Goal: Information Seeking & Learning: Learn about a topic

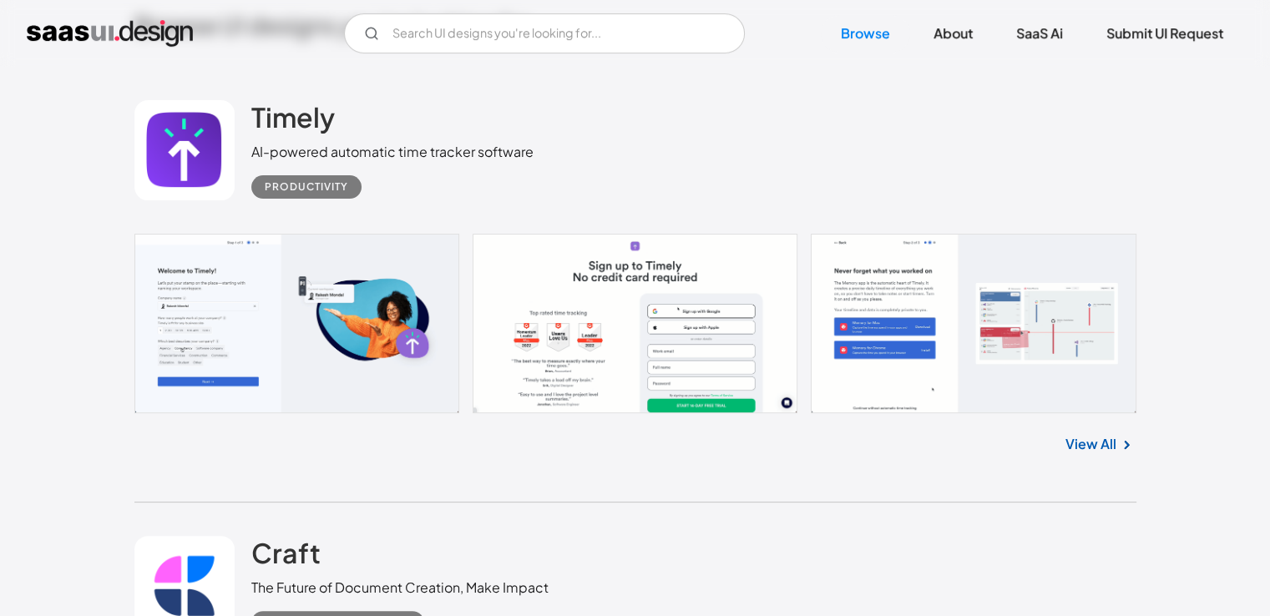
scroll to position [457, 0]
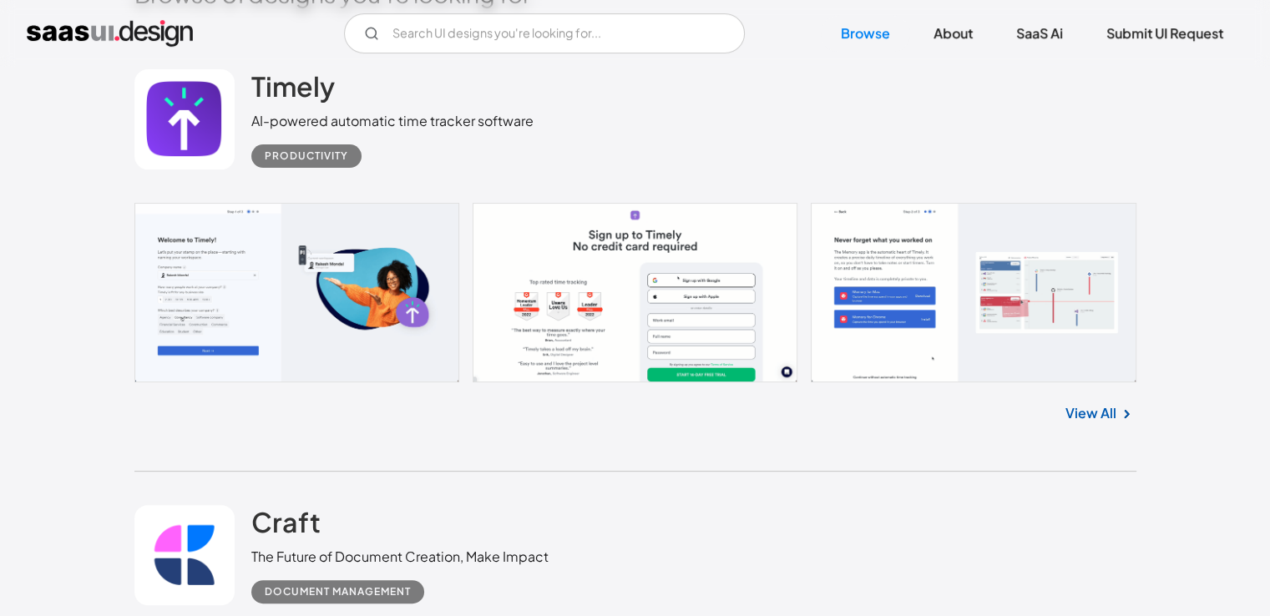
click at [1082, 415] on link "View All" at bounding box center [1090, 413] width 51 height 20
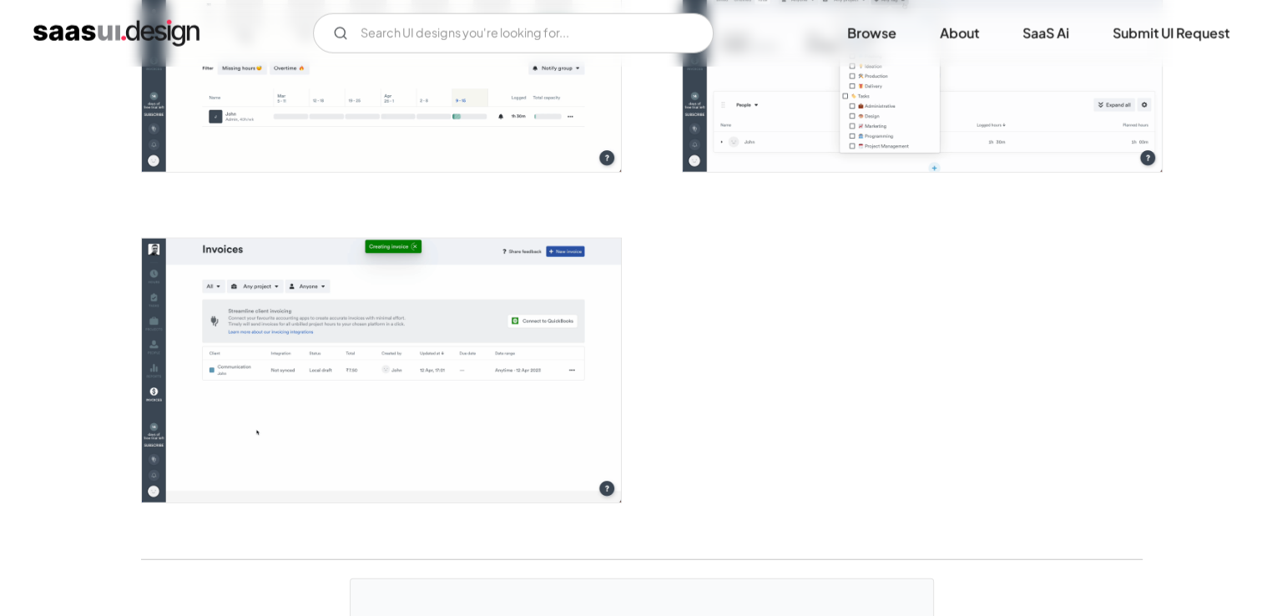
scroll to position [4121, 0]
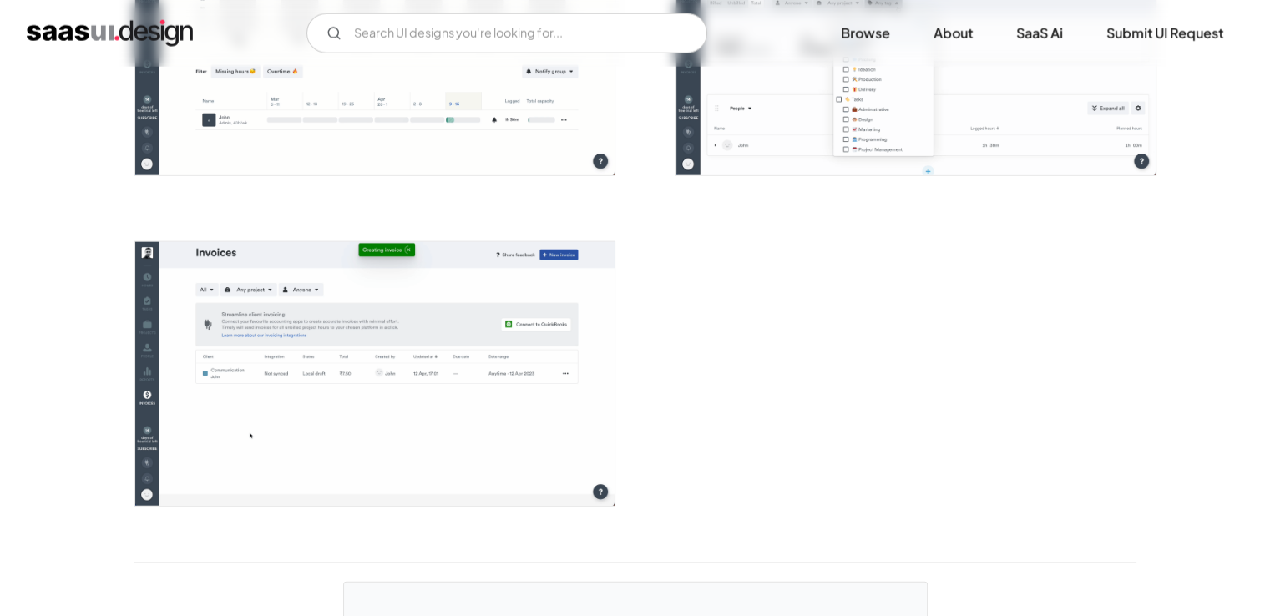
click at [452, 379] on img "open lightbox" at bounding box center [374, 374] width 479 height 264
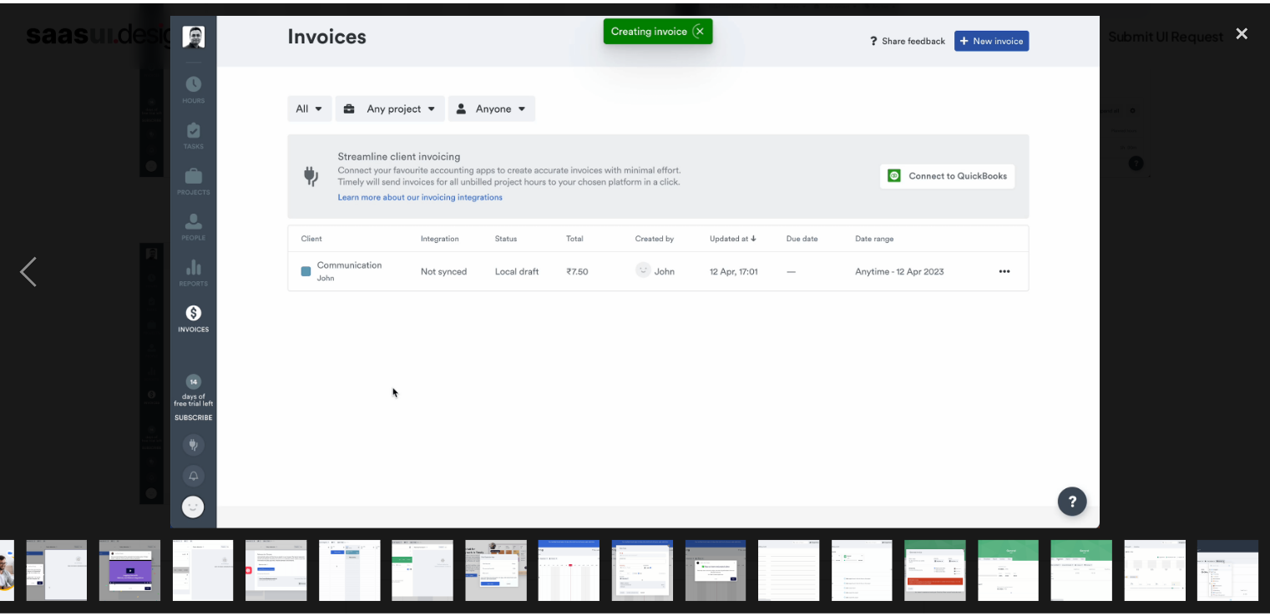
scroll to position [0, 577]
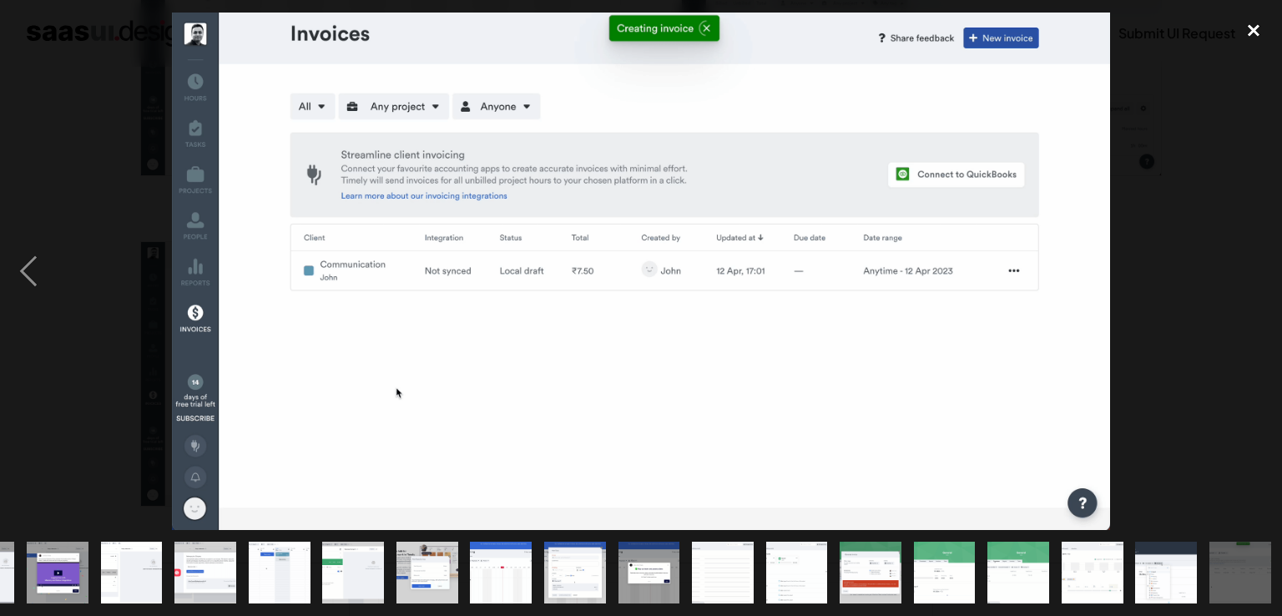
click at [1251, 25] on div "close lightbox" at bounding box center [1253, 31] width 57 height 37
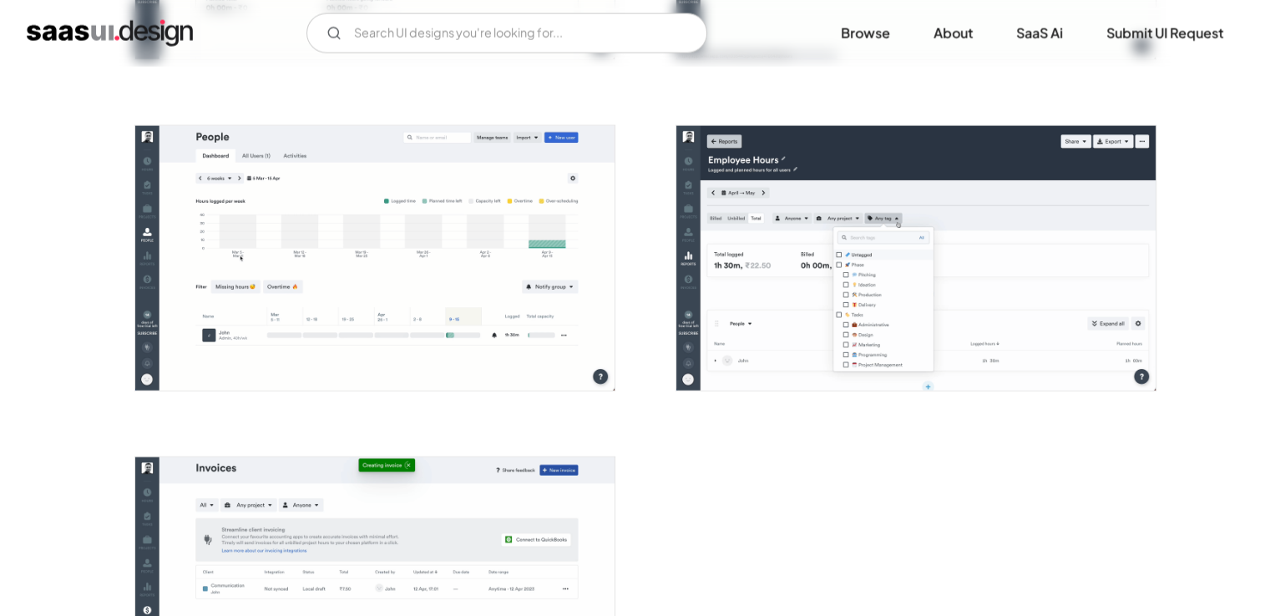
scroll to position [3870, 0]
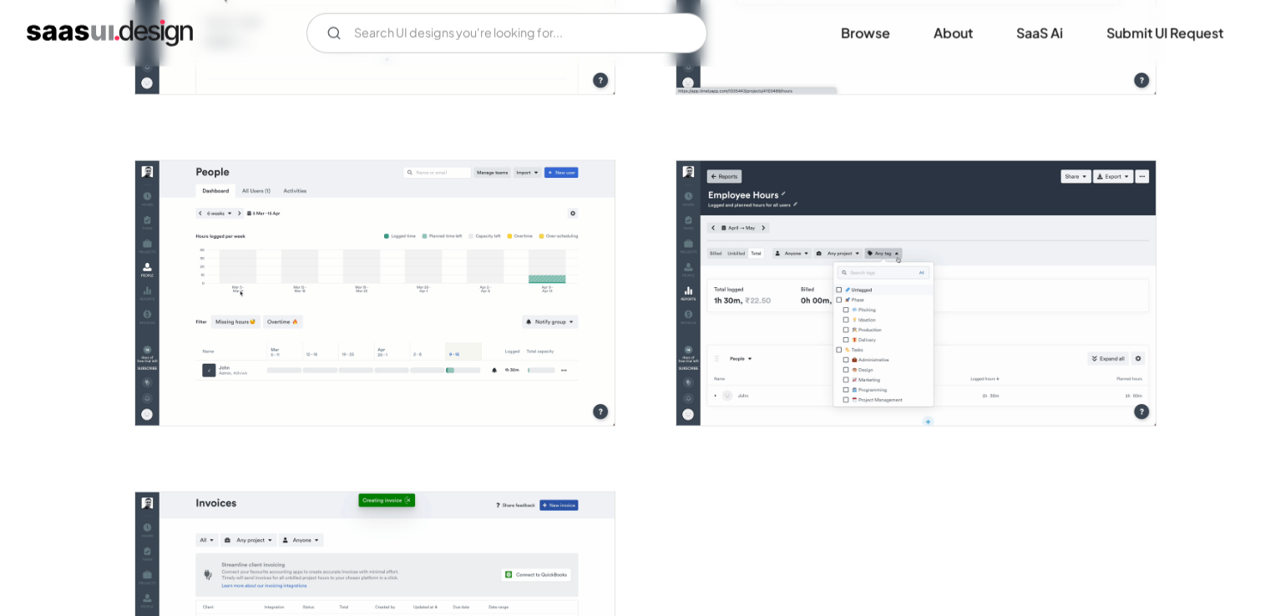
click at [508, 294] on img "open lightbox" at bounding box center [374, 293] width 479 height 264
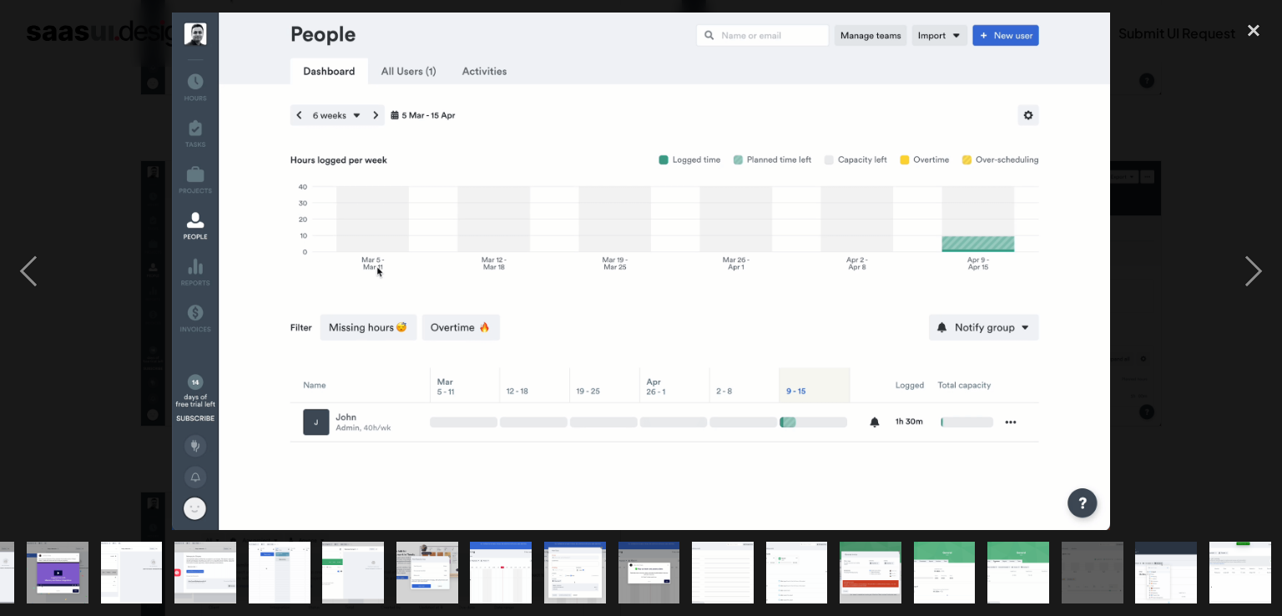
scroll to position [0, 577]
click at [1262, 266] on div "next image" at bounding box center [1253, 272] width 57 height 518
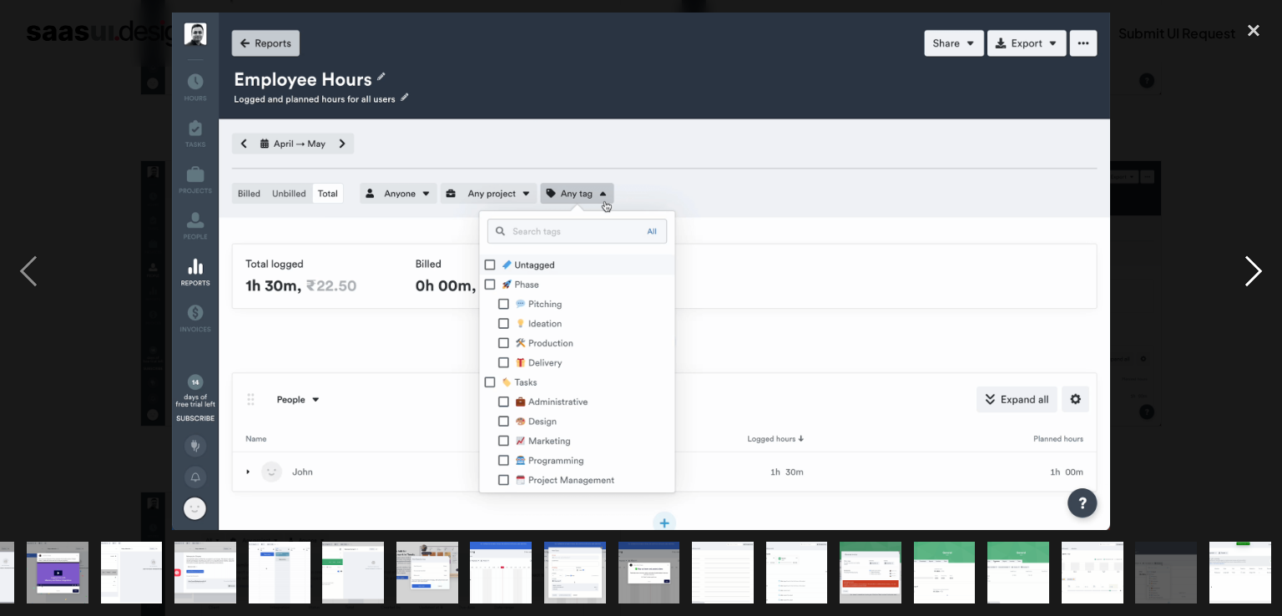
click at [1259, 279] on div "next image" at bounding box center [1253, 272] width 57 height 518
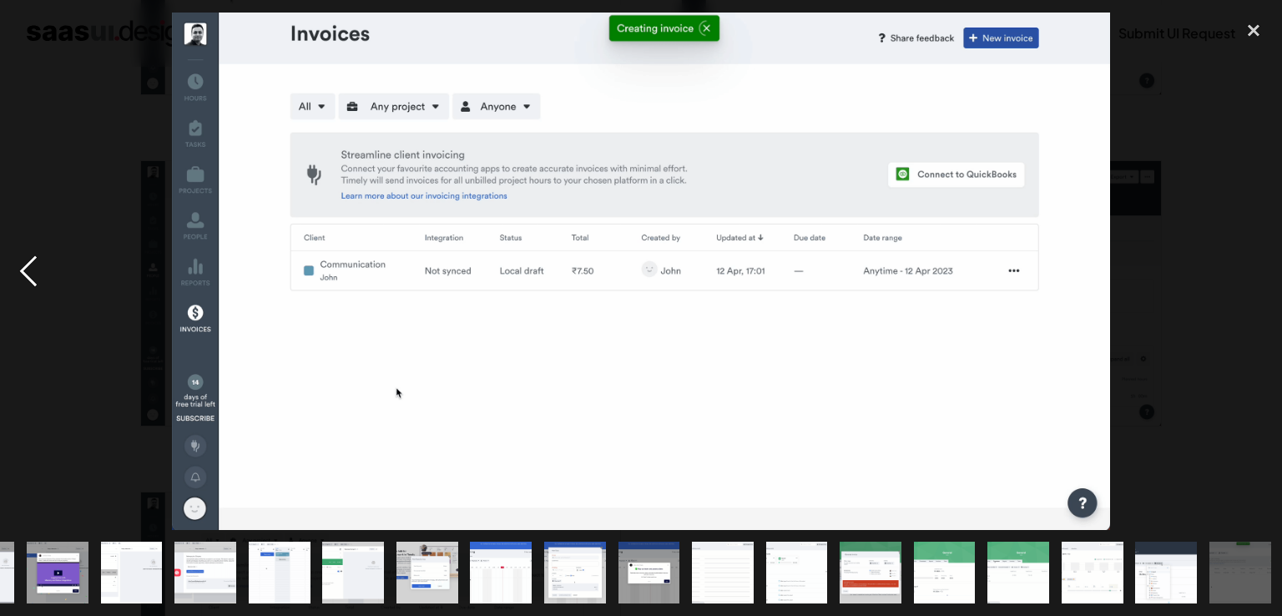
click at [33, 272] on div "previous image" at bounding box center [28, 272] width 57 height 518
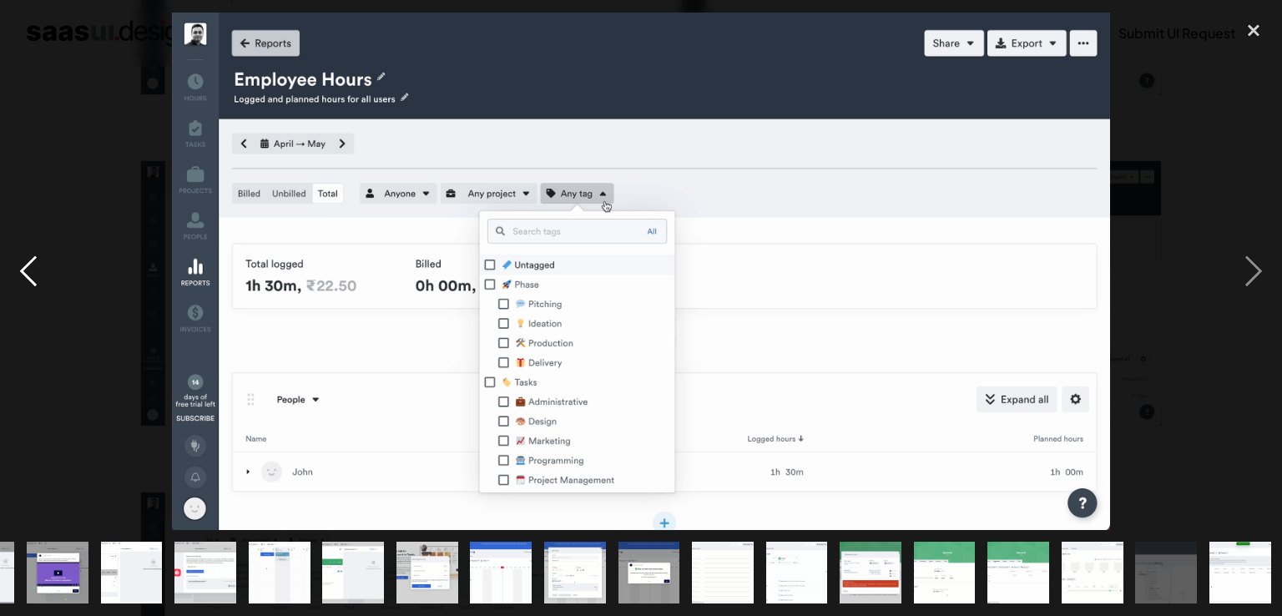
click at [33, 272] on div "previous image" at bounding box center [28, 272] width 57 height 518
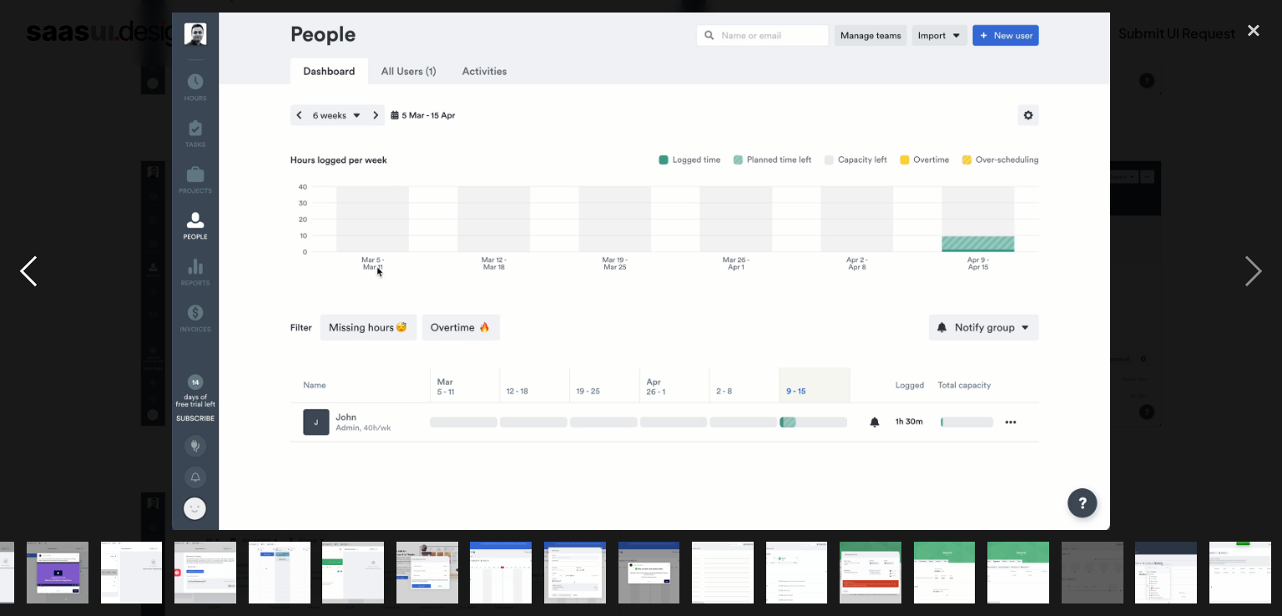
click at [30, 274] on div "previous image" at bounding box center [28, 272] width 57 height 518
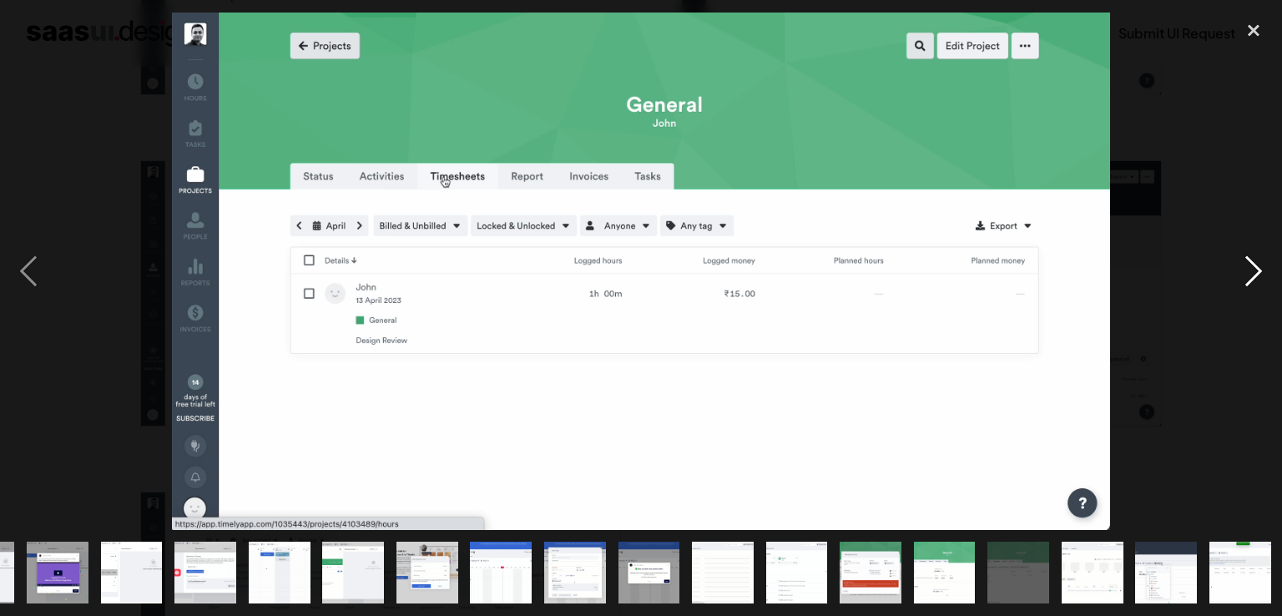
click at [1260, 270] on div "next image" at bounding box center [1253, 272] width 57 height 518
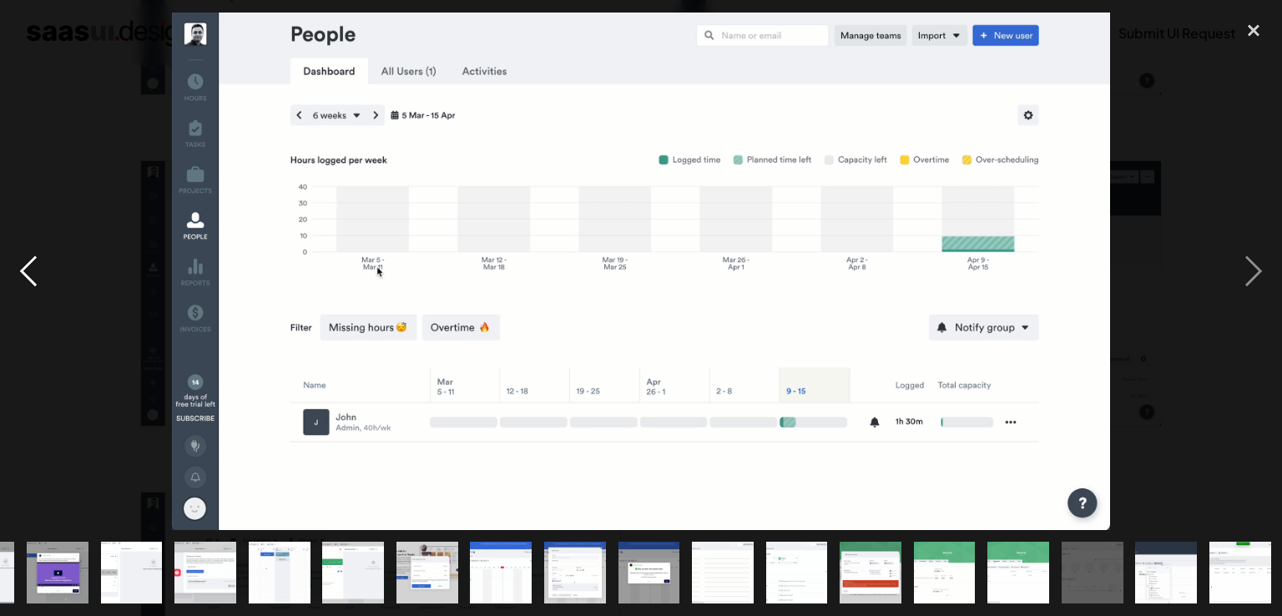
click at [30, 263] on div "previous image" at bounding box center [28, 272] width 57 height 518
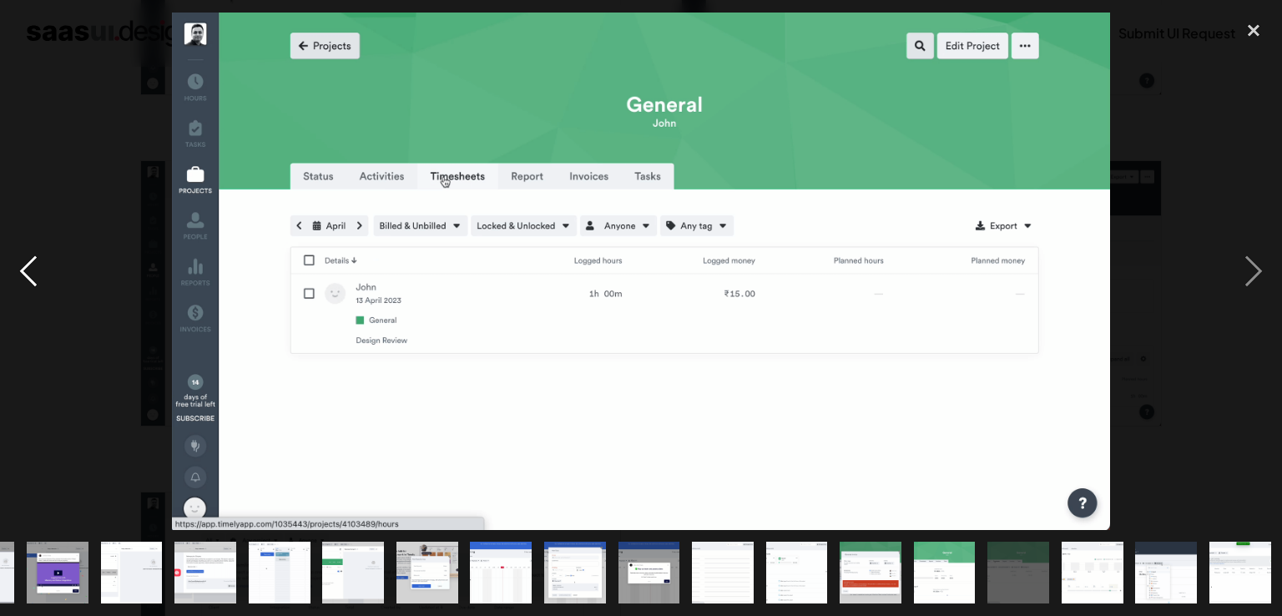
click at [30, 263] on div "previous image" at bounding box center [28, 272] width 57 height 518
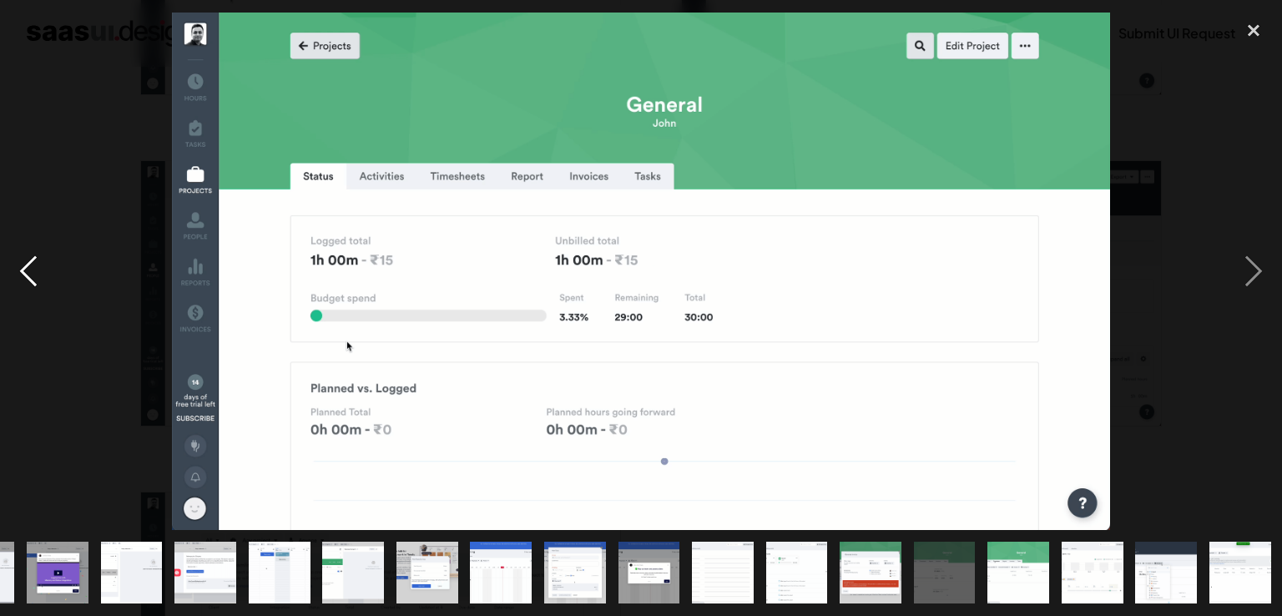
click at [30, 263] on div "previous image" at bounding box center [28, 272] width 57 height 518
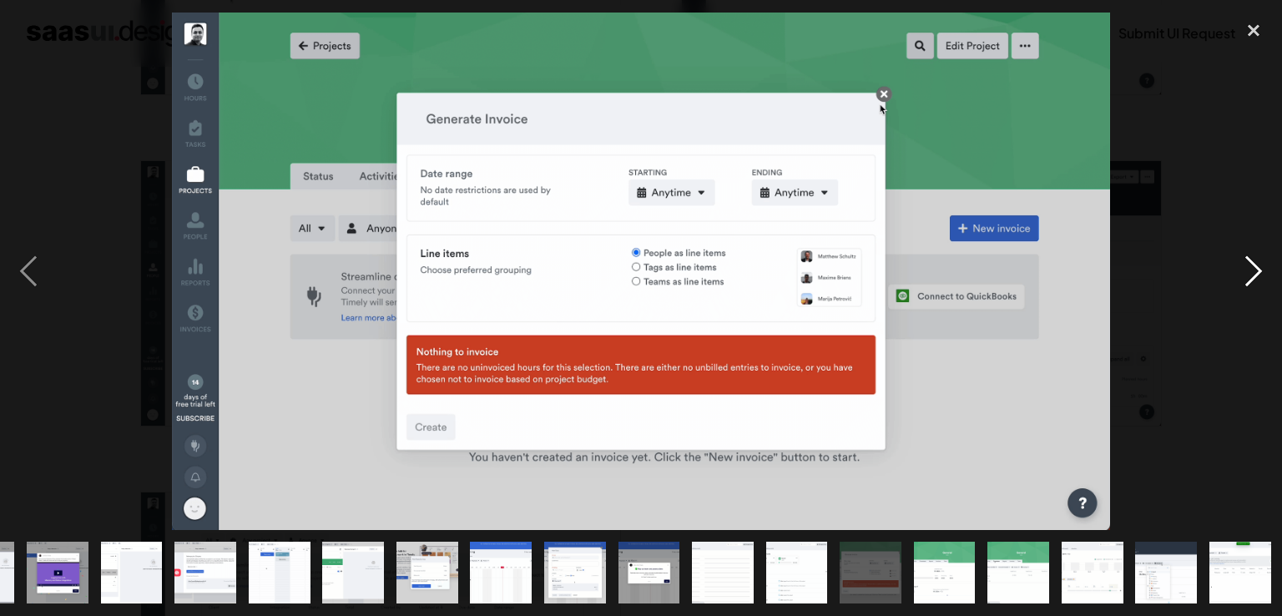
click at [1241, 281] on div "next image" at bounding box center [1253, 272] width 57 height 518
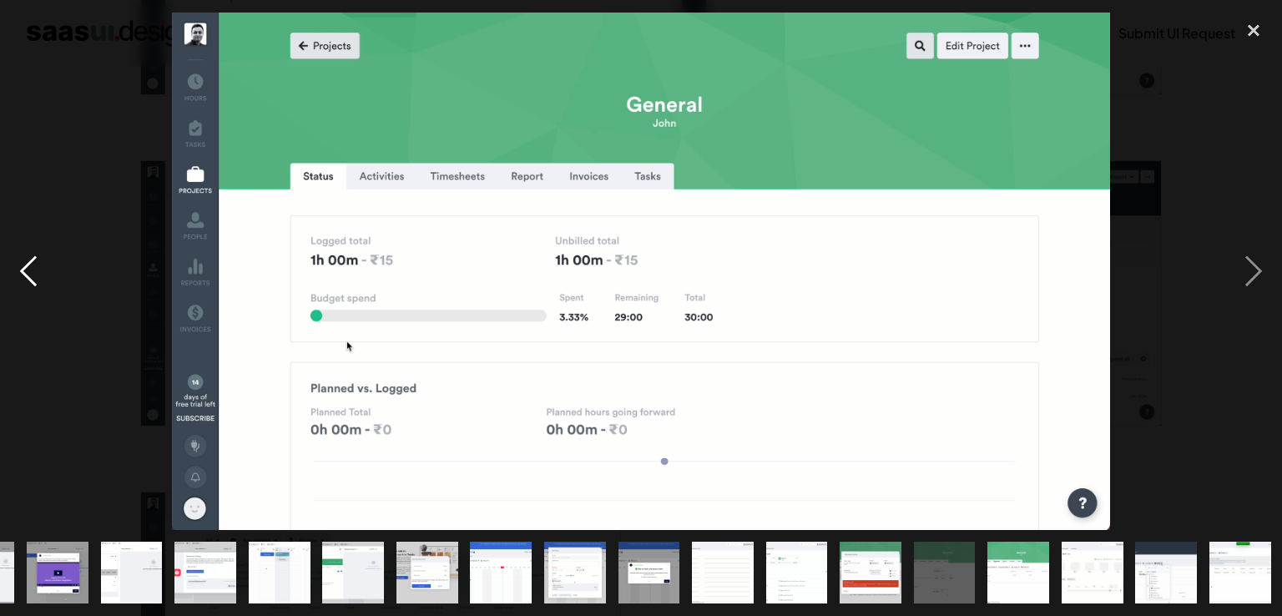
click at [33, 275] on div "previous image" at bounding box center [28, 272] width 57 height 518
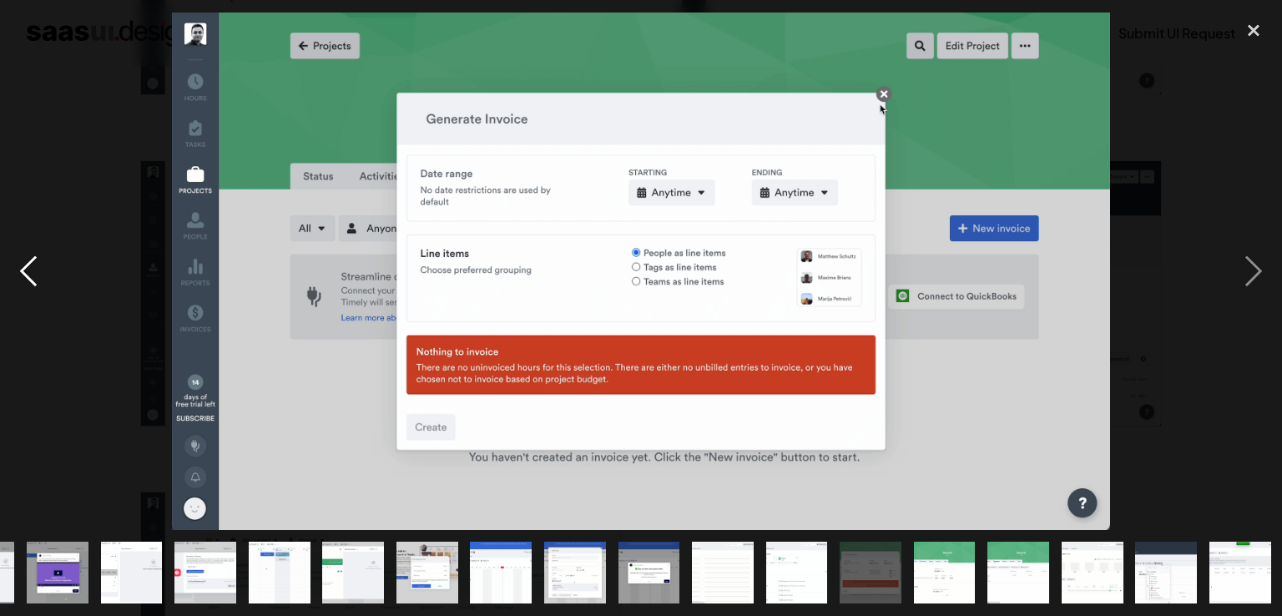
click at [33, 275] on div "previous image" at bounding box center [28, 272] width 57 height 518
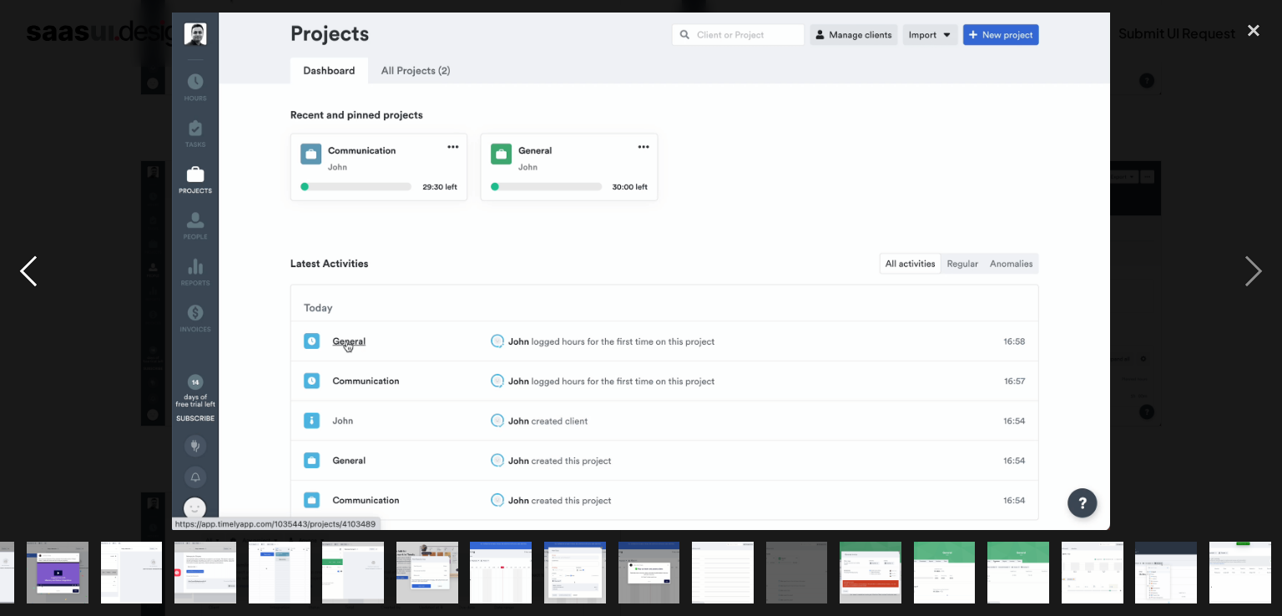
click at [28, 271] on div "previous image" at bounding box center [28, 272] width 57 height 518
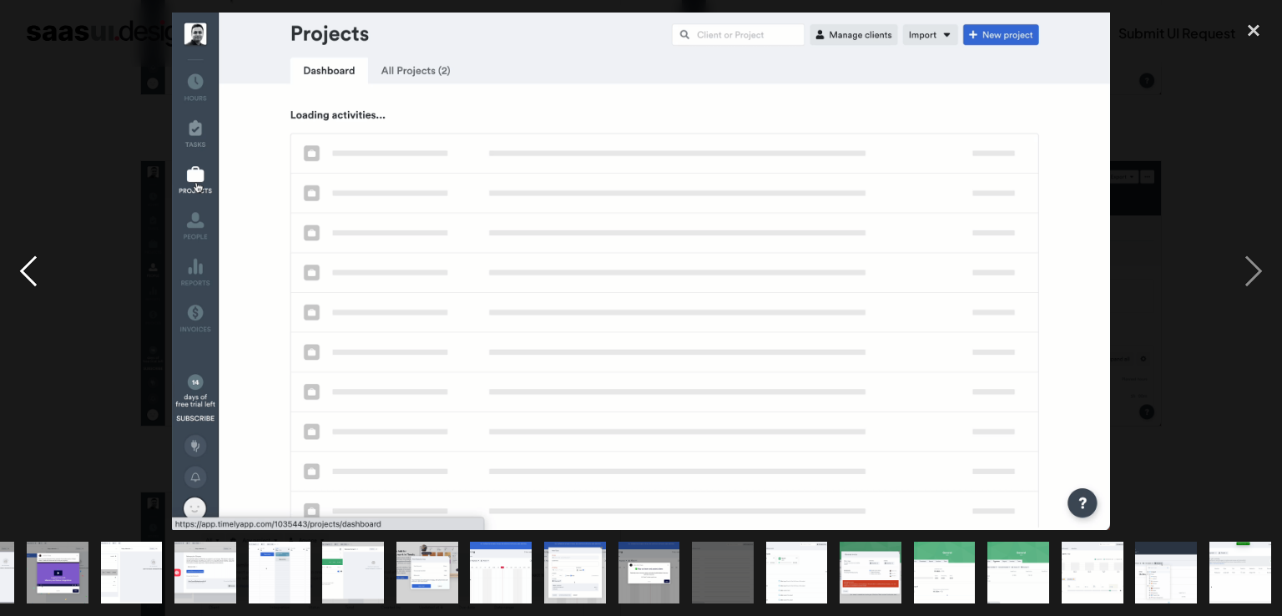
click at [38, 275] on div "previous image" at bounding box center [28, 272] width 57 height 518
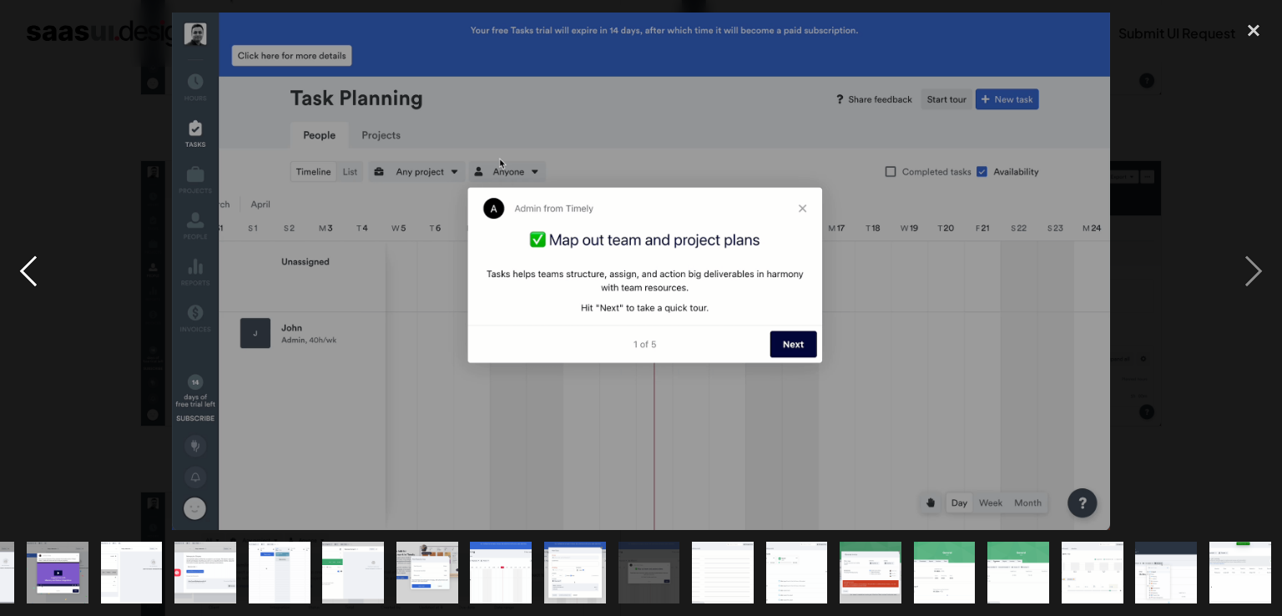
click at [38, 275] on div "previous image" at bounding box center [28, 272] width 57 height 518
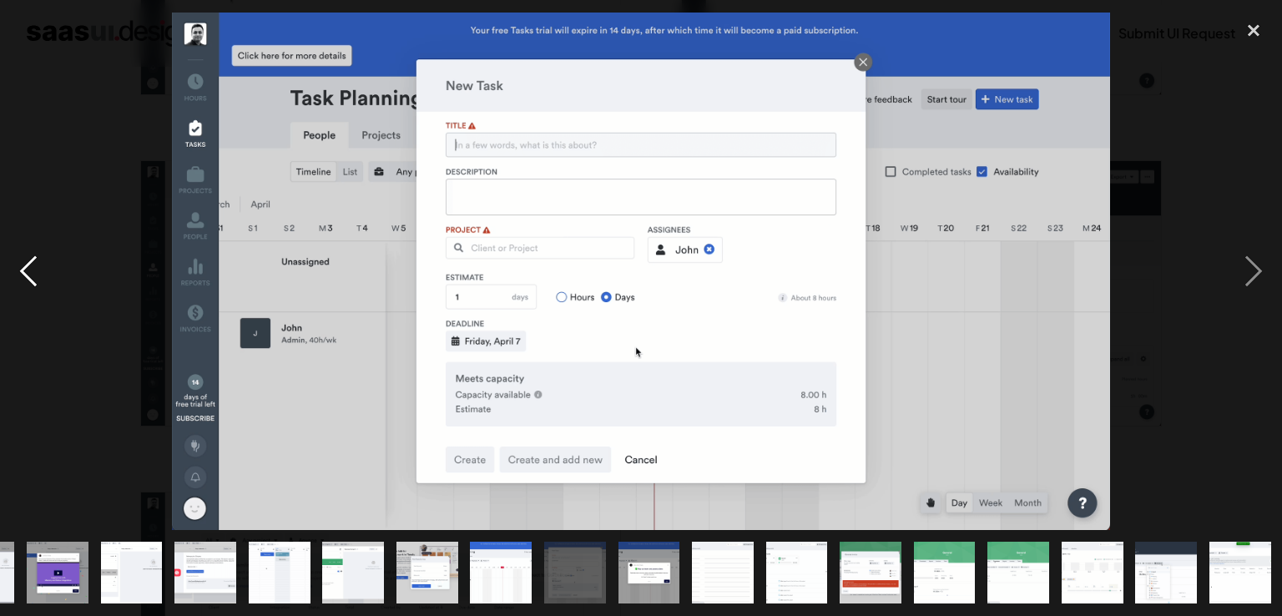
click at [38, 275] on div "previous image" at bounding box center [28, 272] width 57 height 518
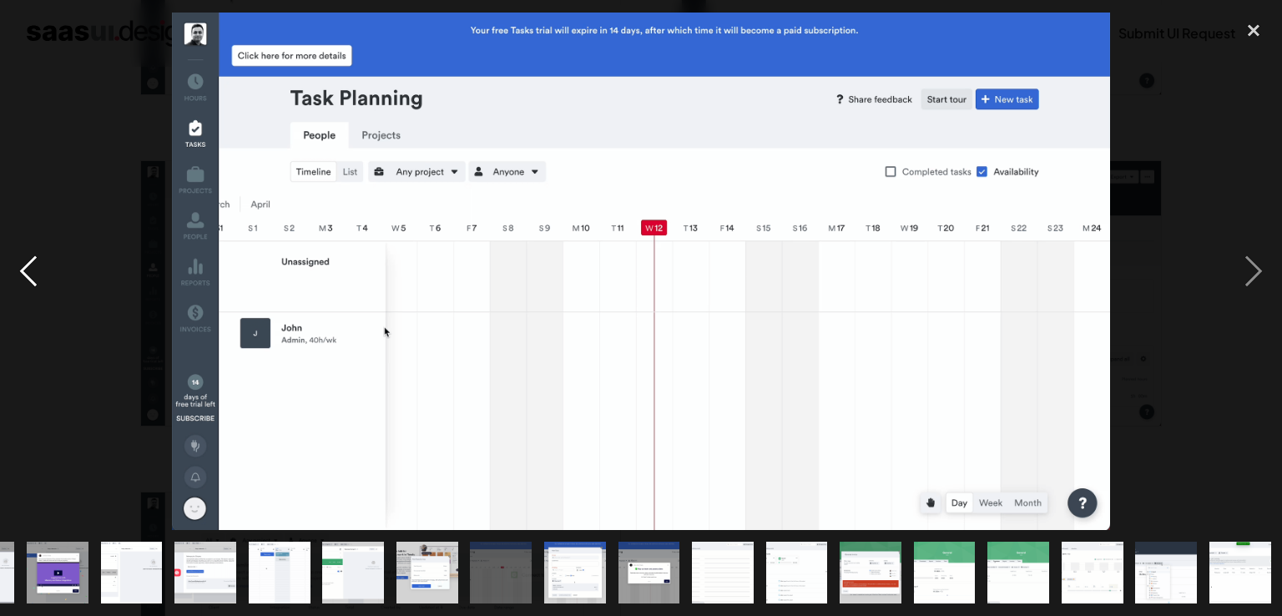
click at [38, 275] on div "previous image" at bounding box center [28, 272] width 57 height 518
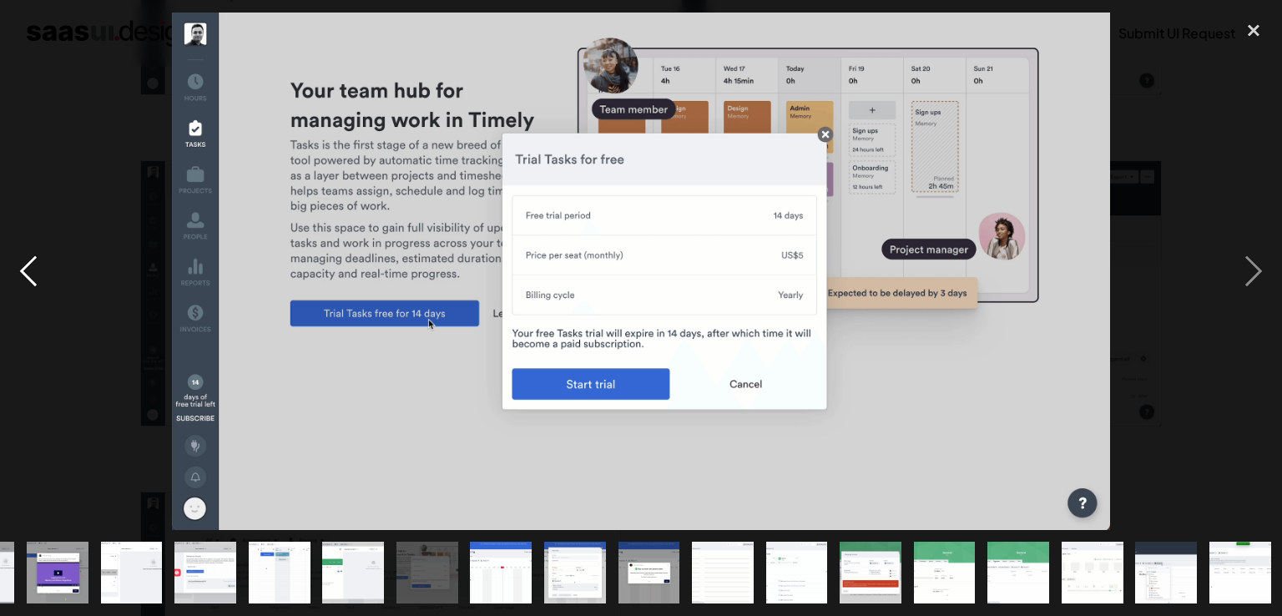
click at [38, 275] on div "previous image" at bounding box center [28, 272] width 57 height 518
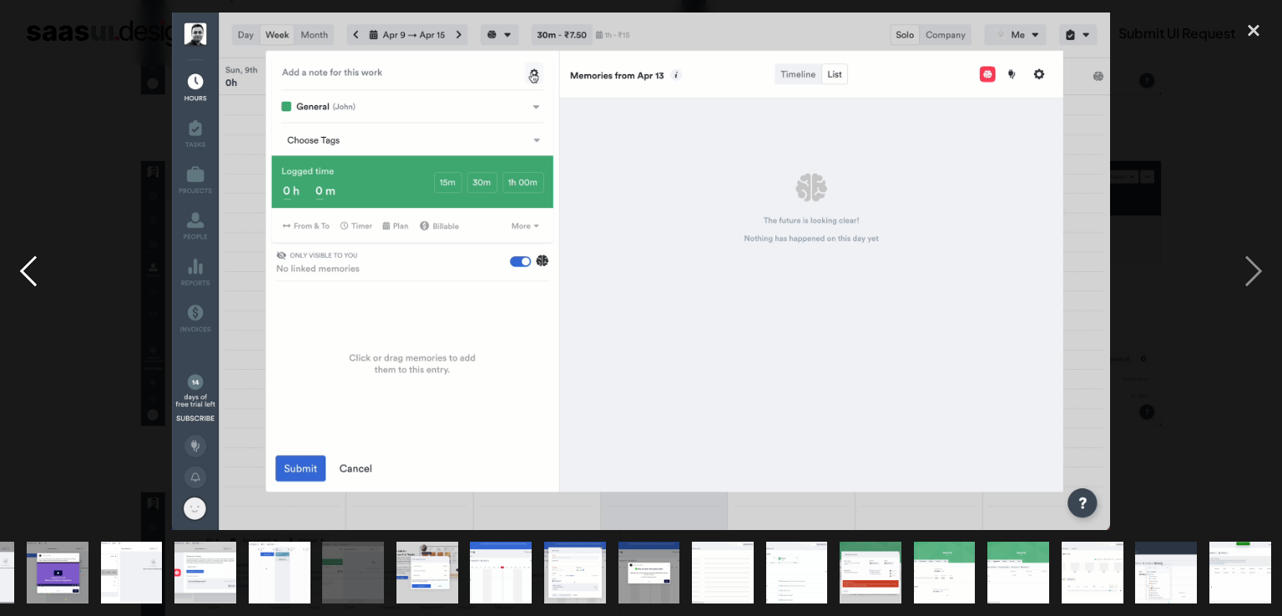
click at [38, 275] on div "previous image" at bounding box center [28, 272] width 57 height 518
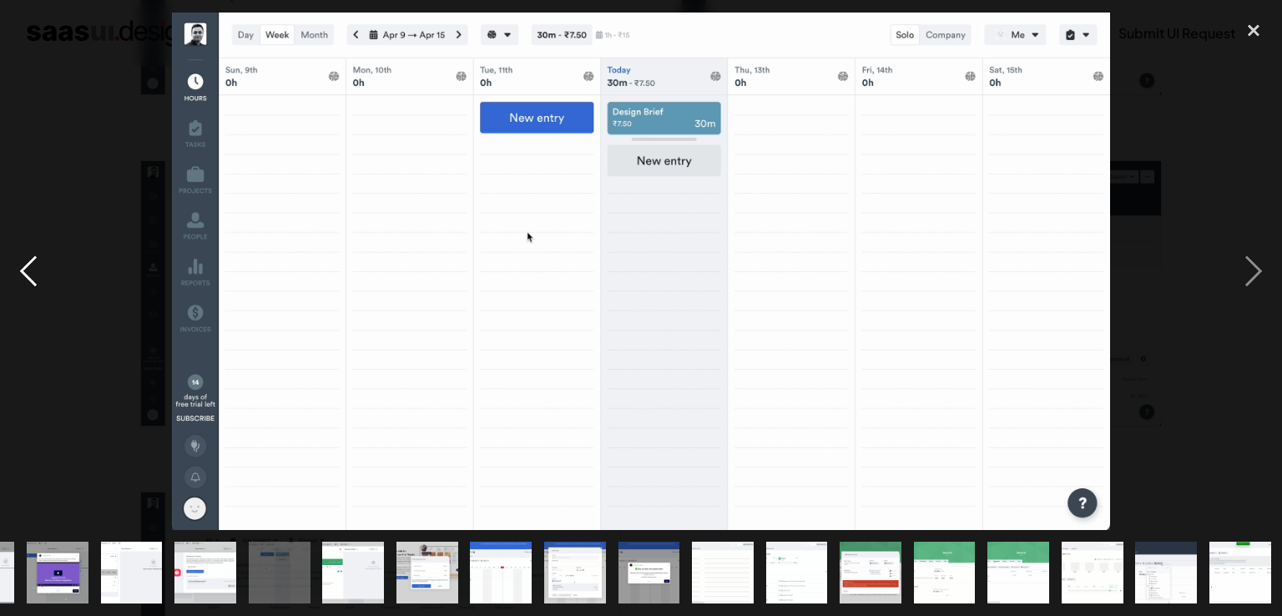
click at [38, 275] on div "previous image" at bounding box center [28, 272] width 57 height 518
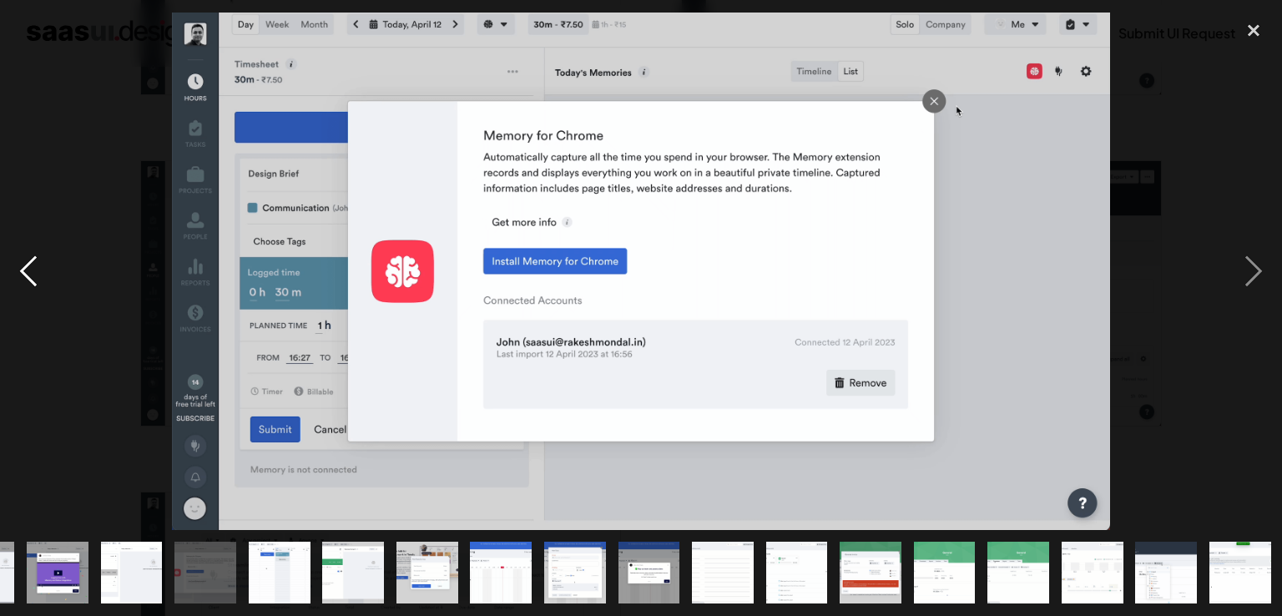
click at [38, 275] on div "previous image" at bounding box center [28, 272] width 57 height 518
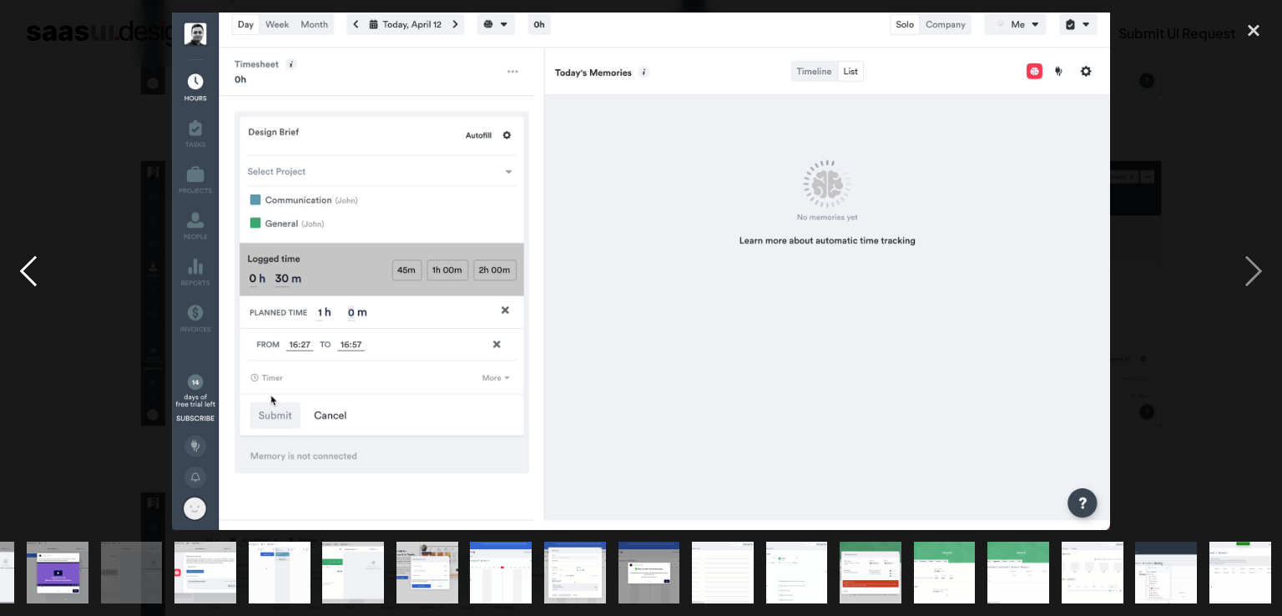
click at [38, 275] on div "previous image" at bounding box center [28, 272] width 57 height 518
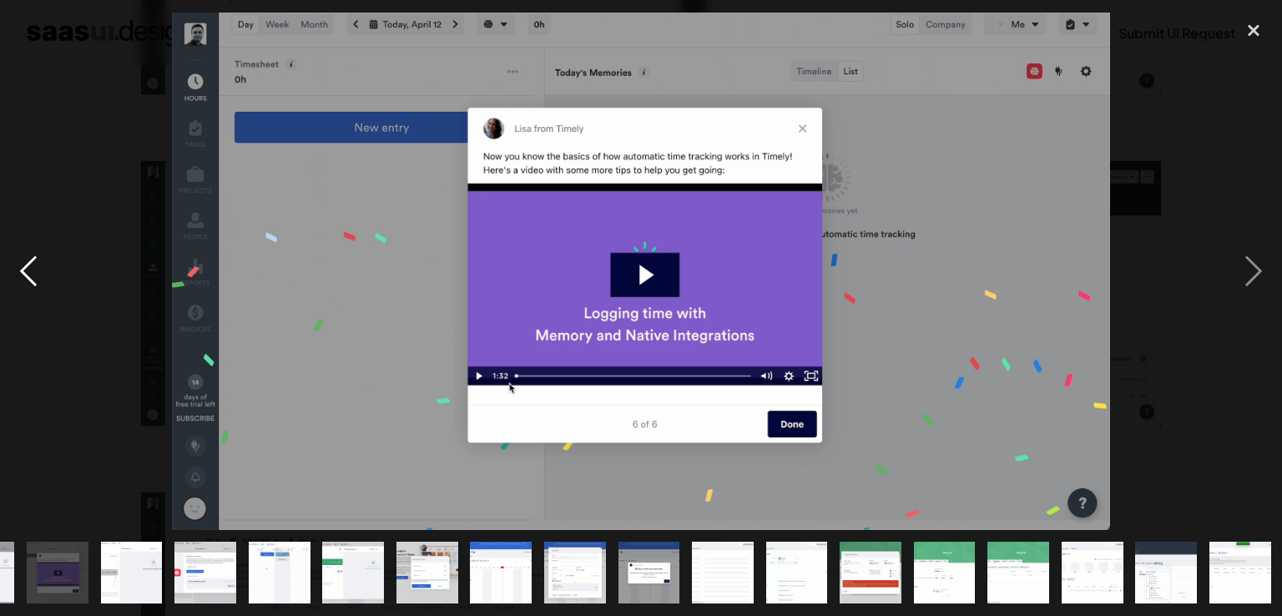
click at [38, 275] on div "previous image" at bounding box center [28, 272] width 57 height 518
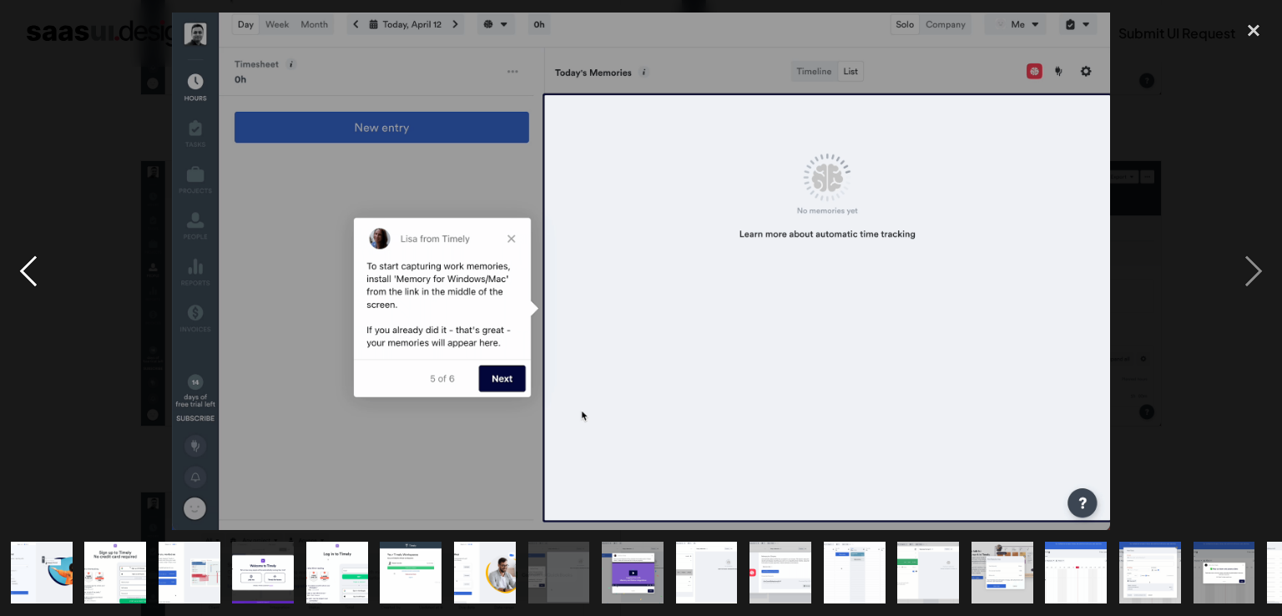
scroll to position [0, 0]
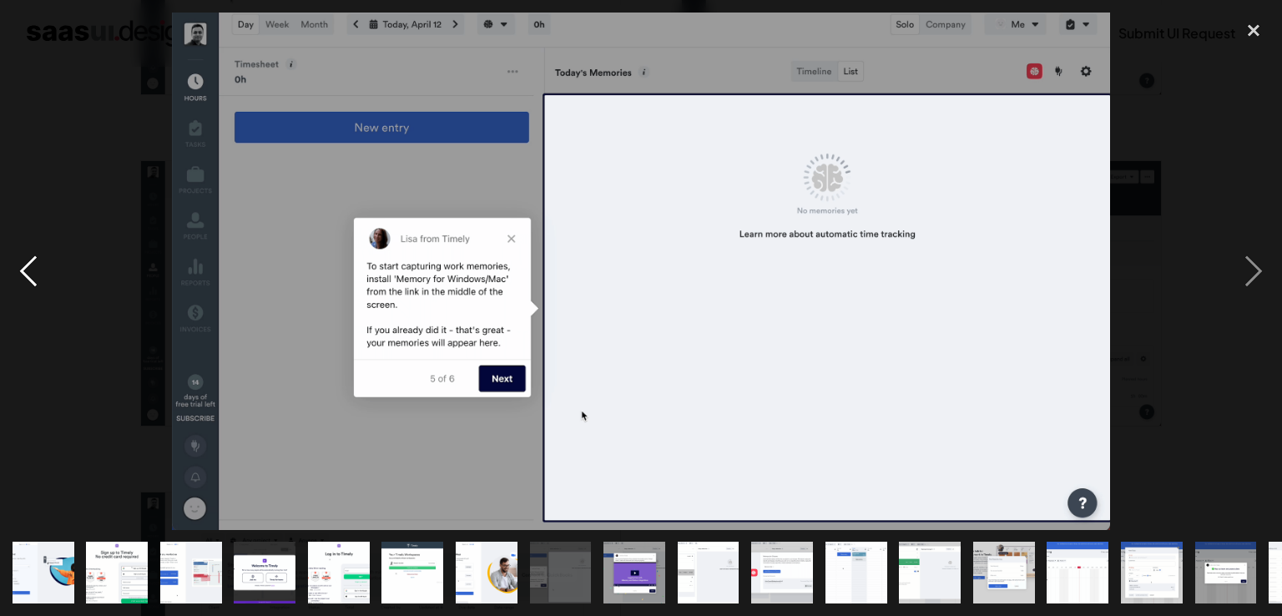
click at [38, 275] on div "previous image" at bounding box center [28, 272] width 57 height 518
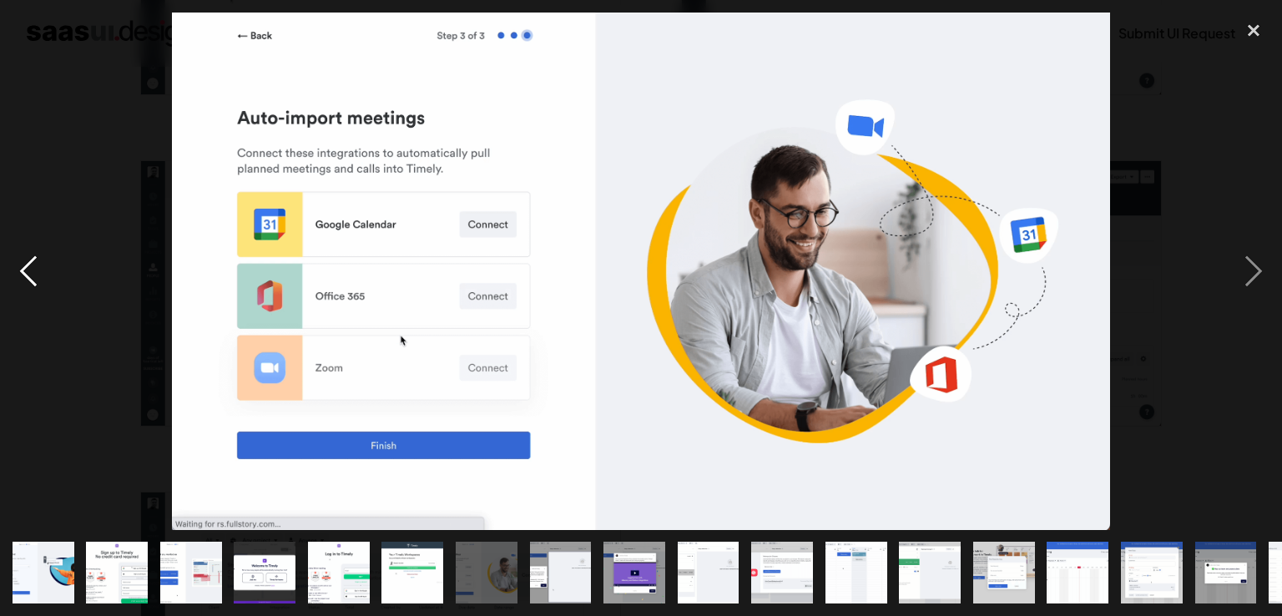
click at [38, 275] on div "previous image" at bounding box center [28, 272] width 57 height 518
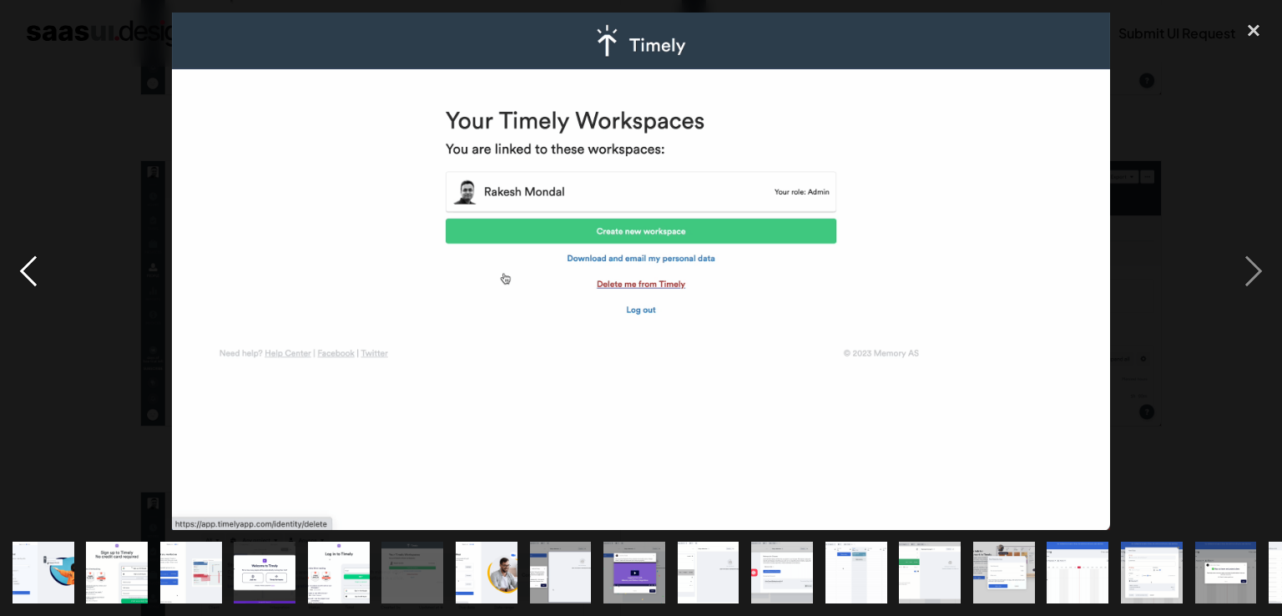
click at [38, 275] on div "previous image" at bounding box center [28, 272] width 57 height 518
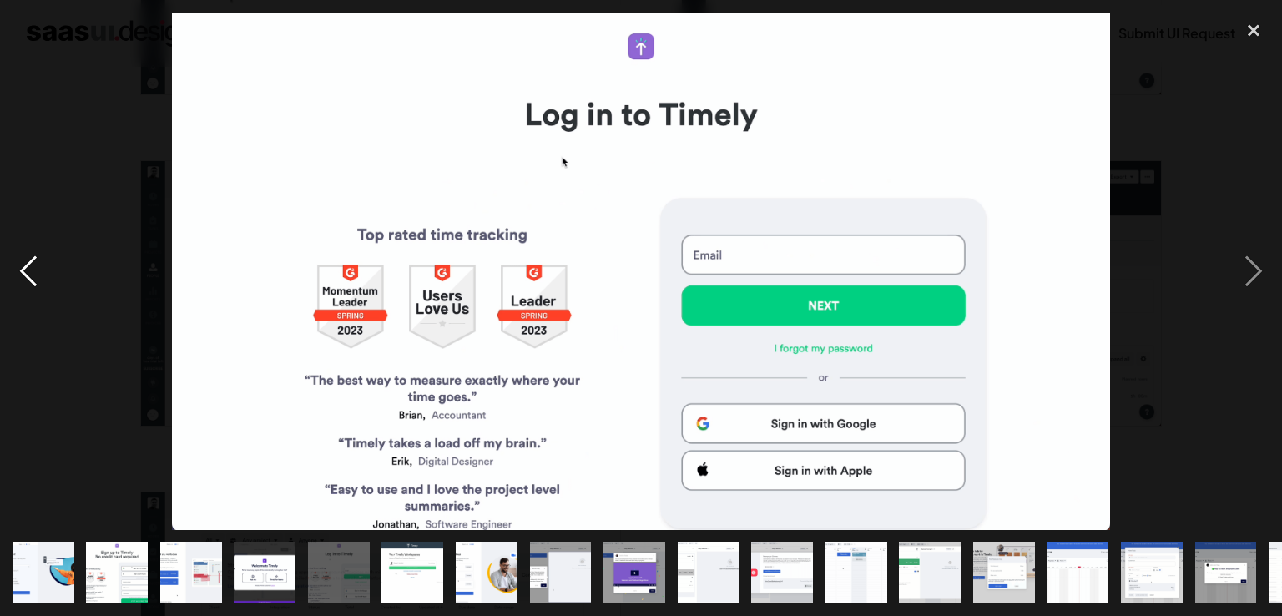
click at [38, 275] on div "previous image" at bounding box center [28, 272] width 57 height 518
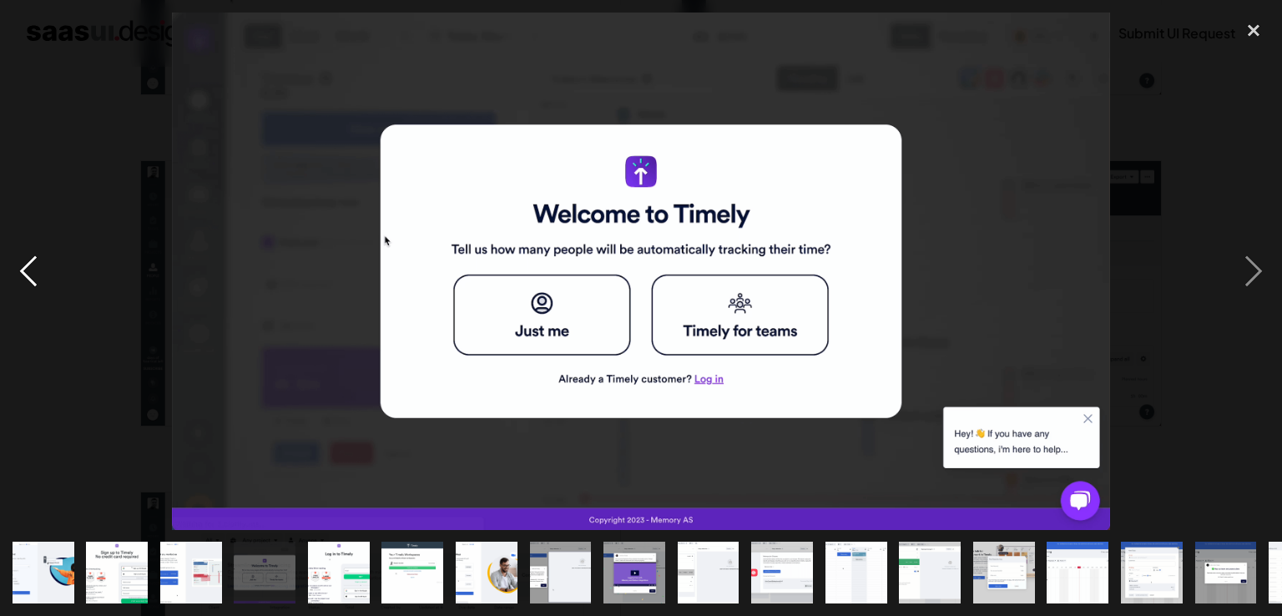
click at [38, 275] on div "previous image" at bounding box center [28, 272] width 57 height 518
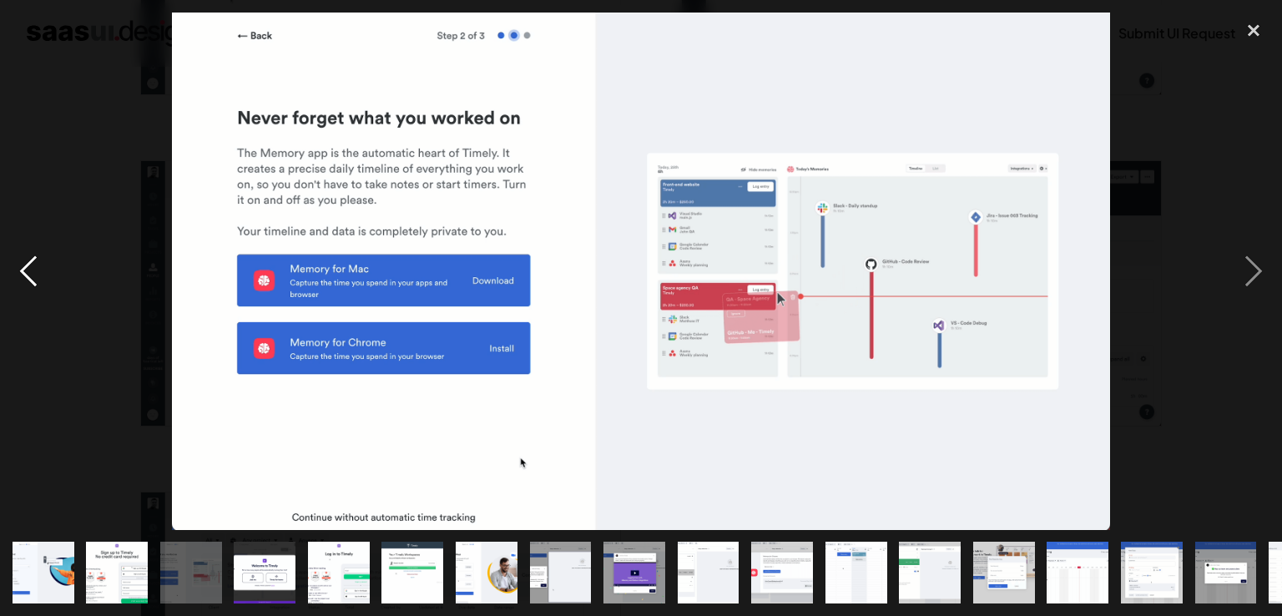
click at [38, 275] on div "previous image" at bounding box center [28, 272] width 57 height 518
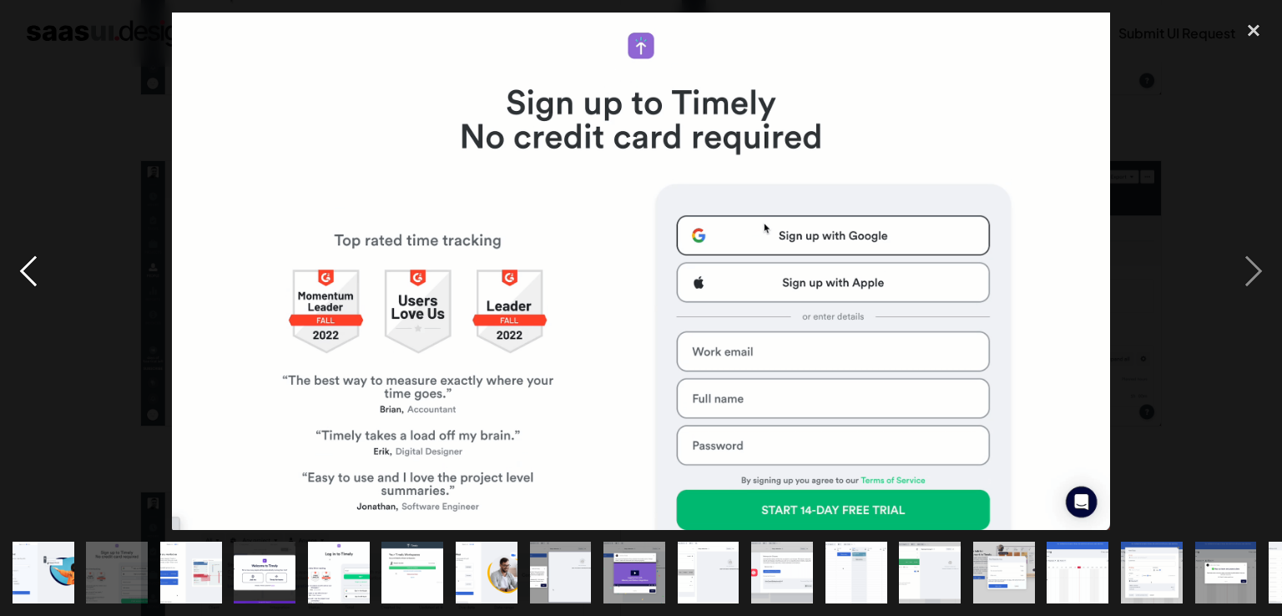
click at [38, 275] on div "previous image" at bounding box center [28, 272] width 57 height 518
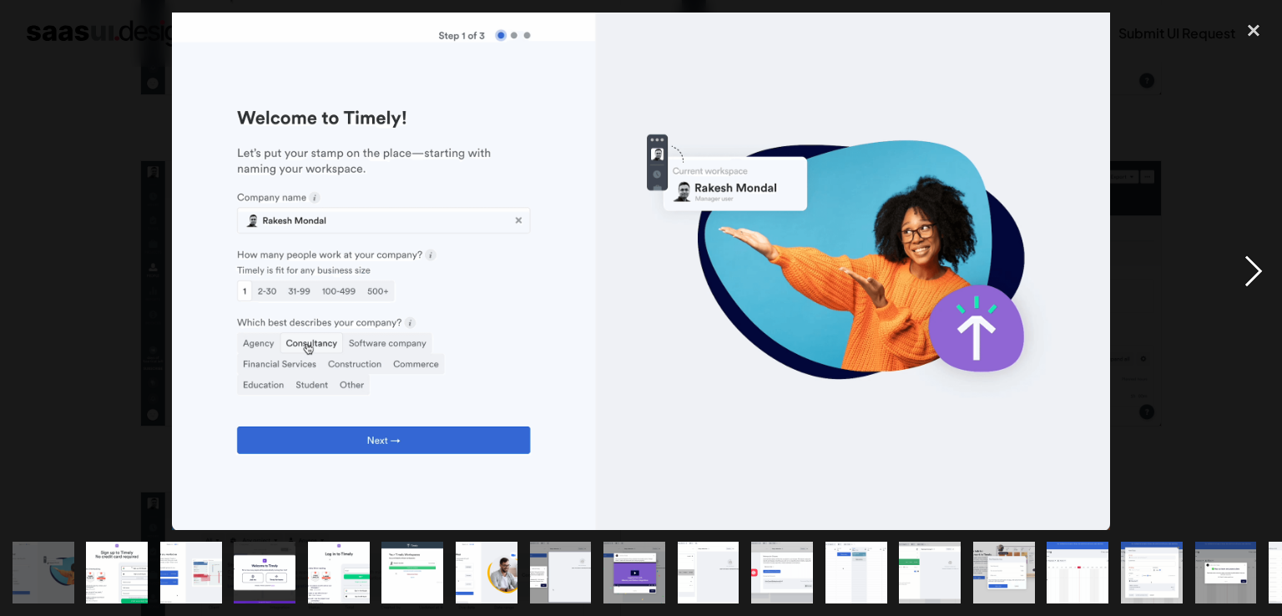
click at [1244, 275] on div "next image" at bounding box center [1253, 272] width 57 height 518
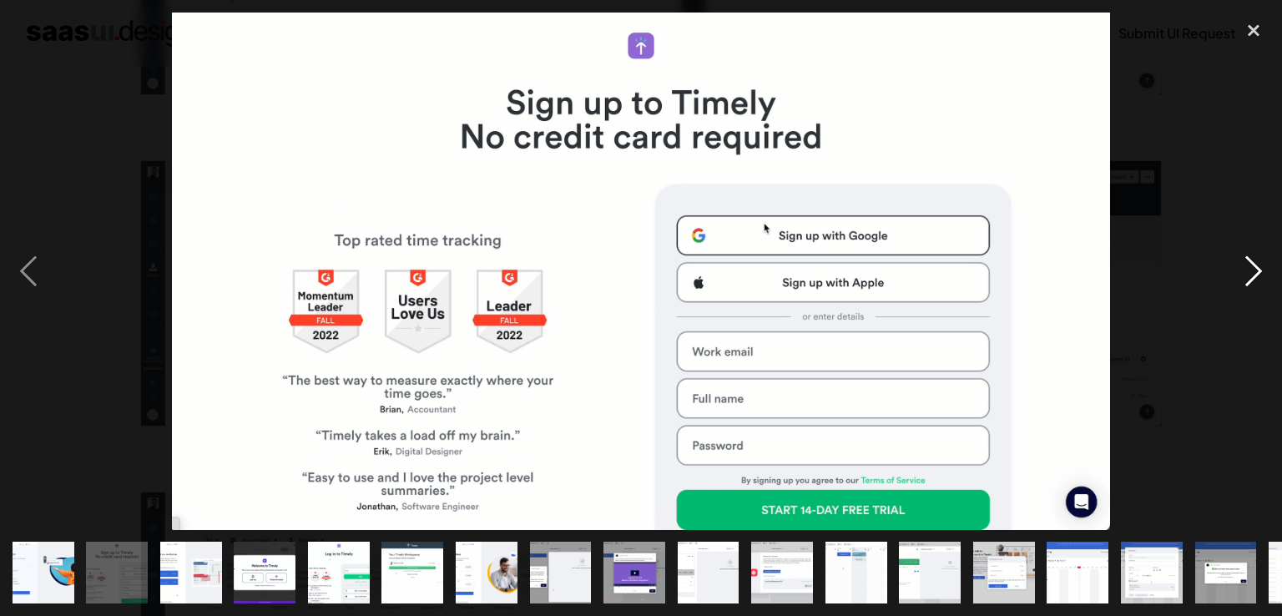
click at [1241, 271] on div "next image" at bounding box center [1253, 272] width 57 height 518
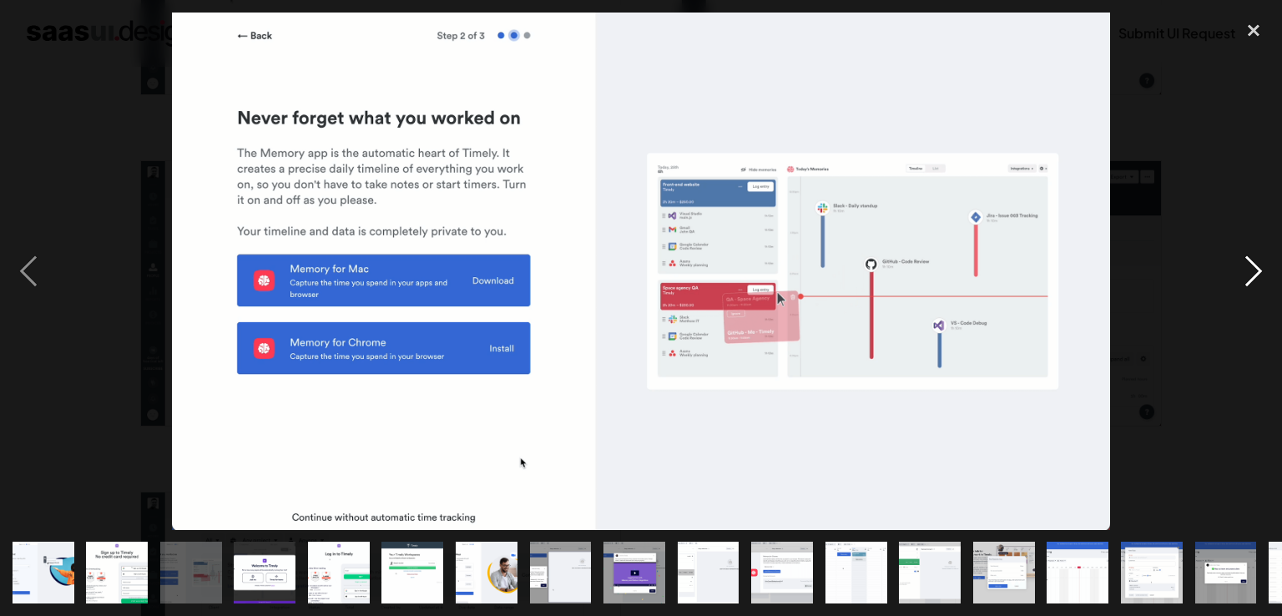
click at [1248, 273] on div "next image" at bounding box center [1253, 272] width 57 height 518
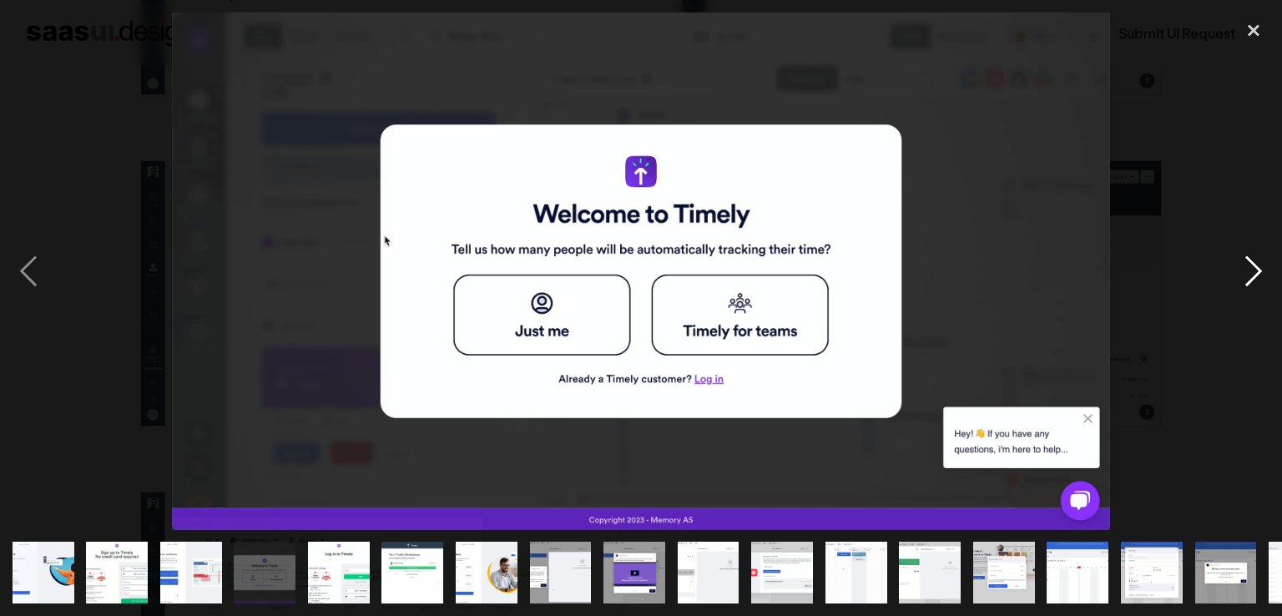
click at [1256, 272] on div "next image" at bounding box center [1253, 272] width 57 height 518
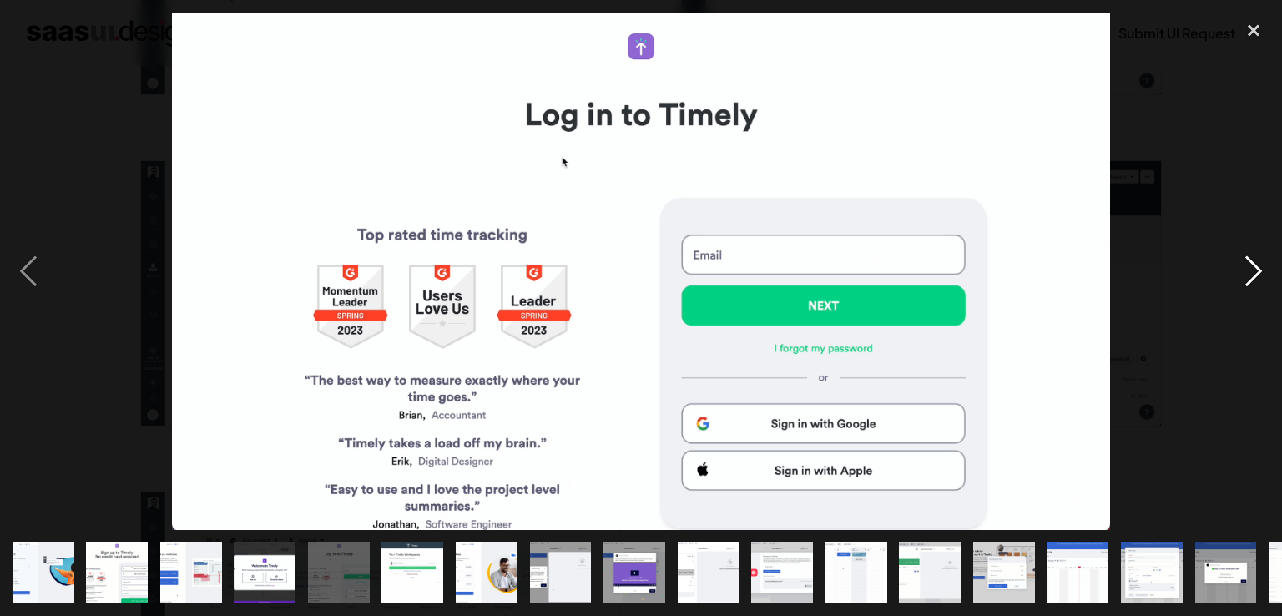
click at [1246, 277] on div "next image" at bounding box center [1253, 272] width 57 height 518
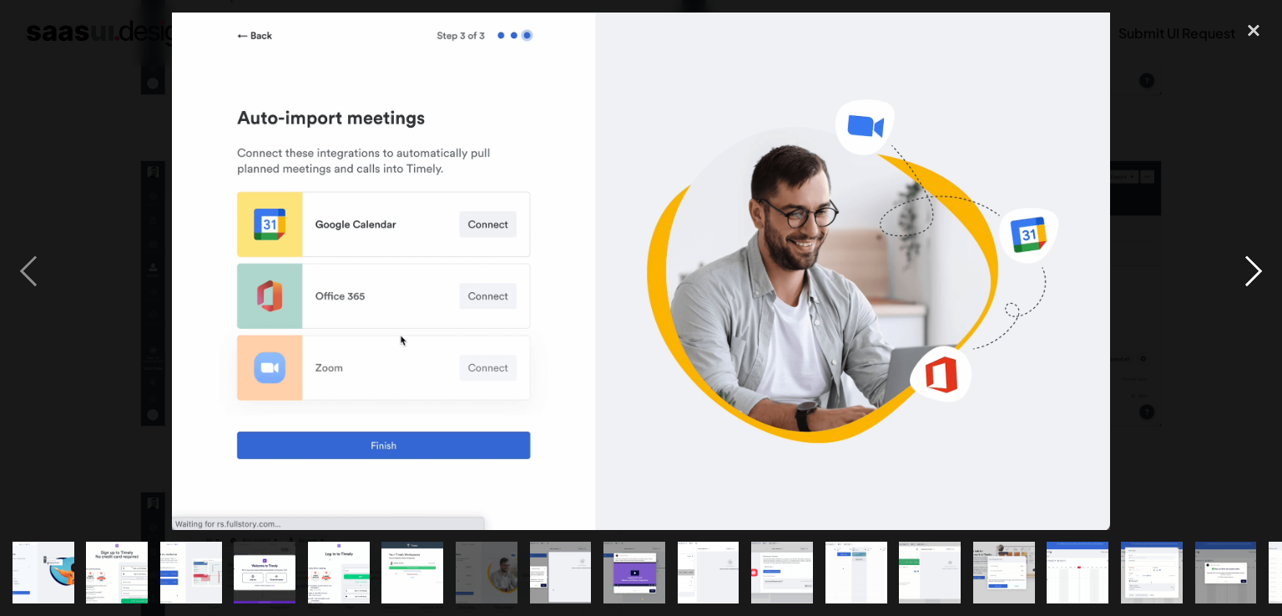
click at [1245, 278] on div "next image" at bounding box center [1253, 272] width 57 height 518
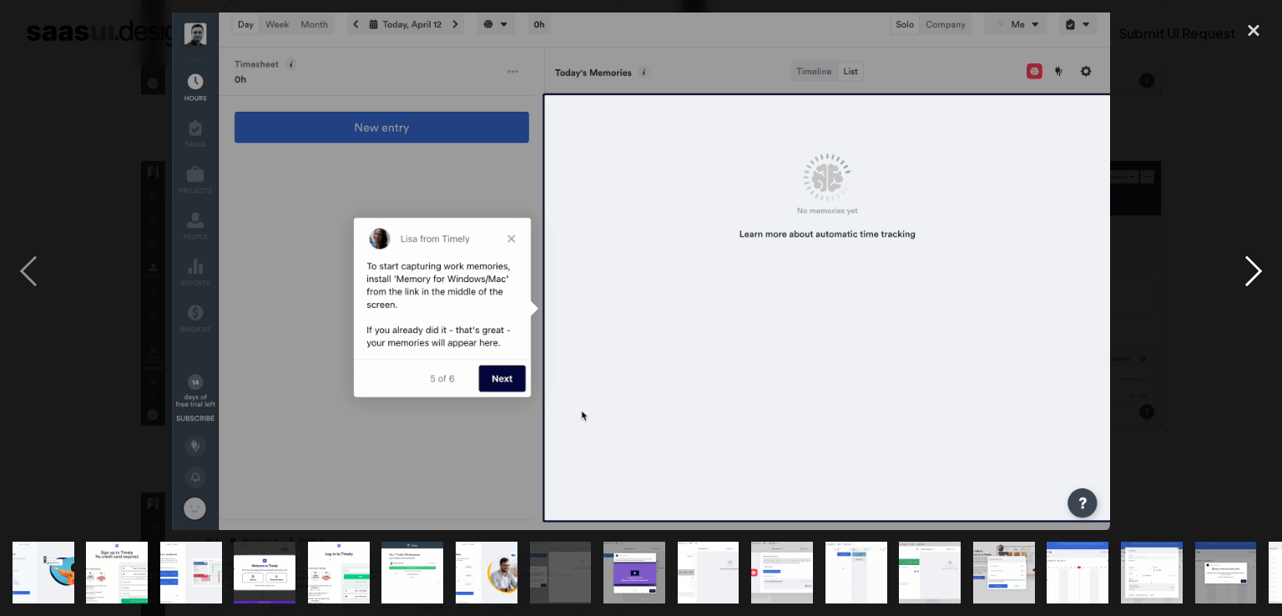
click at [1245, 278] on div "next image" at bounding box center [1253, 272] width 57 height 518
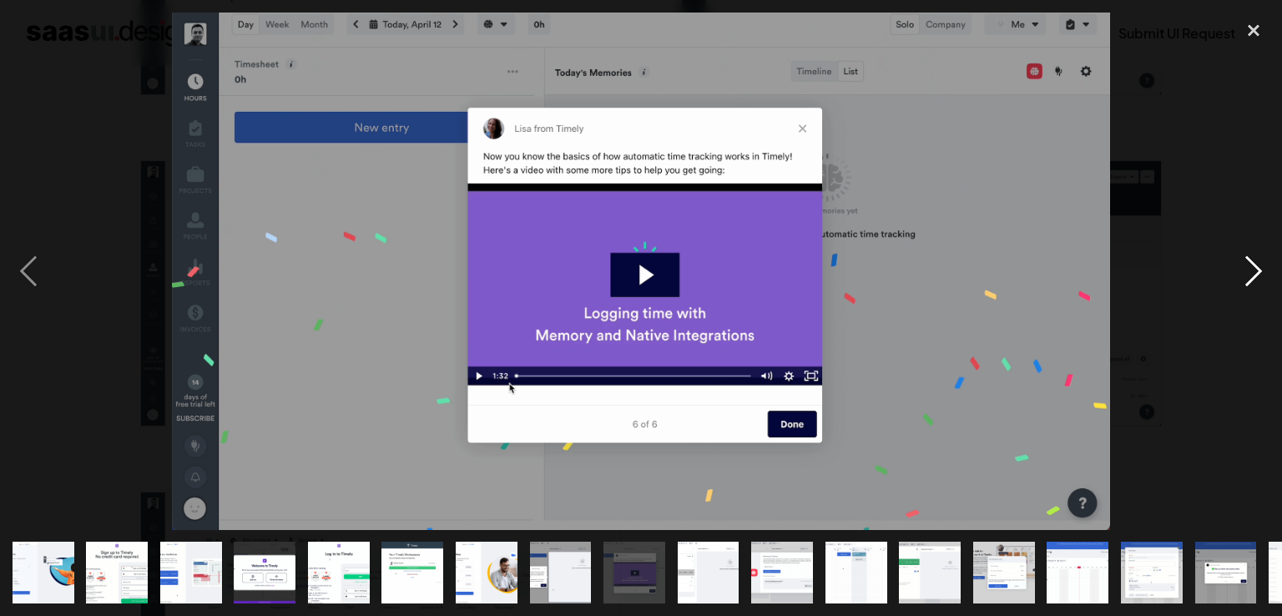
click at [1245, 278] on div "next image" at bounding box center [1253, 272] width 57 height 518
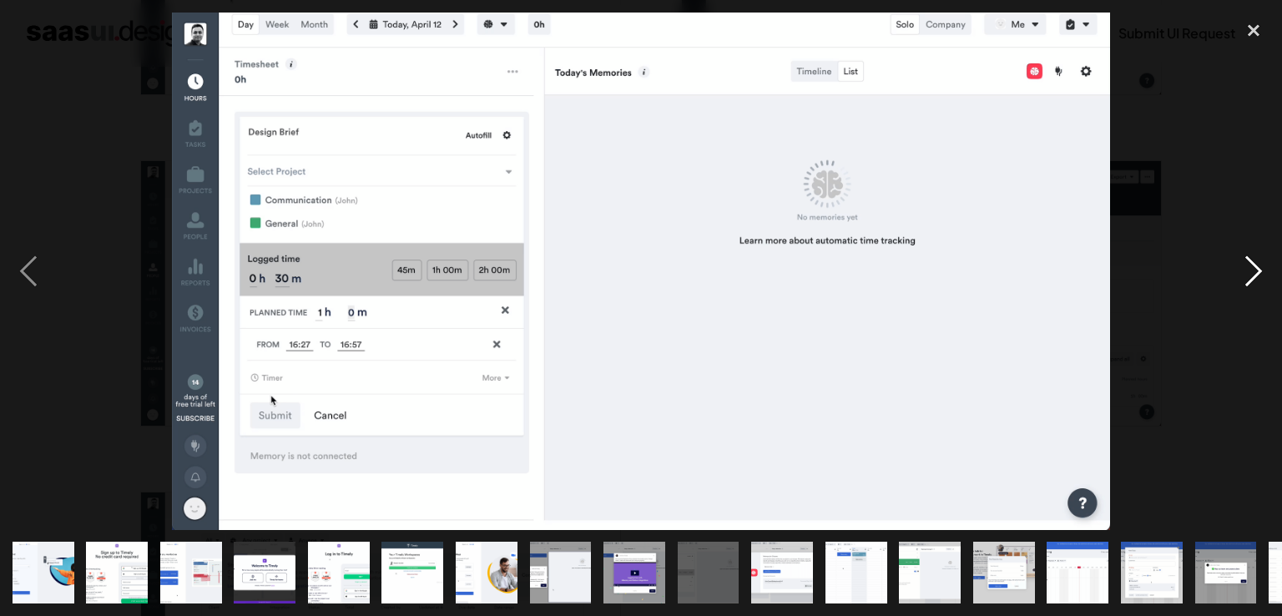
click at [1245, 278] on div "next image" at bounding box center [1253, 272] width 57 height 518
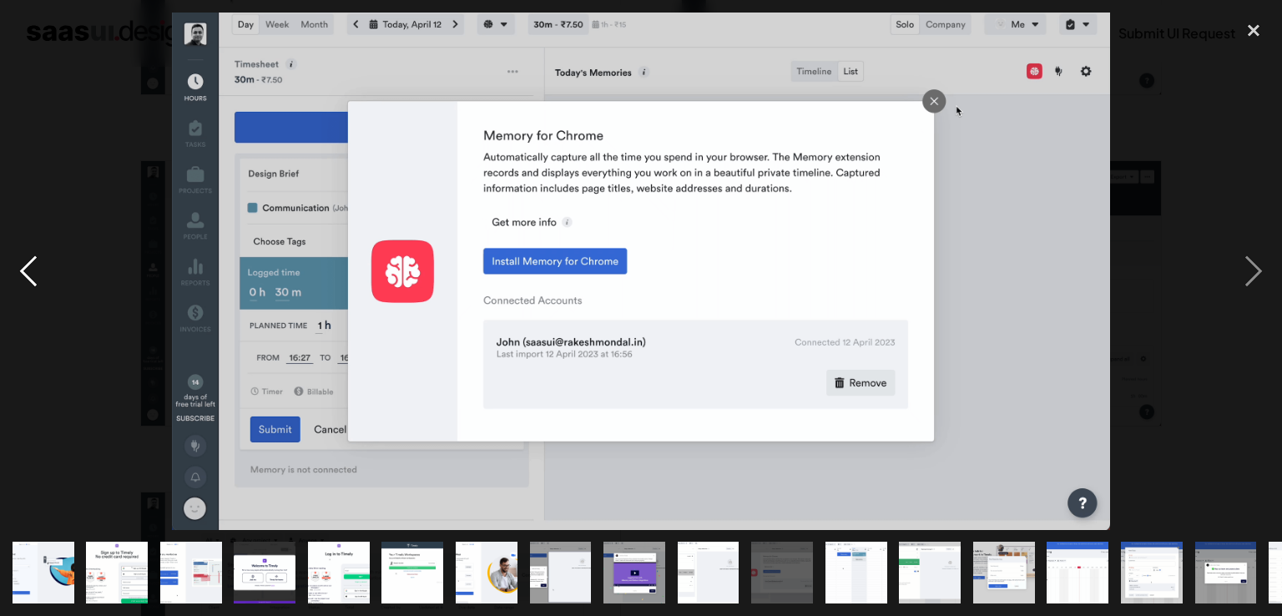
click at [38, 286] on div "previous image" at bounding box center [28, 272] width 57 height 518
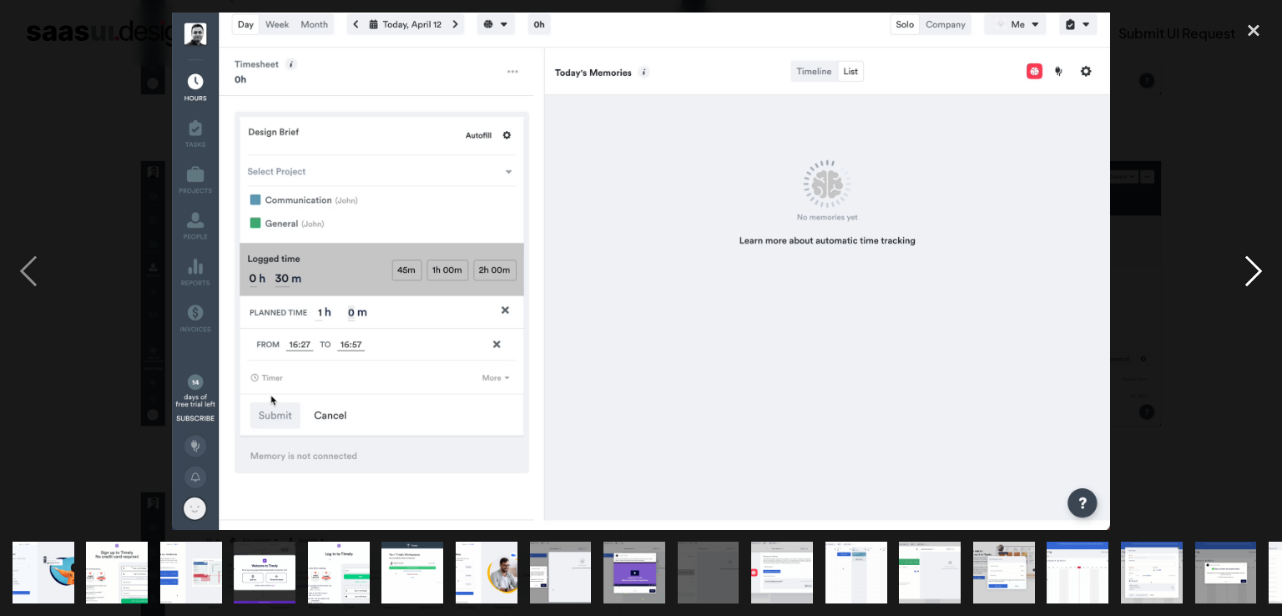
click at [1249, 287] on div "next image" at bounding box center [1253, 272] width 57 height 518
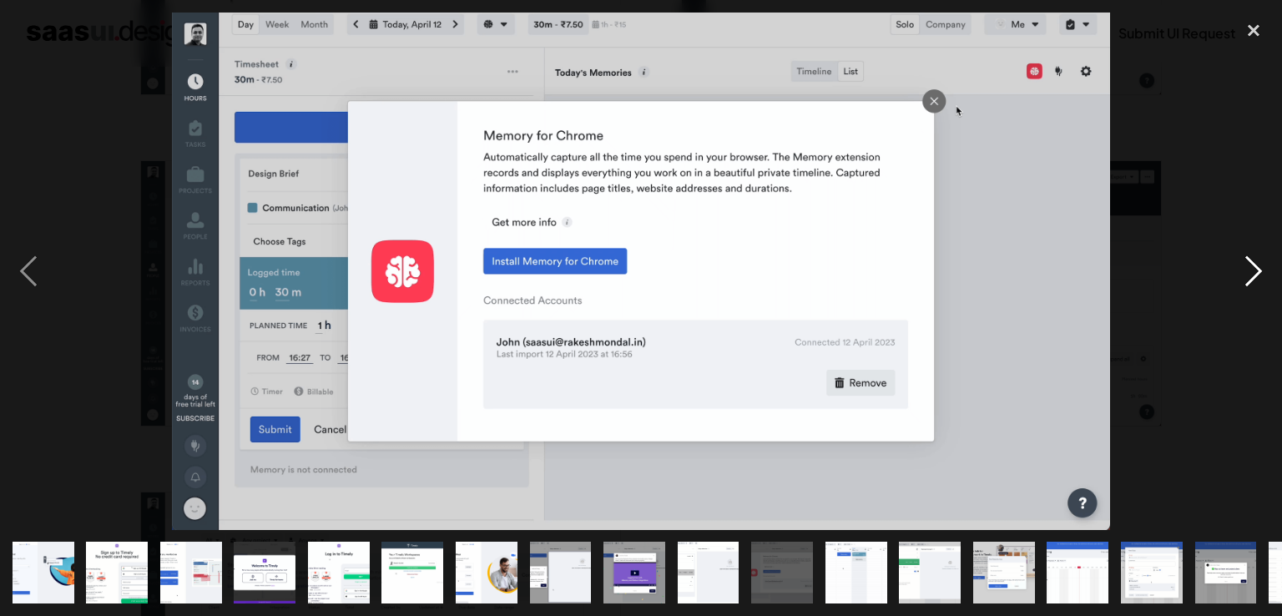
click at [1249, 287] on div "next image" at bounding box center [1253, 272] width 57 height 518
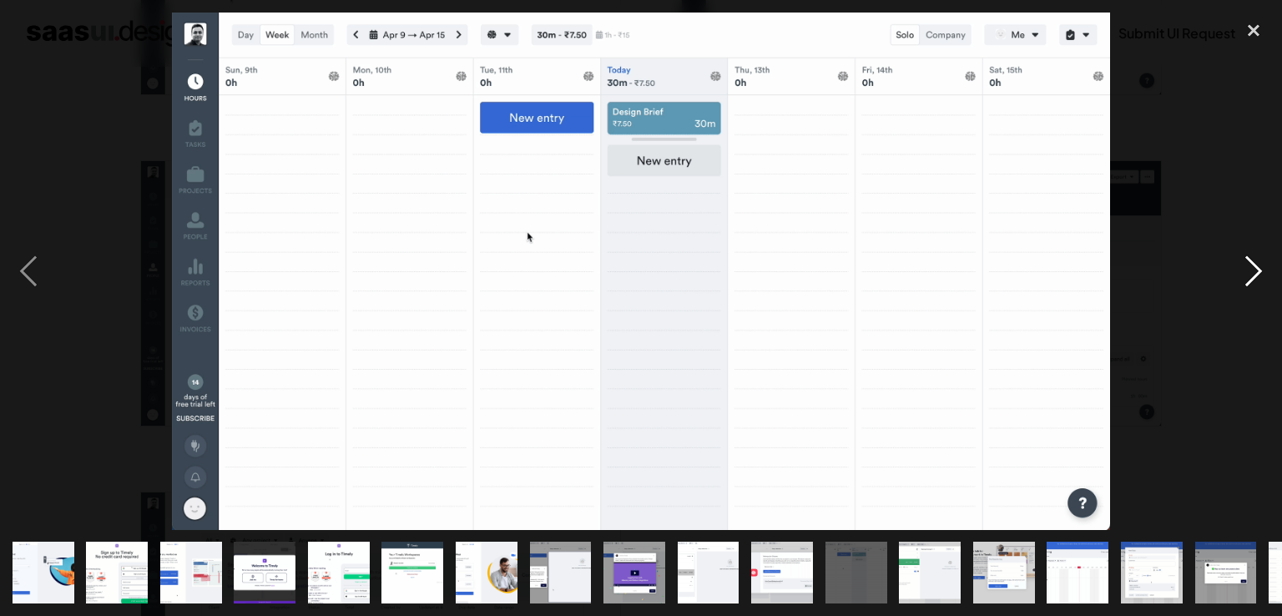
click at [1248, 277] on div "next image" at bounding box center [1253, 272] width 57 height 518
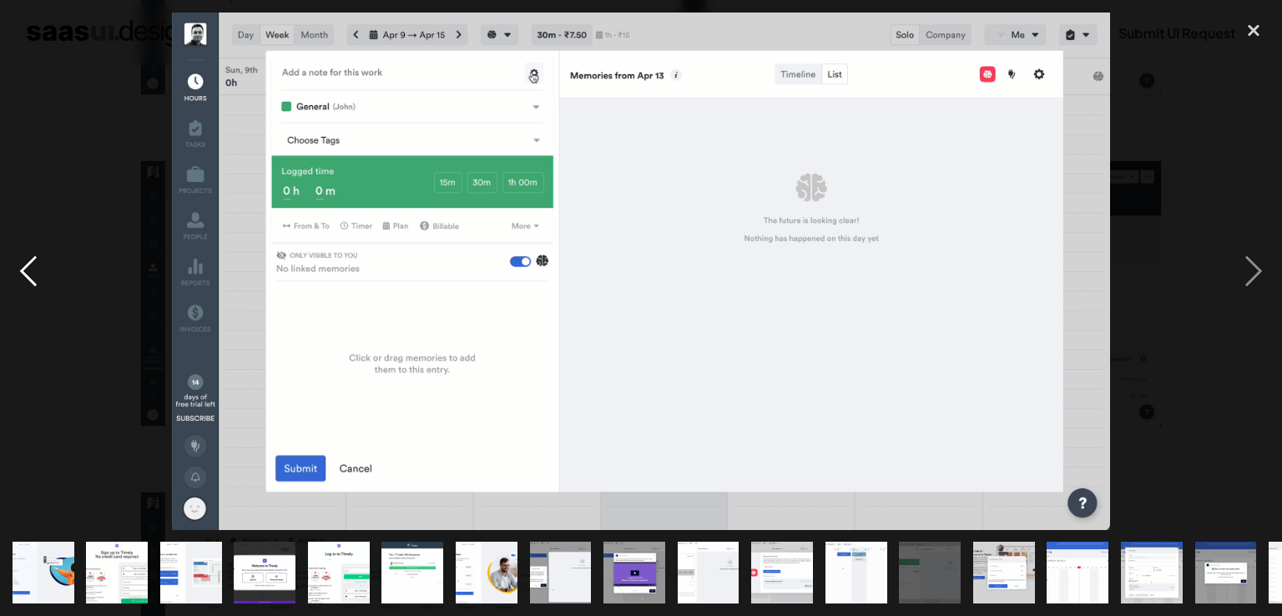
click at [25, 274] on div "previous image" at bounding box center [28, 272] width 57 height 518
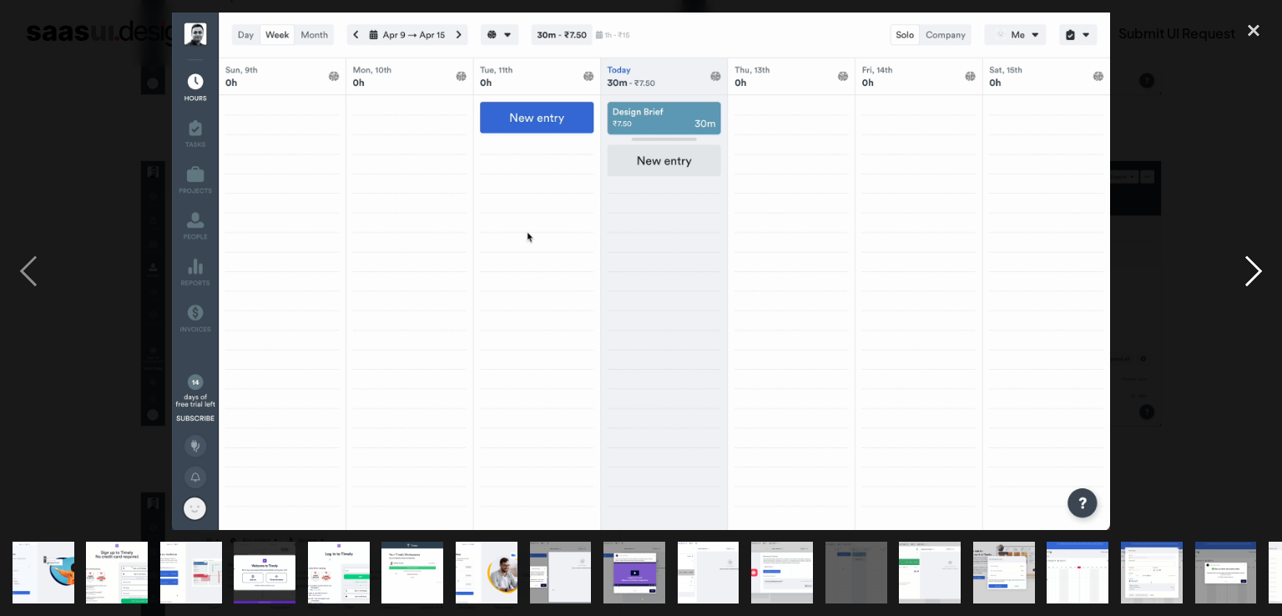
click at [1260, 262] on div "next image" at bounding box center [1253, 272] width 57 height 518
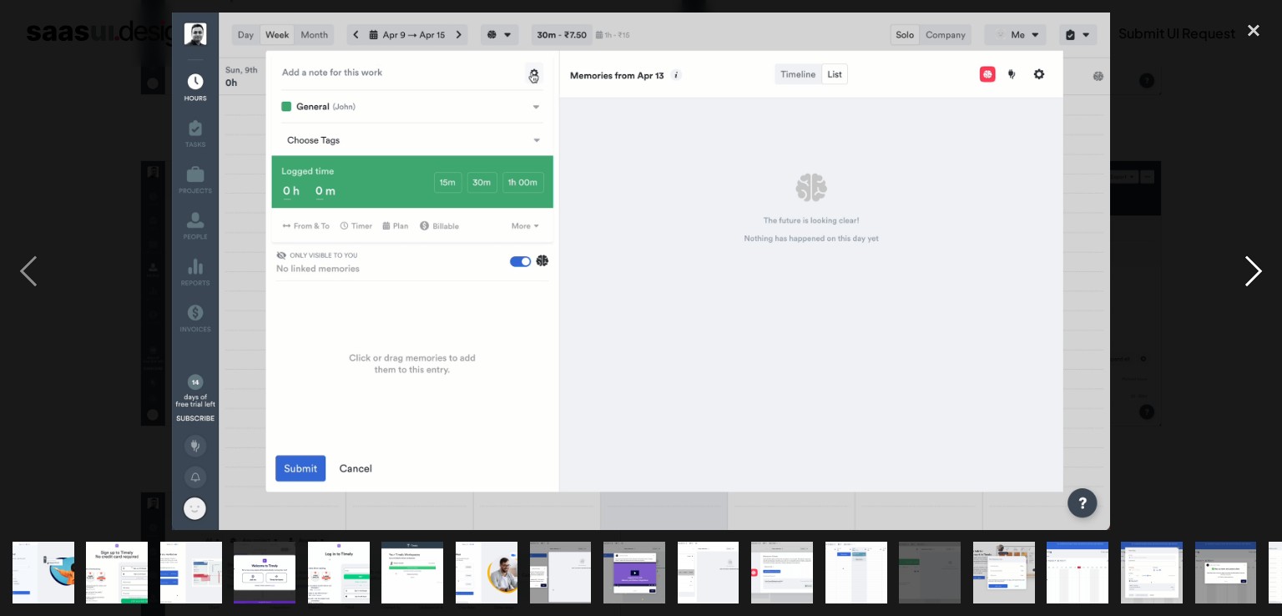
click at [1256, 275] on div "next image" at bounding box center [1253, 272] width 57 height 518
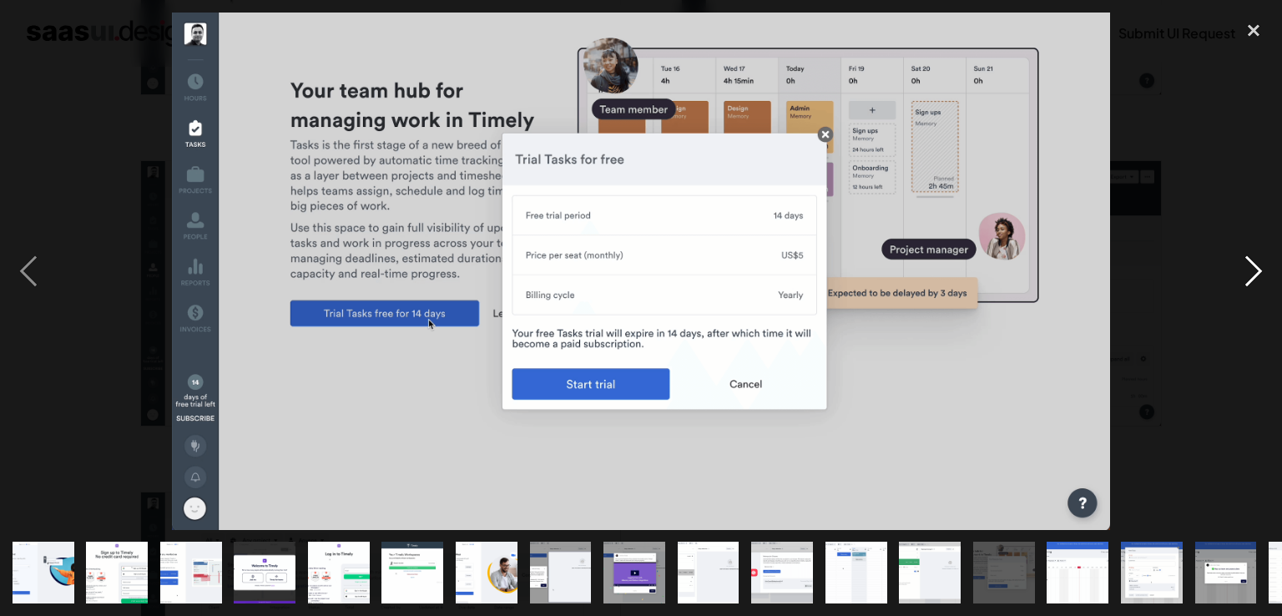
click at [1256, 275] on div "next image" at bounding box center [1253, 272] width 57 height 518
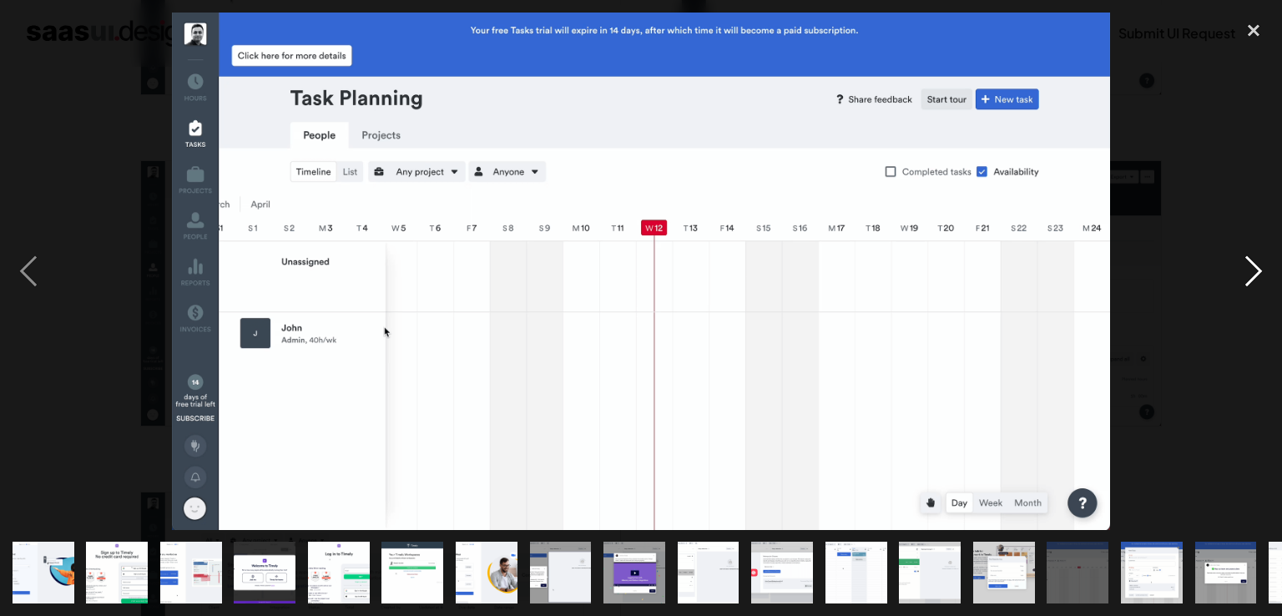
click at [1261, 276] on div "next image" at bounding box center [1253, 272] width 57 height 518
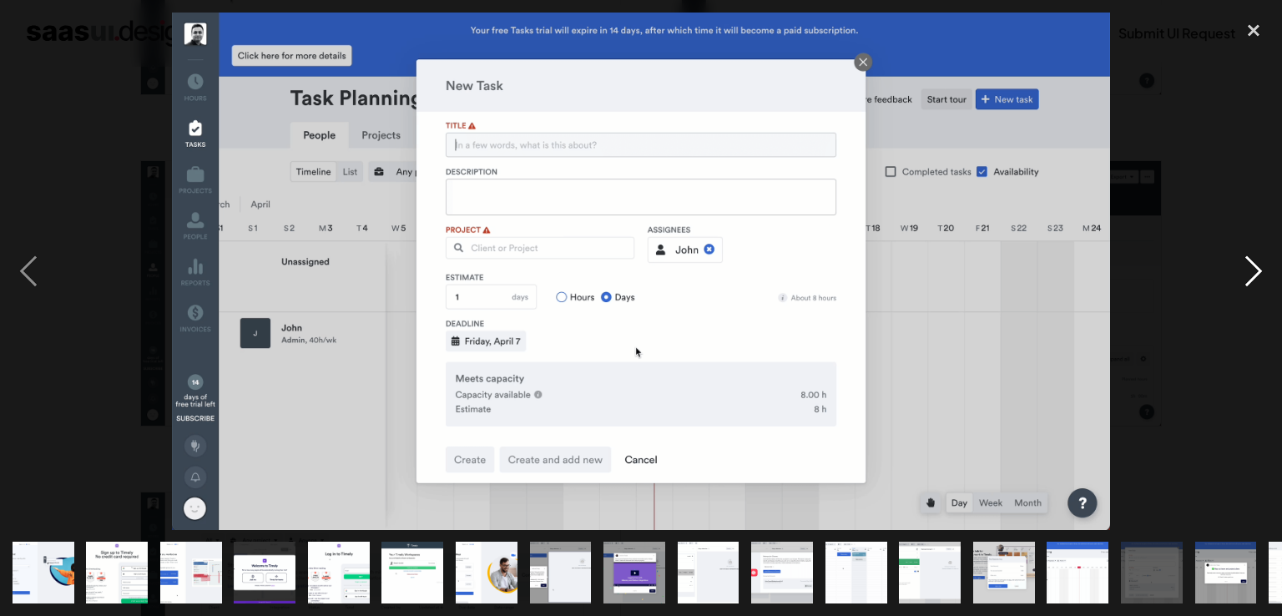
click at [1252, 271] on div "next image" at bounding box center [1253, 272] width 57 height 518
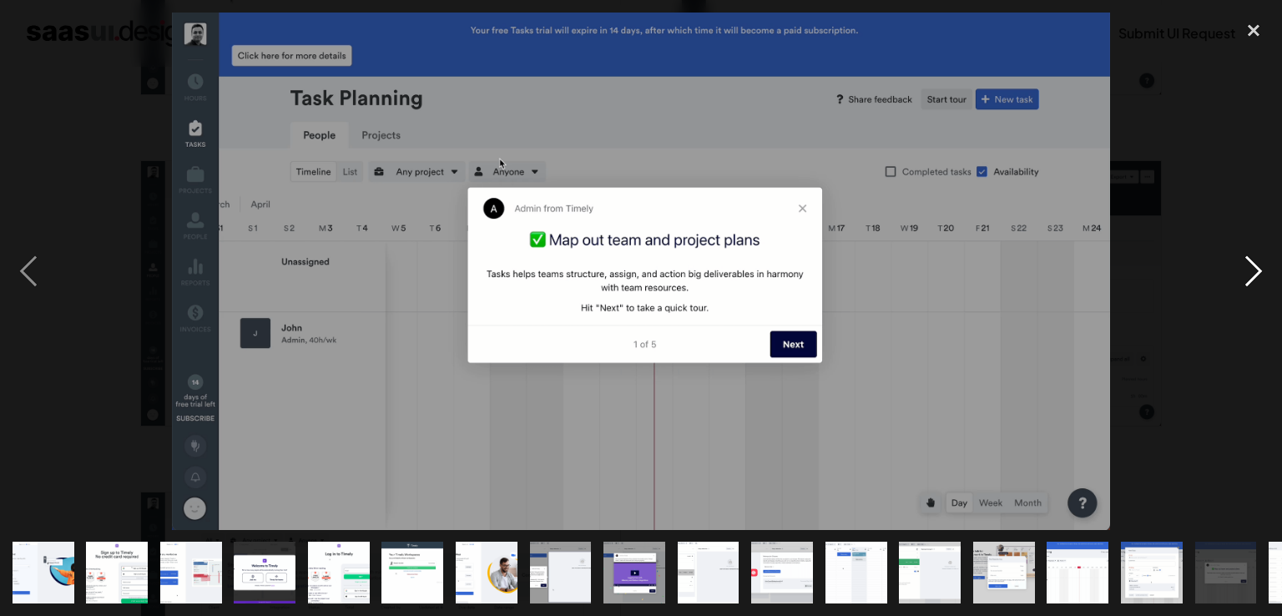
click at [1252, 271] on div "next image" at bounding box center [1253, 272] width 57 height 518
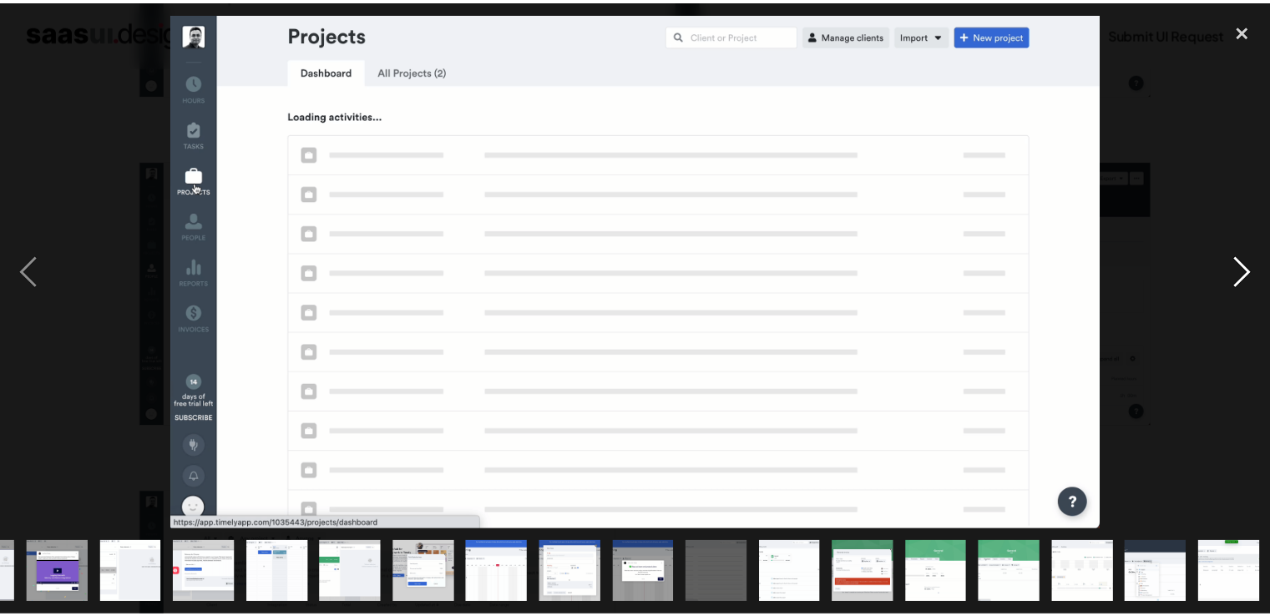
scroll to position [0, 577]
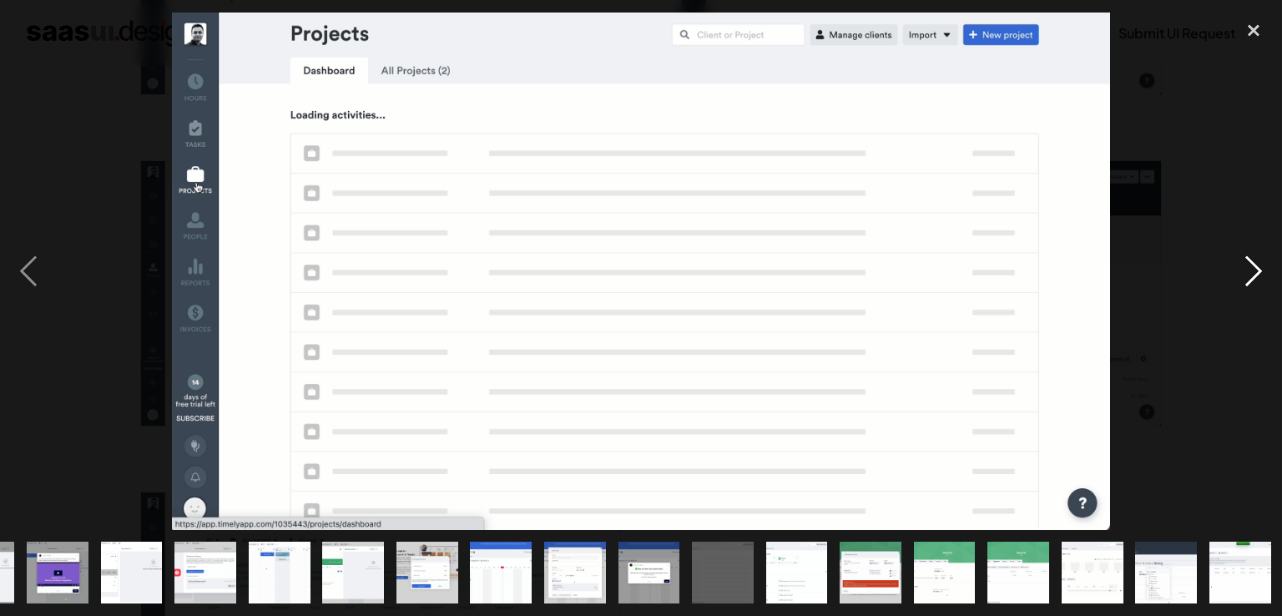
click at [1252, 271] on div "next image" at bounding box center [1253, 272] width 57 height 518
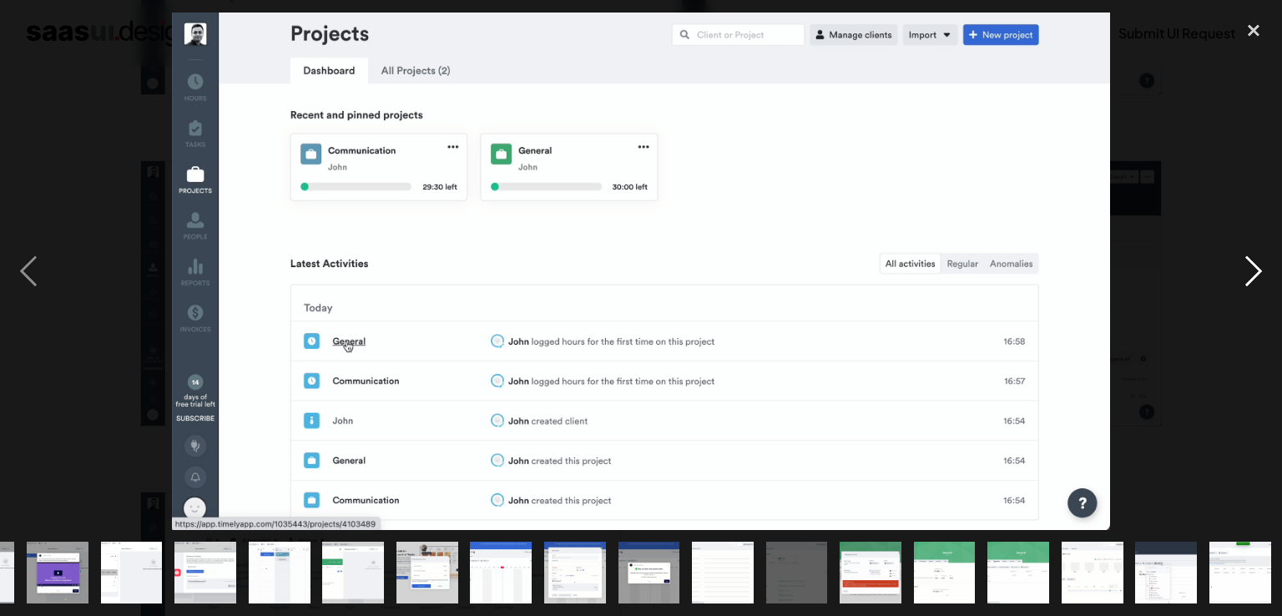
click at [1261, 267] on div "next image" at bounding box center [1253, 272] width 57 height 518
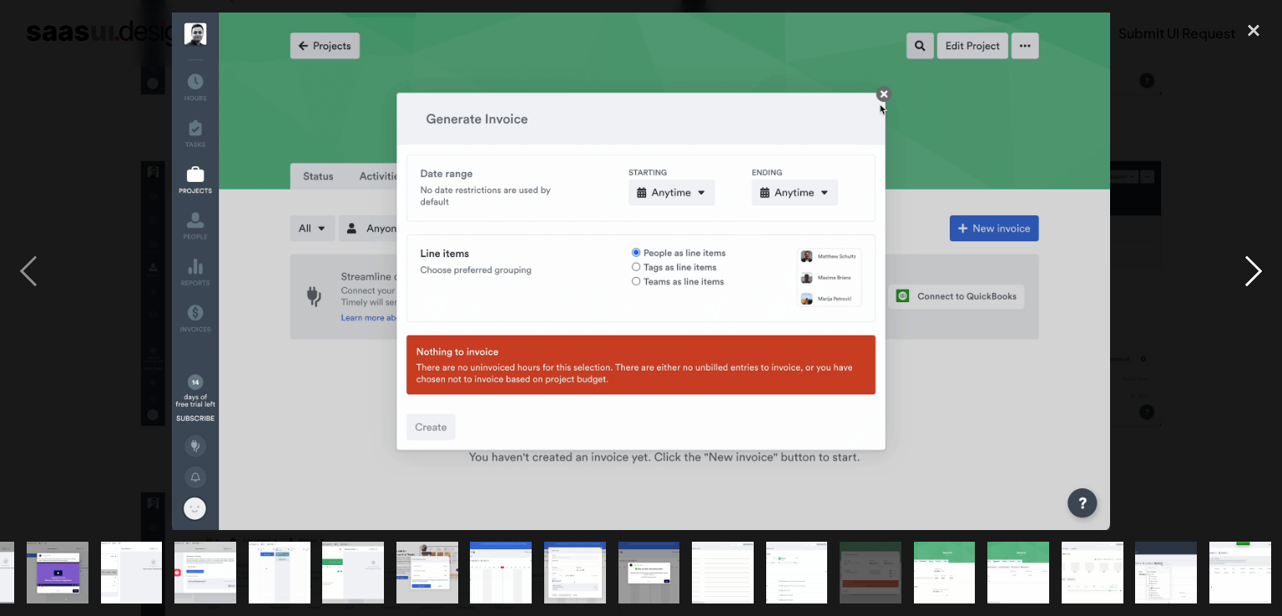
click at [1247, 279] on div "next image" at bounding box center [1253, 272] width 57 height 518
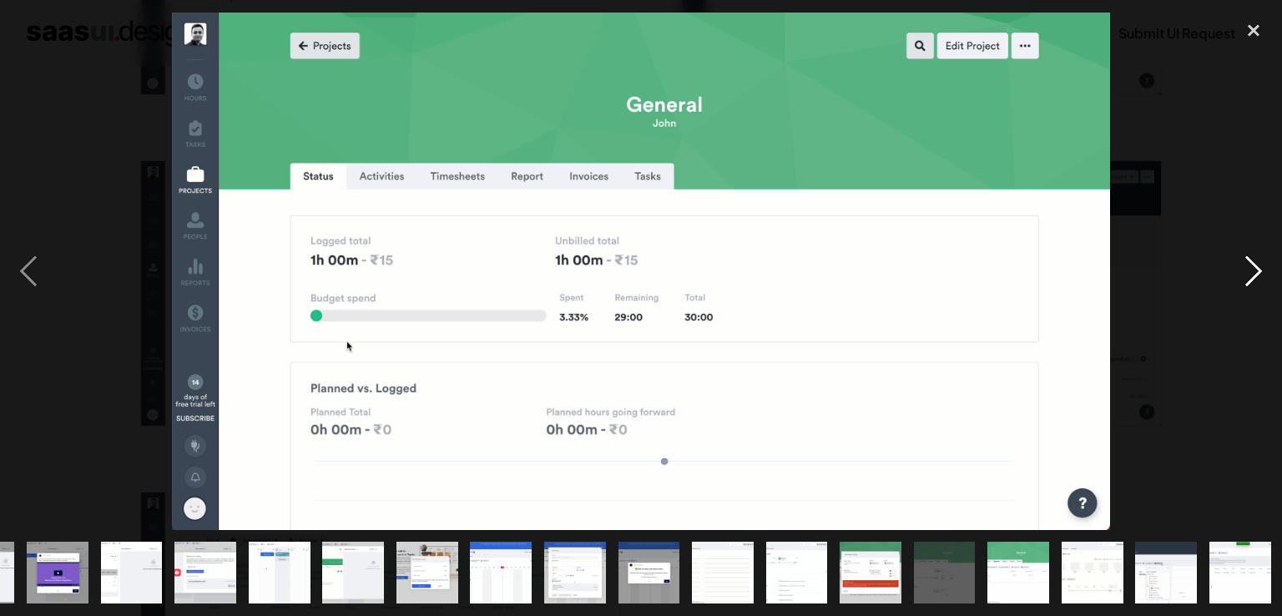
click at [1258, 276] on div "next image" at bounding box center [1253, 272] width 57 height 518
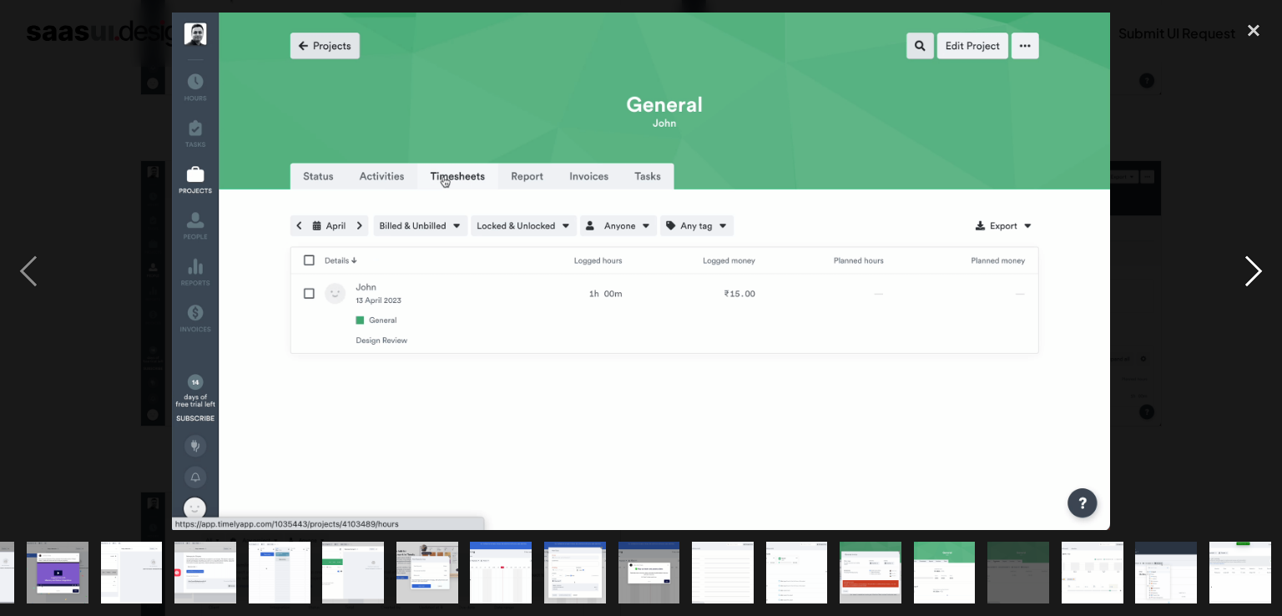
click at [1258, 272] on div "next image" at bounding box center [1253, 272] width 57 height 518
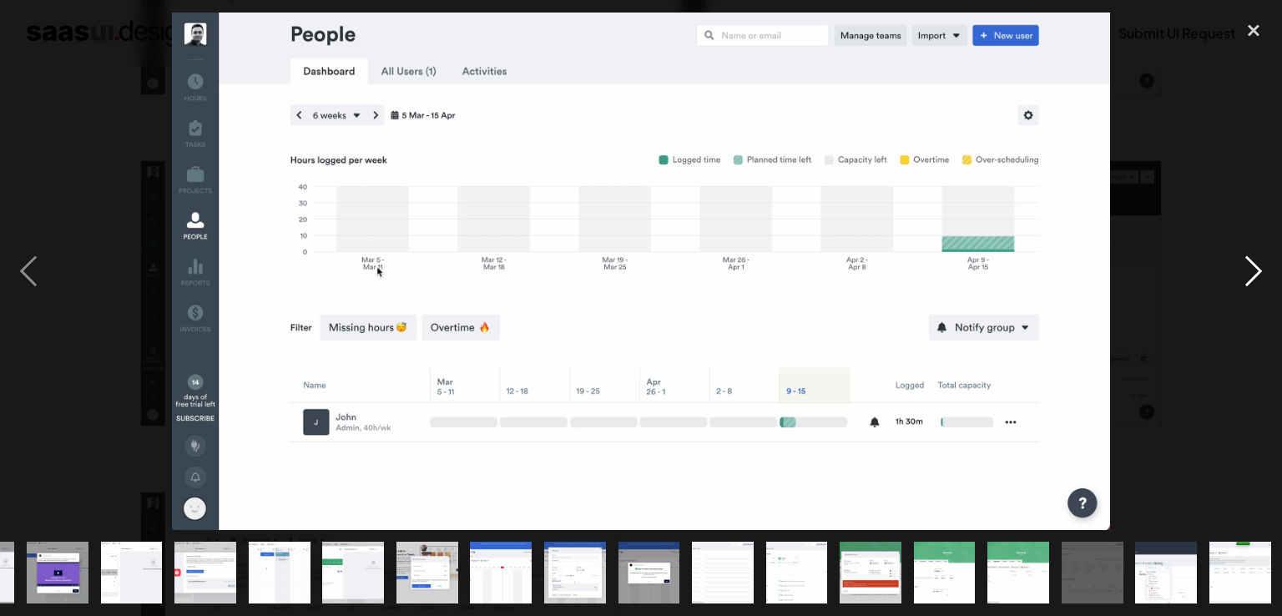
click at [1248, 280] on div "next image" at bounding box center [1253, 272] width 57 height 518
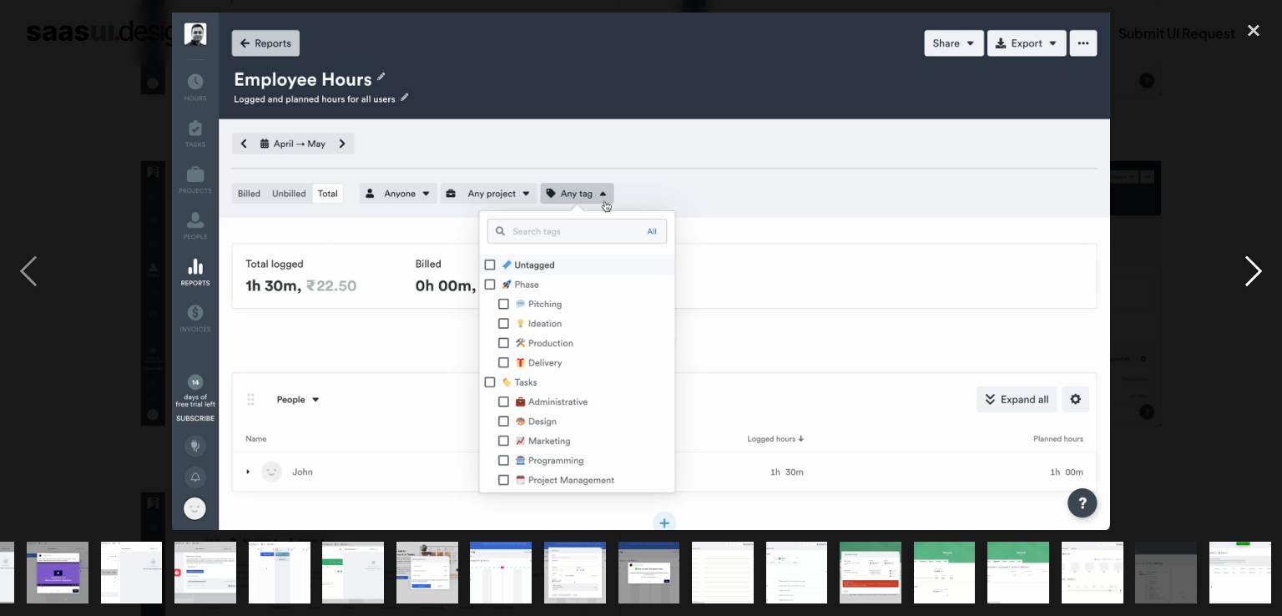
click at [1246, 271] on div "next image" at bounding box center [1253, 272] width 57 height 518
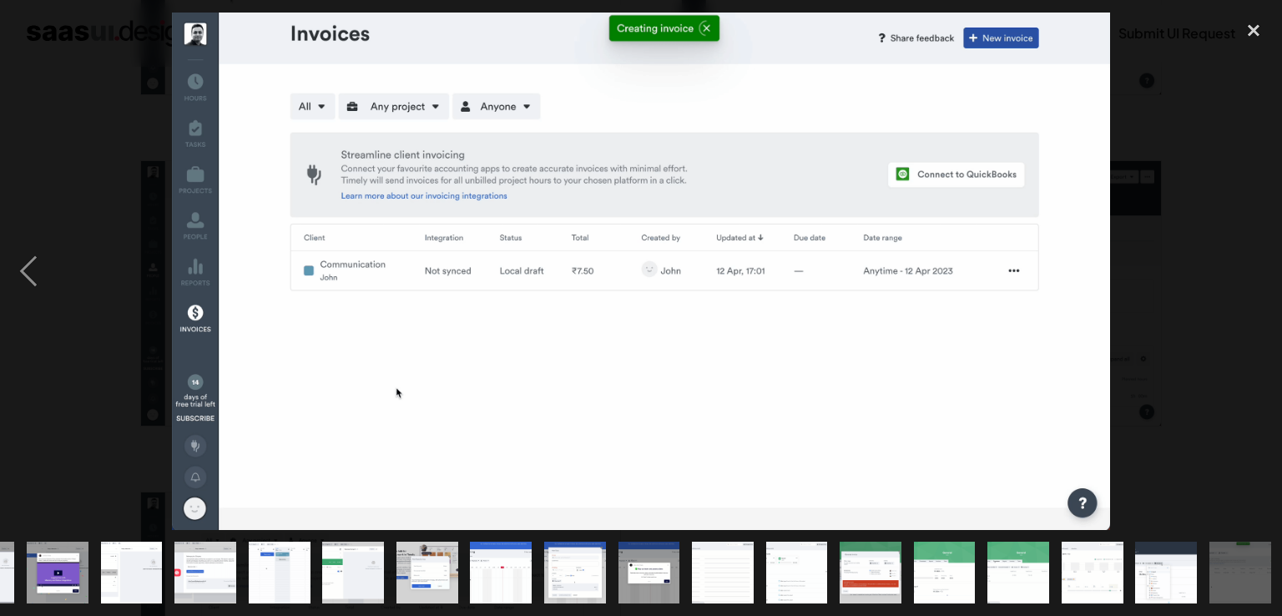
drag, startPoint x: 1254, startPoint y: 30, endPoint x: 1192, endPoint y: 91, distance: 86.8
click at [1253, 32] on div "close lightbox" at bounding box center [1253, 31] width 57 height 37
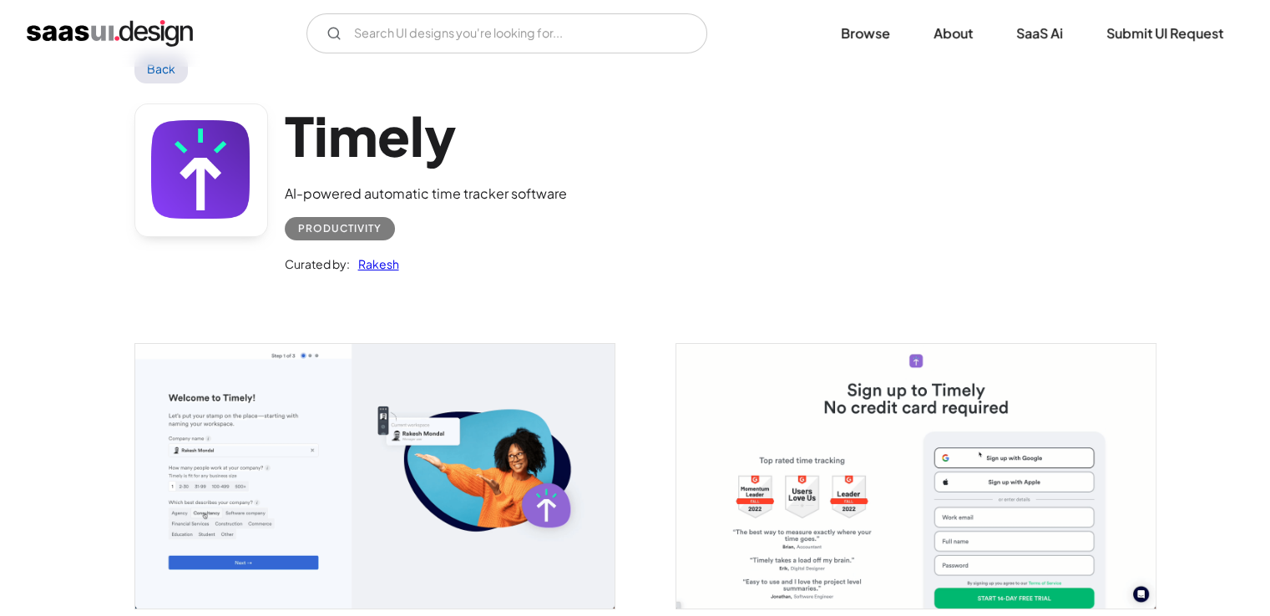
scroll to position [0, 0]
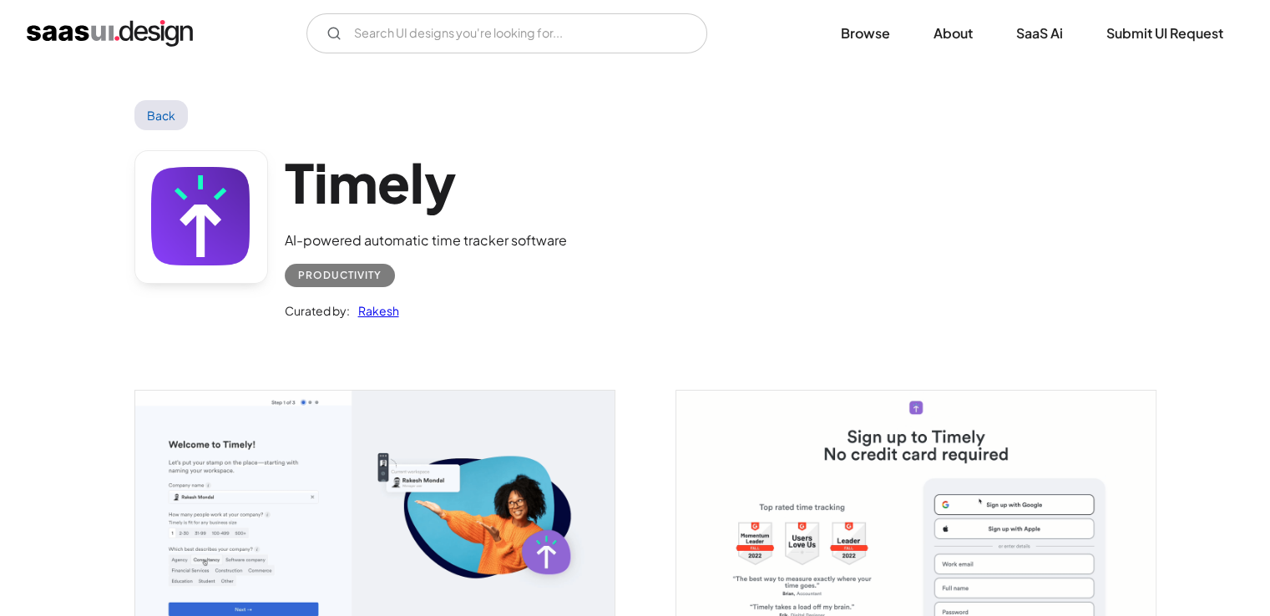
click at [160, 114] on link "Back" at bounding box center [161, 115] width 54 height 30
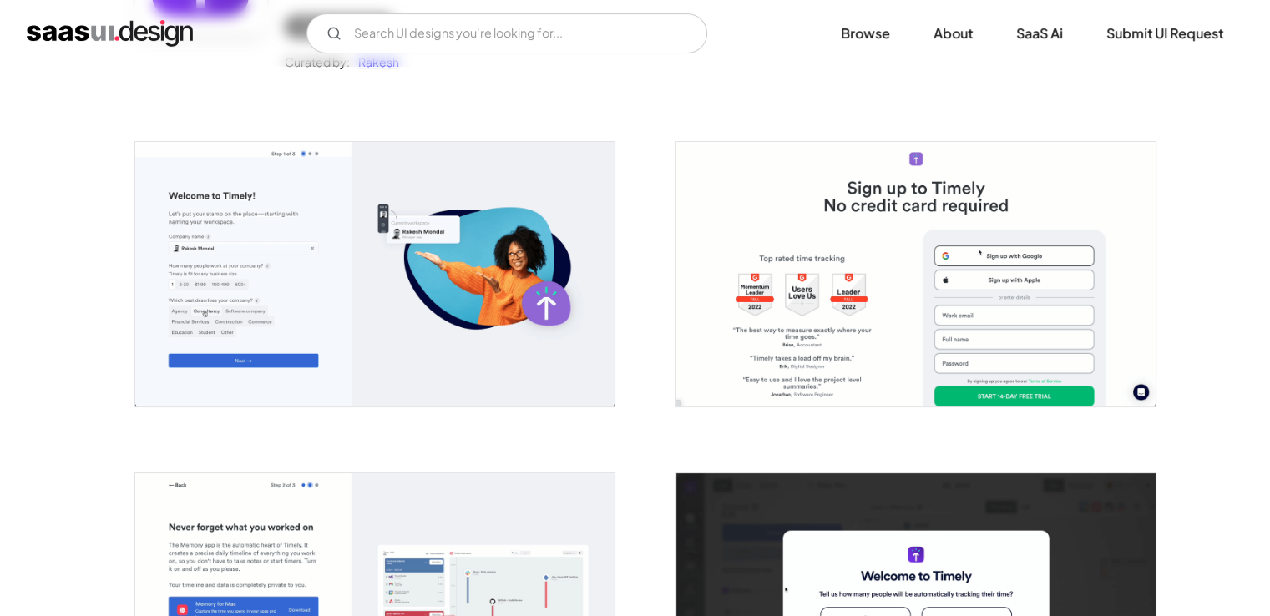
scroll to position [250, 0]
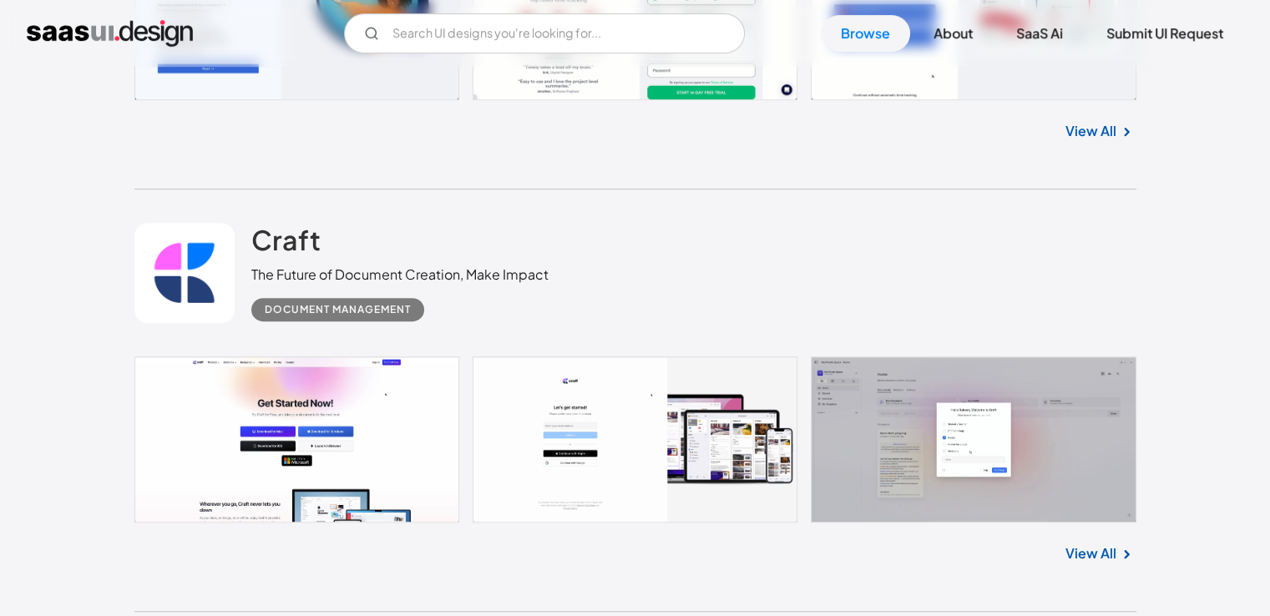
scroll to position [794, 0]
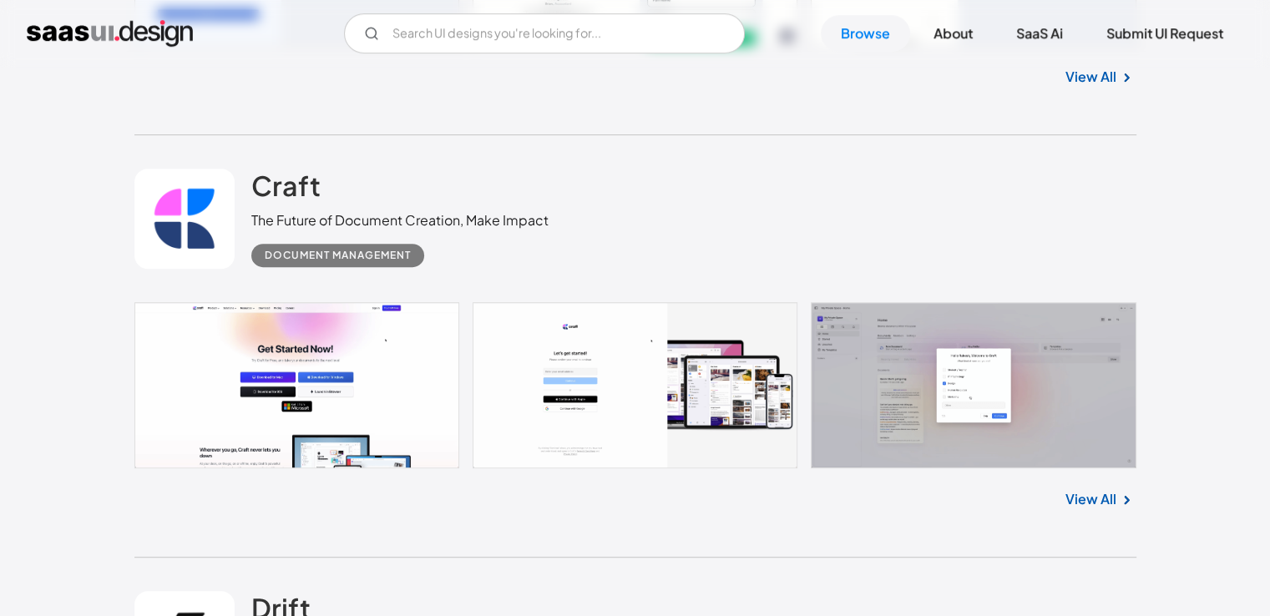
click at [1111, 498] on link "View All" at bounding box center [1090, 499] width 51 height 20
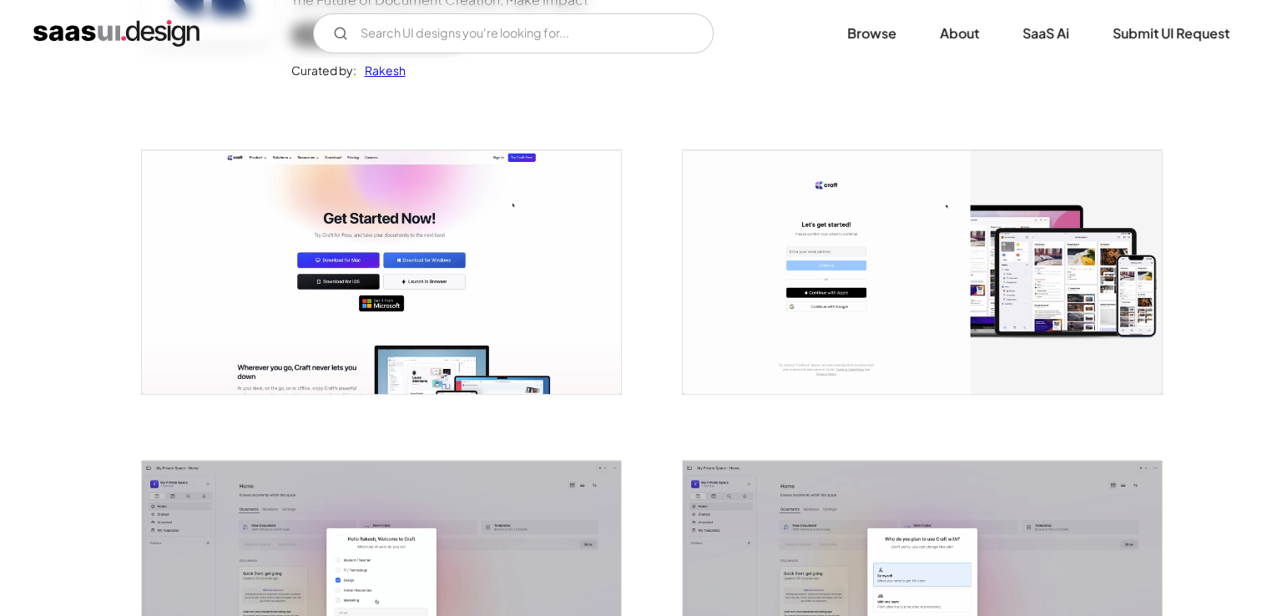
scroll to position [244, 0]
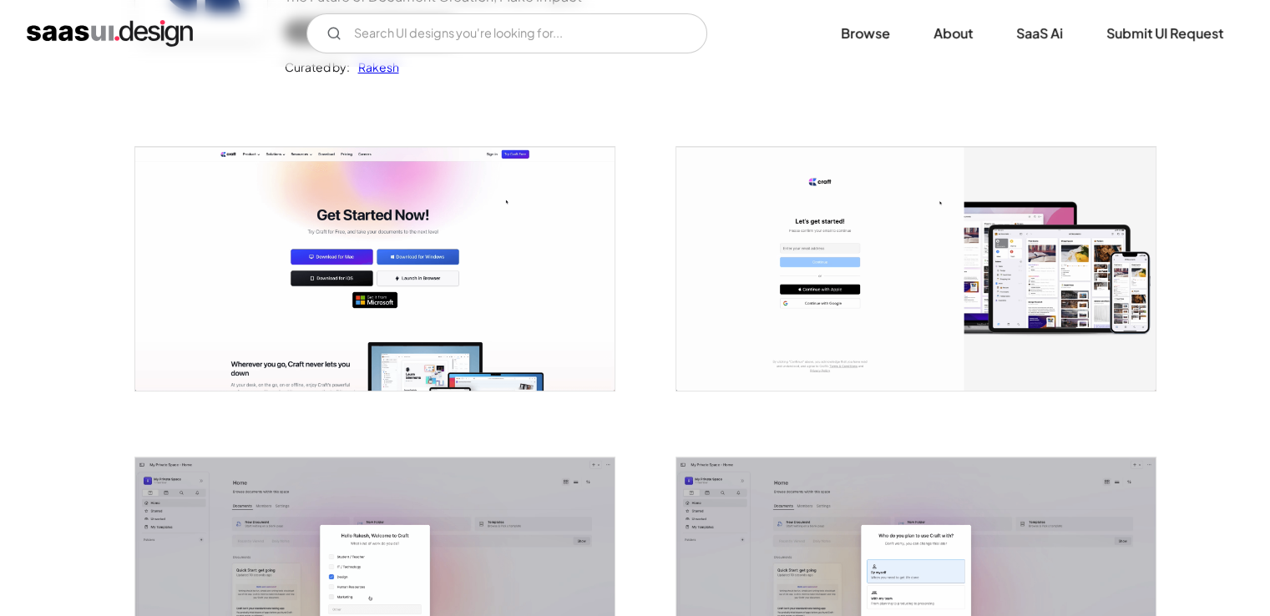
click at [550, 305] on img "open lightbox" at bounding box center [374, 269] width 479 height 244
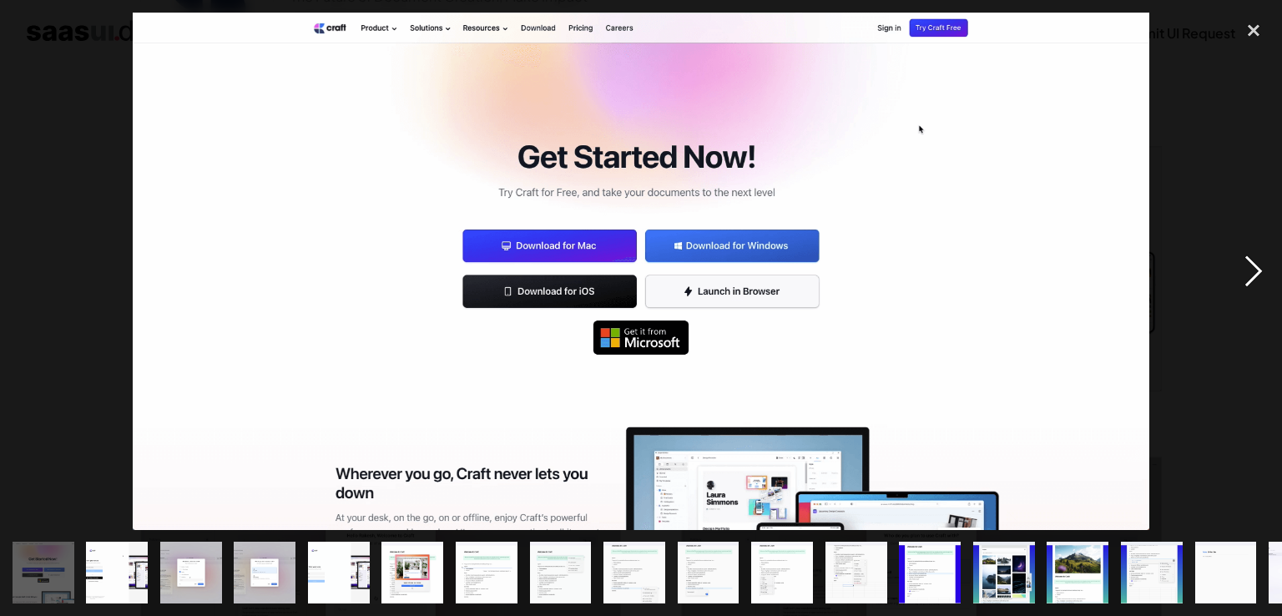
click at [1248, 272] on div "next image" at bounding box center [1253, 272] width 57 height 518
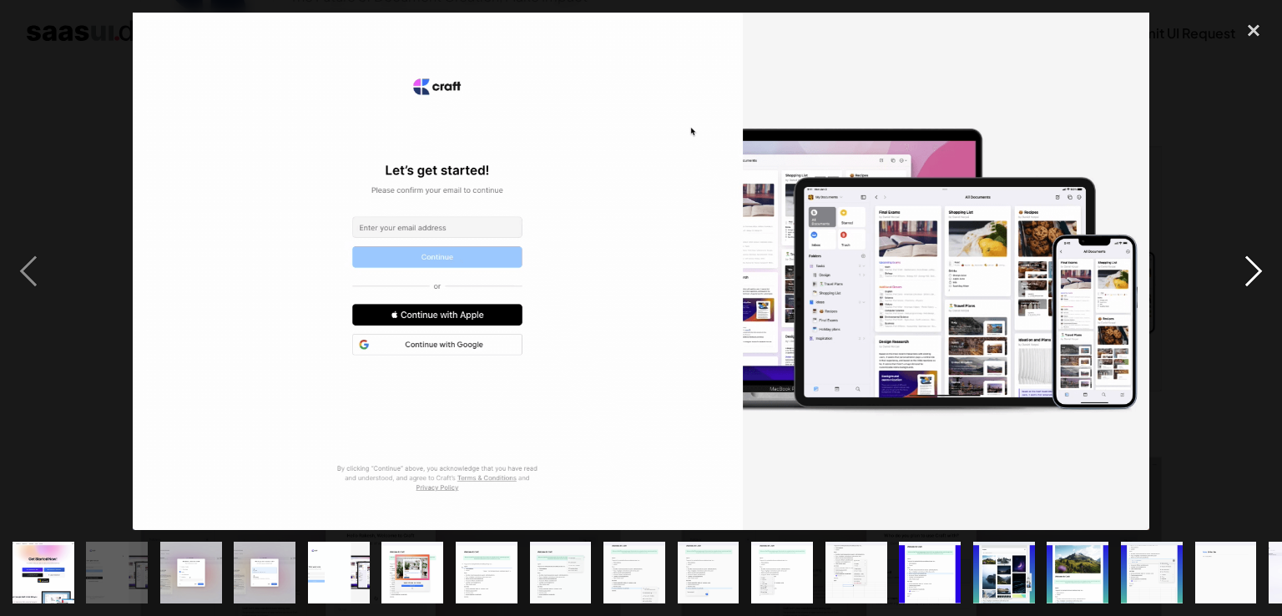
click at [1248, 272] on div "next image" at bounding box center [1253, 272] width 57 height 518
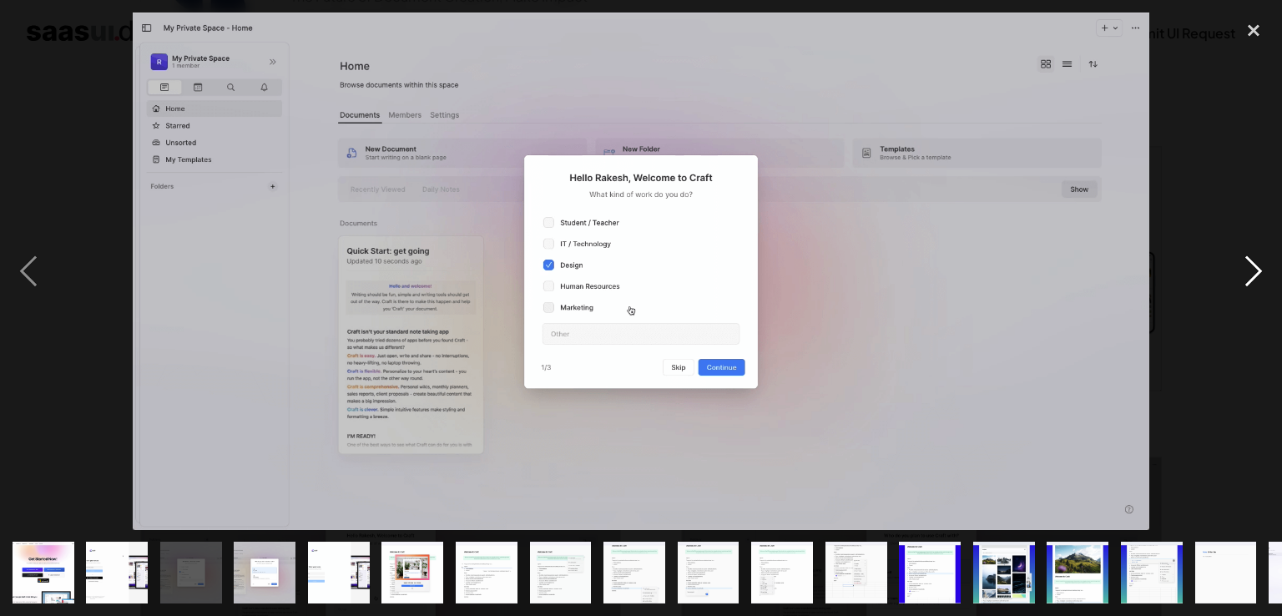
click at [1255, 271] on div "next image" at bounding box center [1253, 272] width 57 height 518
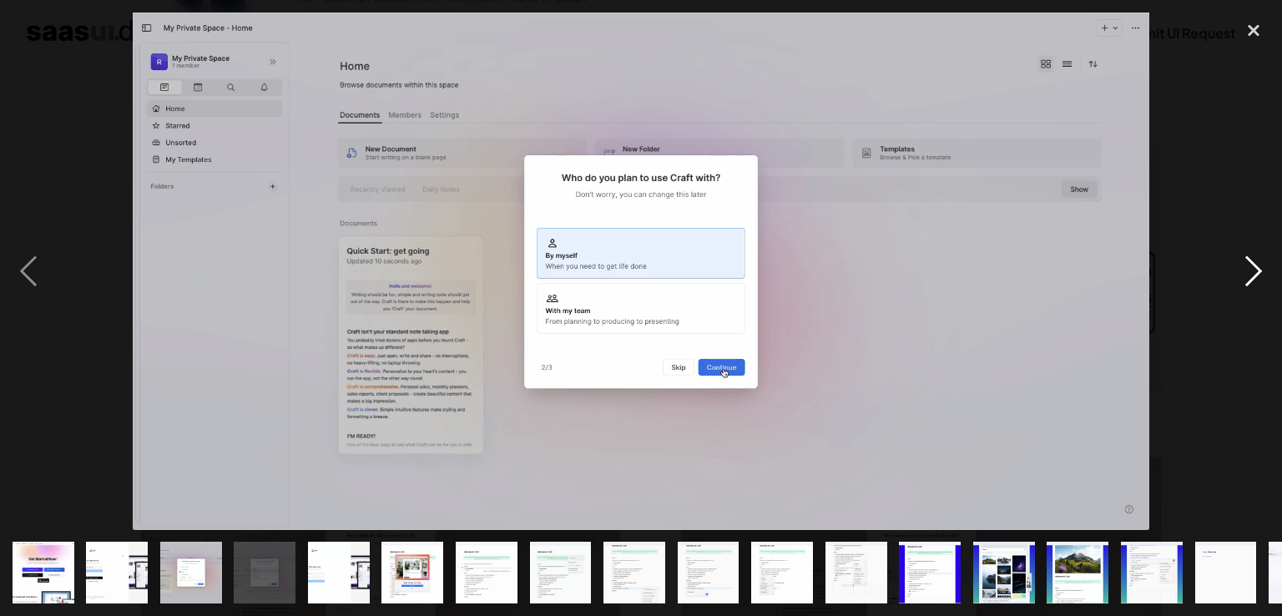
click at [1249, 278] on div "next image" at bounding box center [1253, 272] width 57 height 518
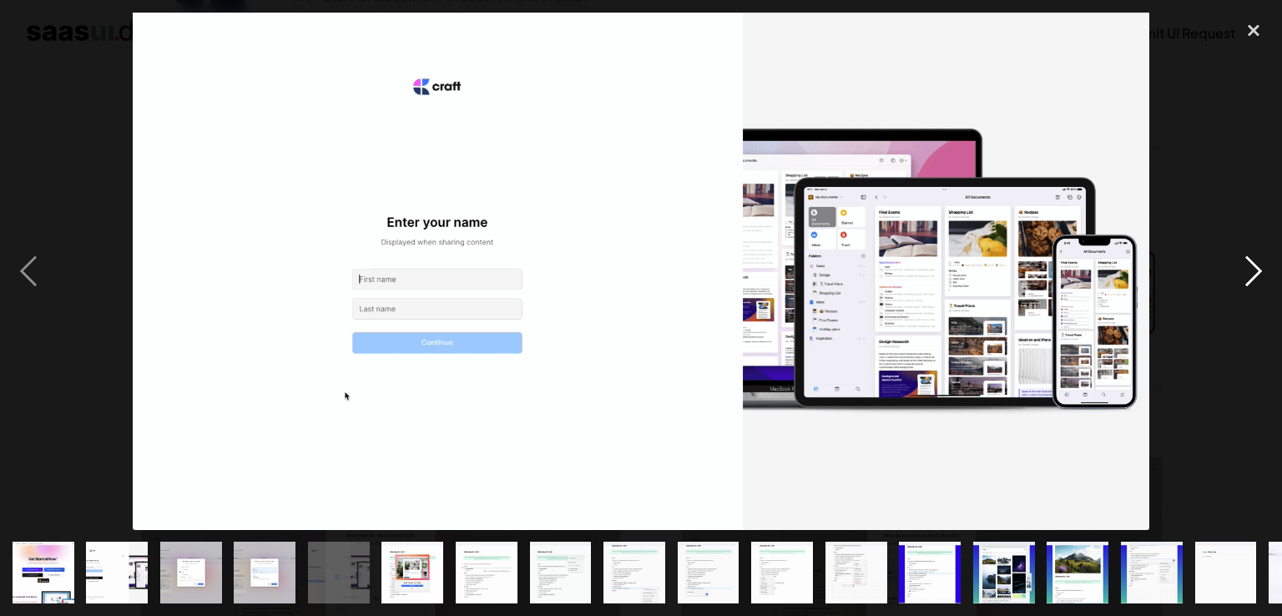
click at [1249, 278] on div "next image" at bounding box center [1253, 272] width 57 height 518
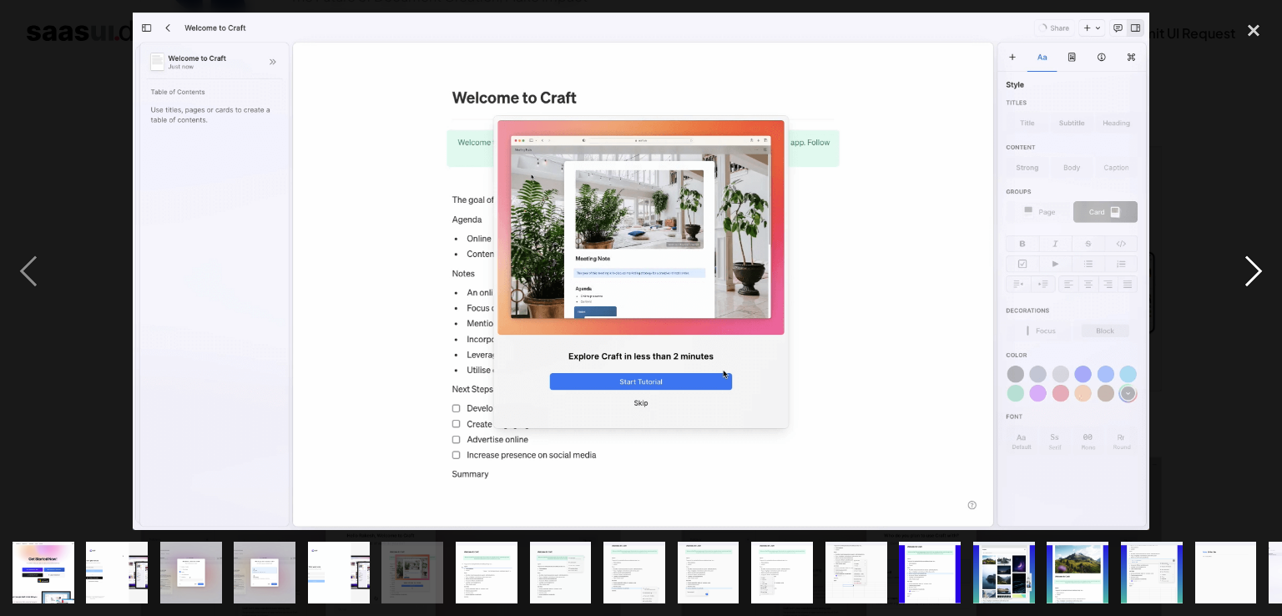
click at [1249, 278] on div "next image" at bounding box center [1253, 272] width 57 height 518
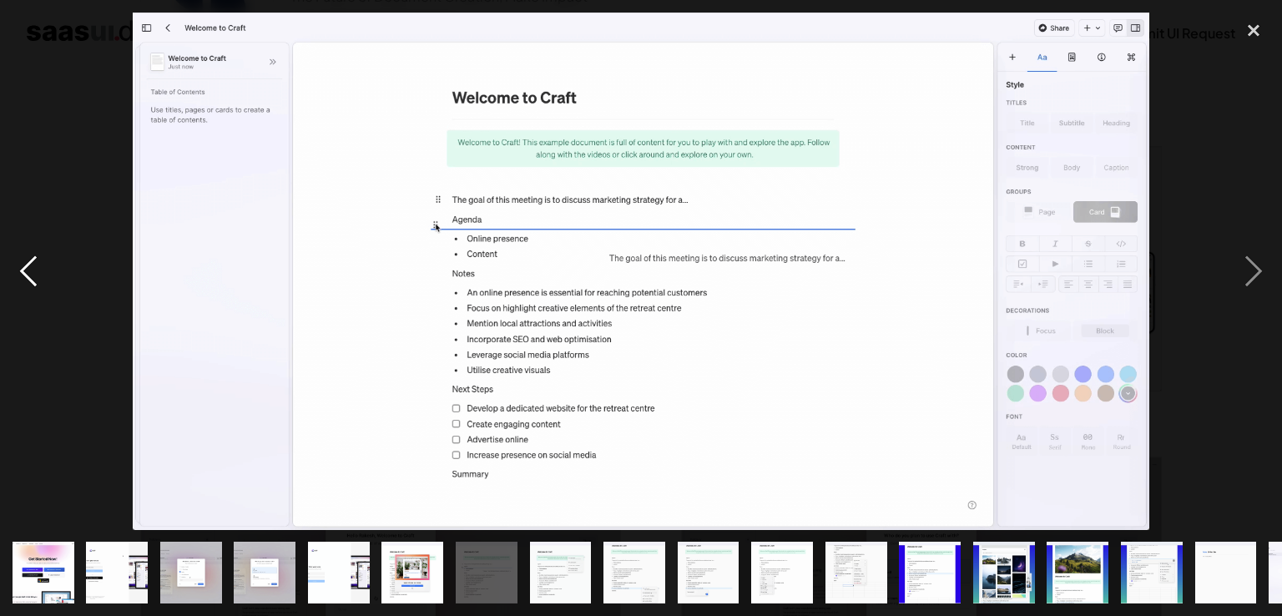
click at [26, 265] on div "previous image" at bounding box center [28, 272] width 57 height 518
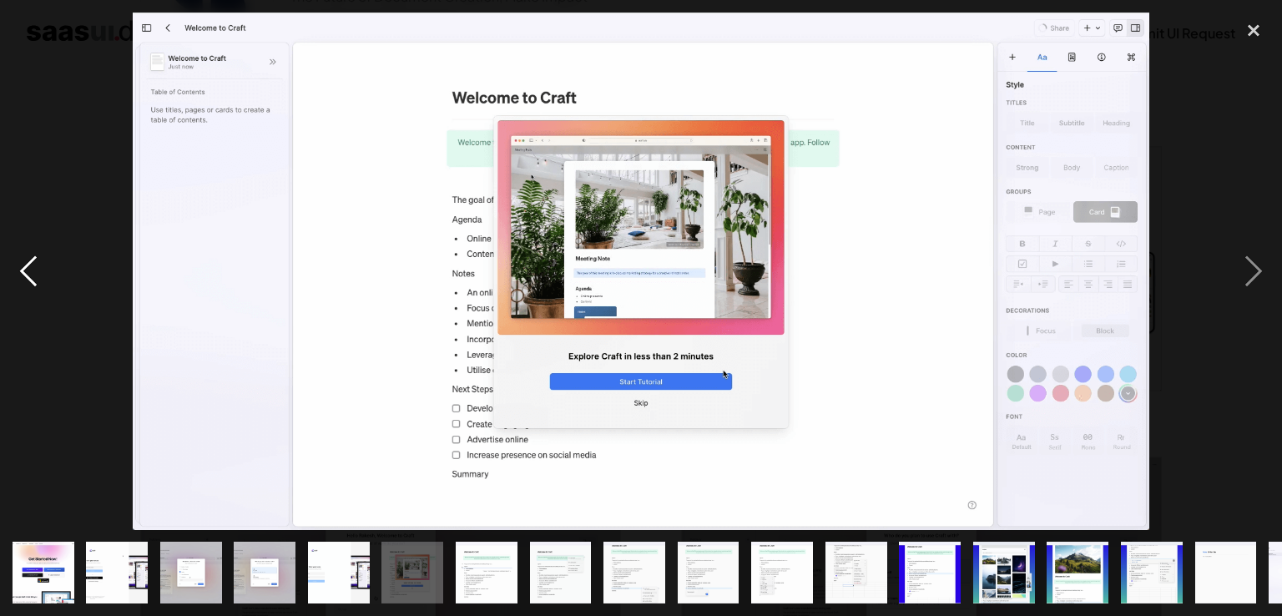
click at [26, 265] on div "previous image" at bounding box center [28, 272] width 57 height 518
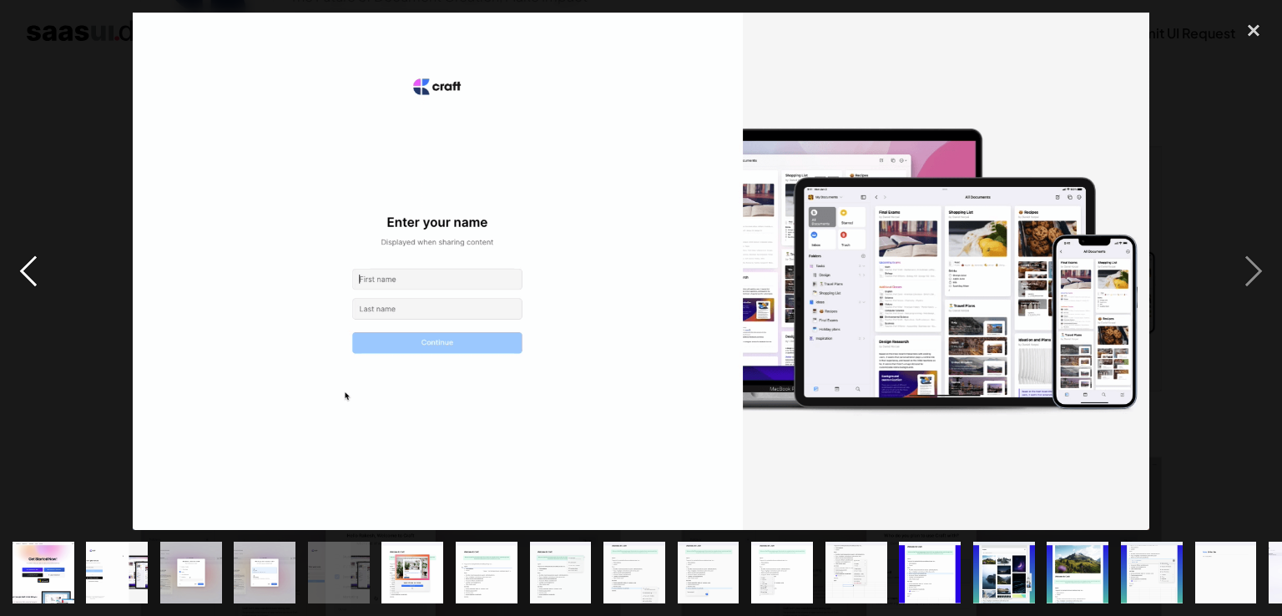
click at [26, 265] on div "previous image" at bounding box center [28, 272] width 57 height 518
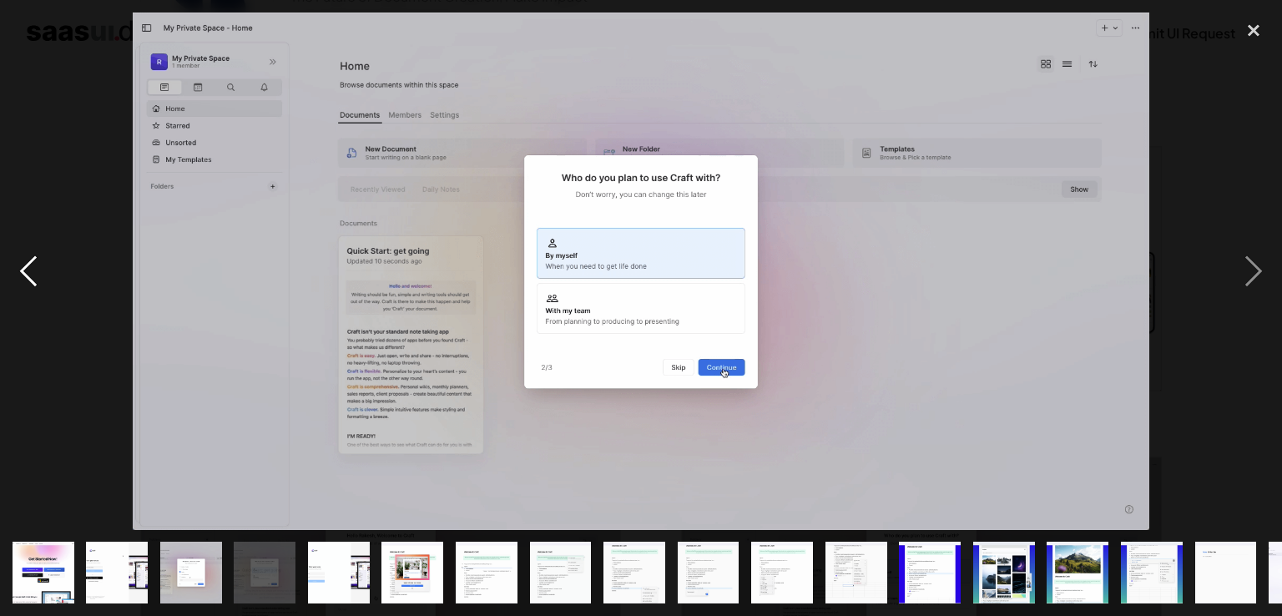
click at [26, 265] on div "previous image" at bounding box center [28, 272] width 57 height 518
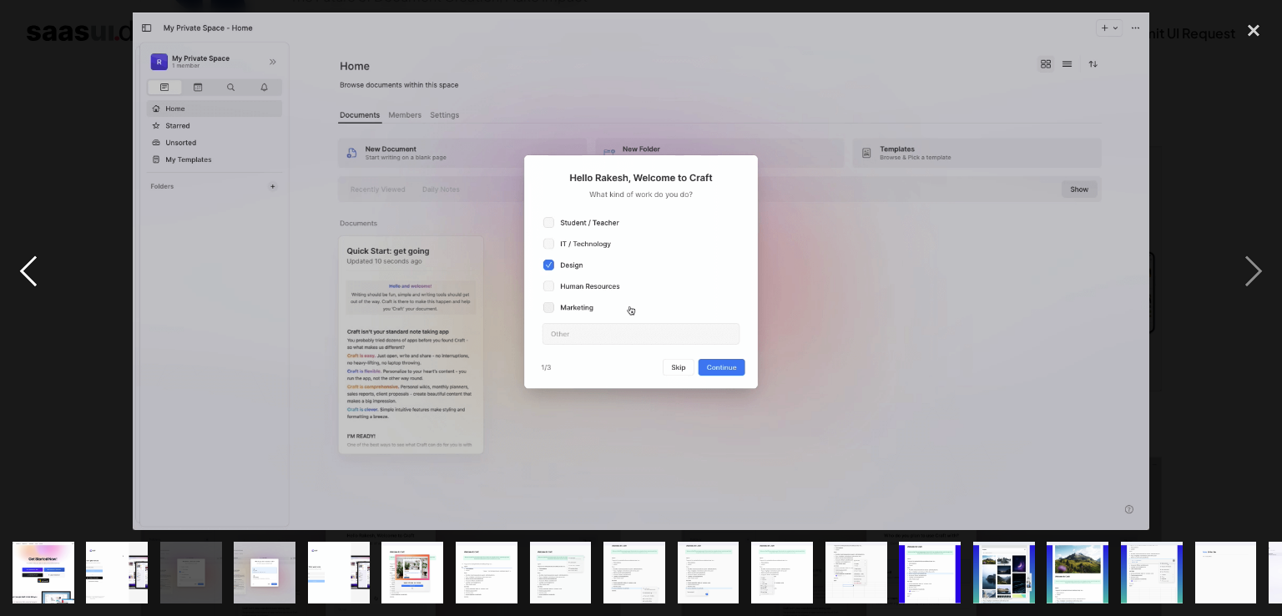
click at [26, 265] on div "previous image" at bounding box center [28, 272] width 57 height 518
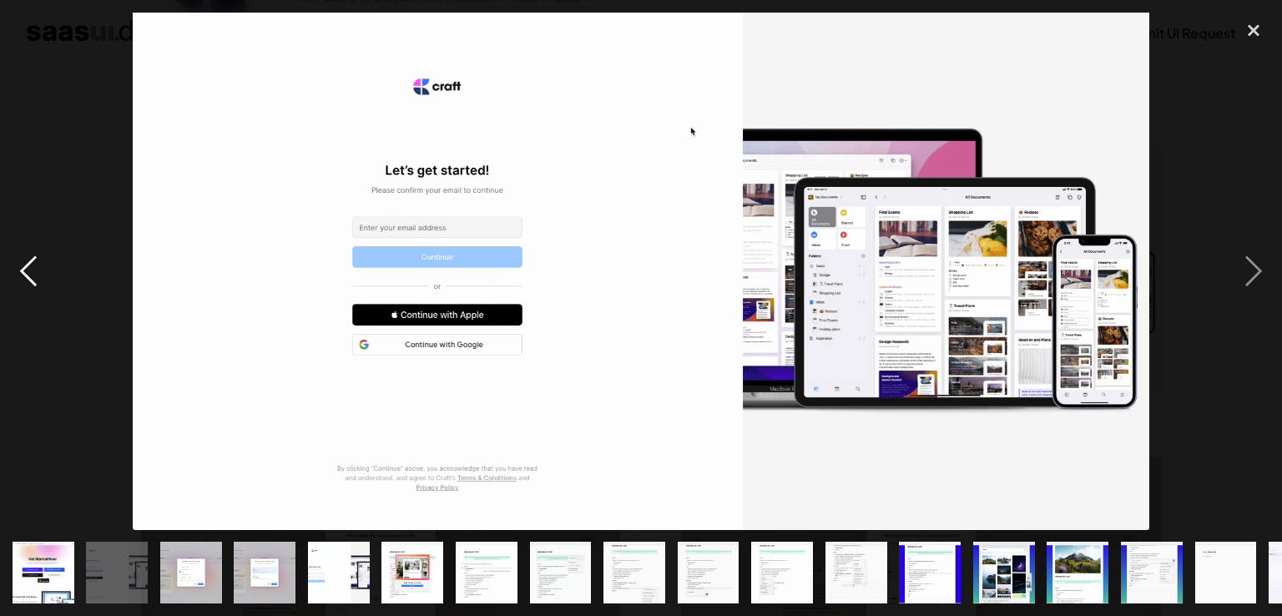
click at [33, 278] on div "previous image" at bounding box center [28, 272] width 57 height 518
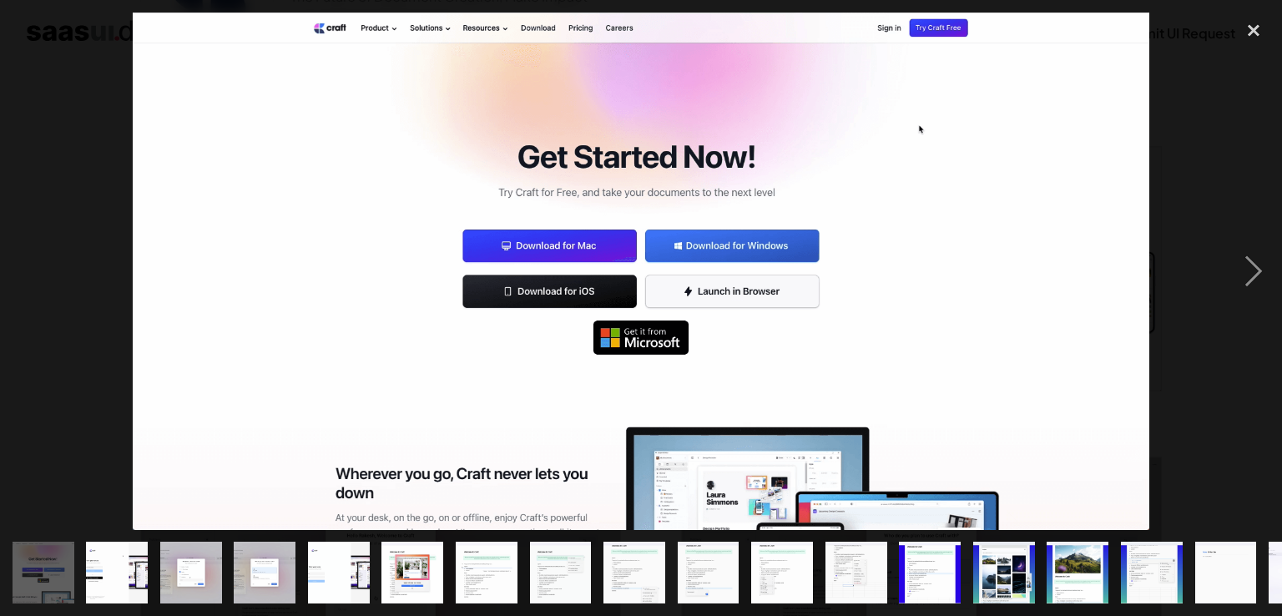
click at [33, 278] on div "previous image" at bounding box center [28, 272] width 57 height 518
click at [1255, 278] on div "next image" at bounding box center [1253, 272] width 57 height 518
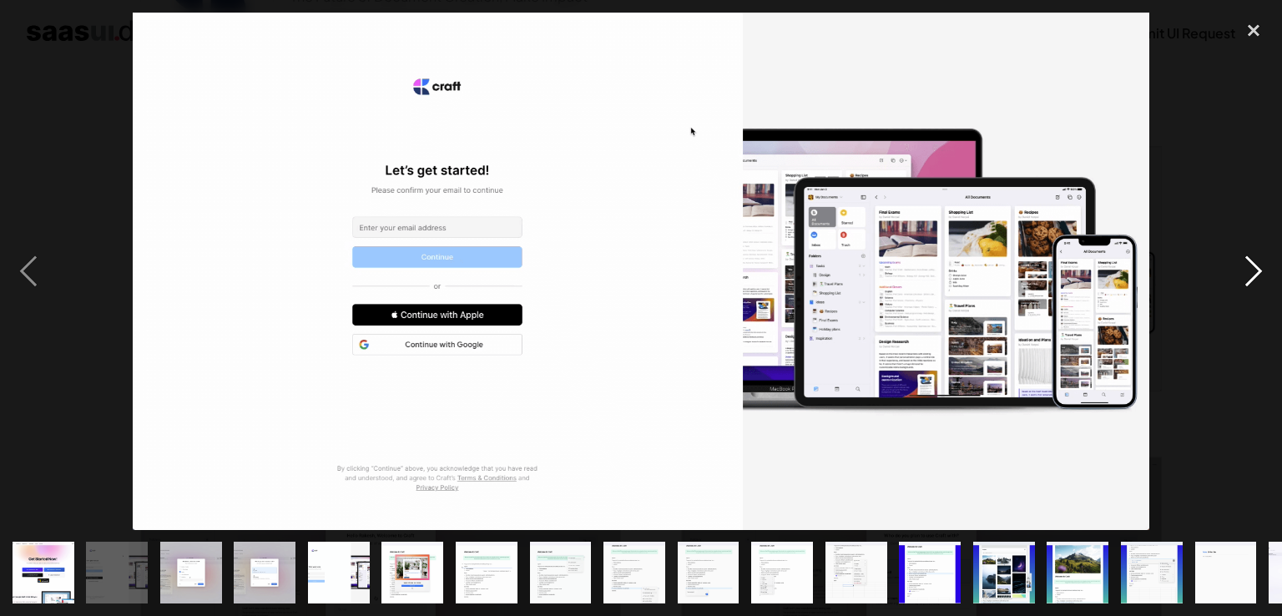
click at [1252, 285] on div "next image" at bounding box center [1253, 272] width 57 height 518
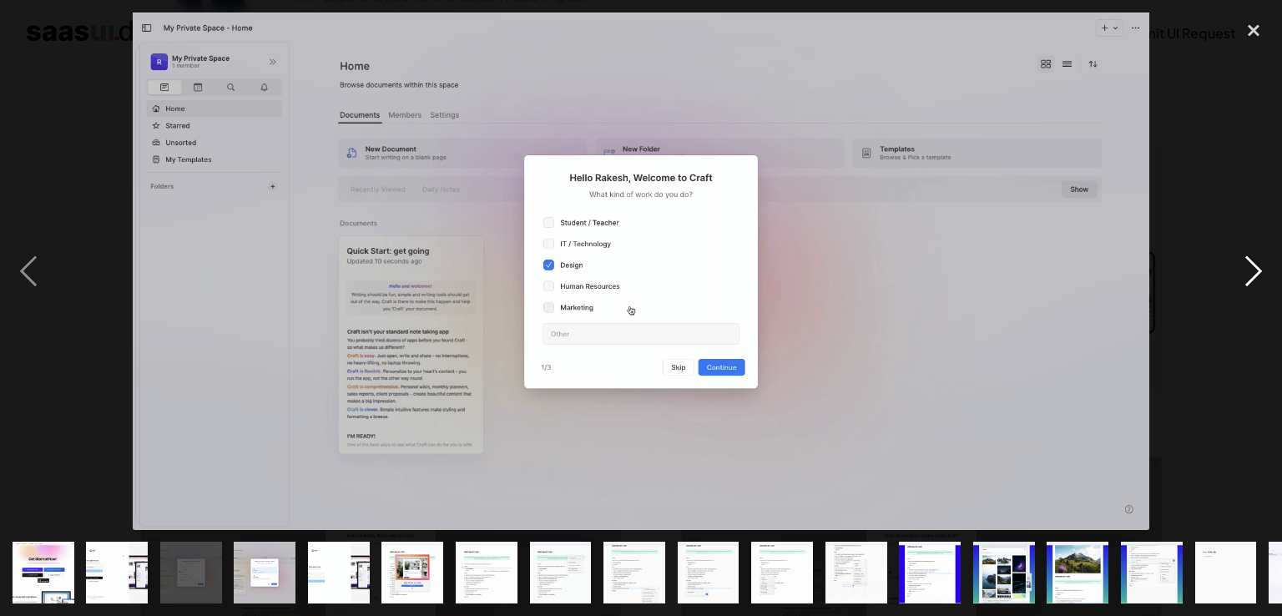
click at [1252, 282] on div "next image" at bounding box center [1253, 272] width 57 height 518
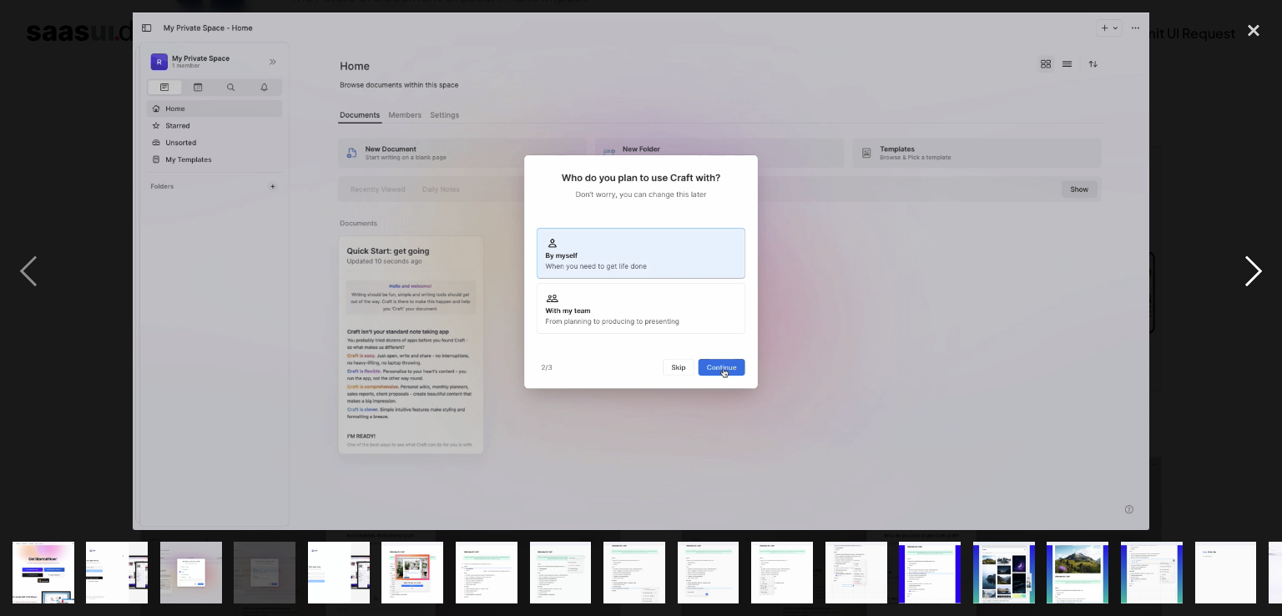
click at [1252, 282] on div "next image" at bounding box center [1253, 272] width 57 height 518
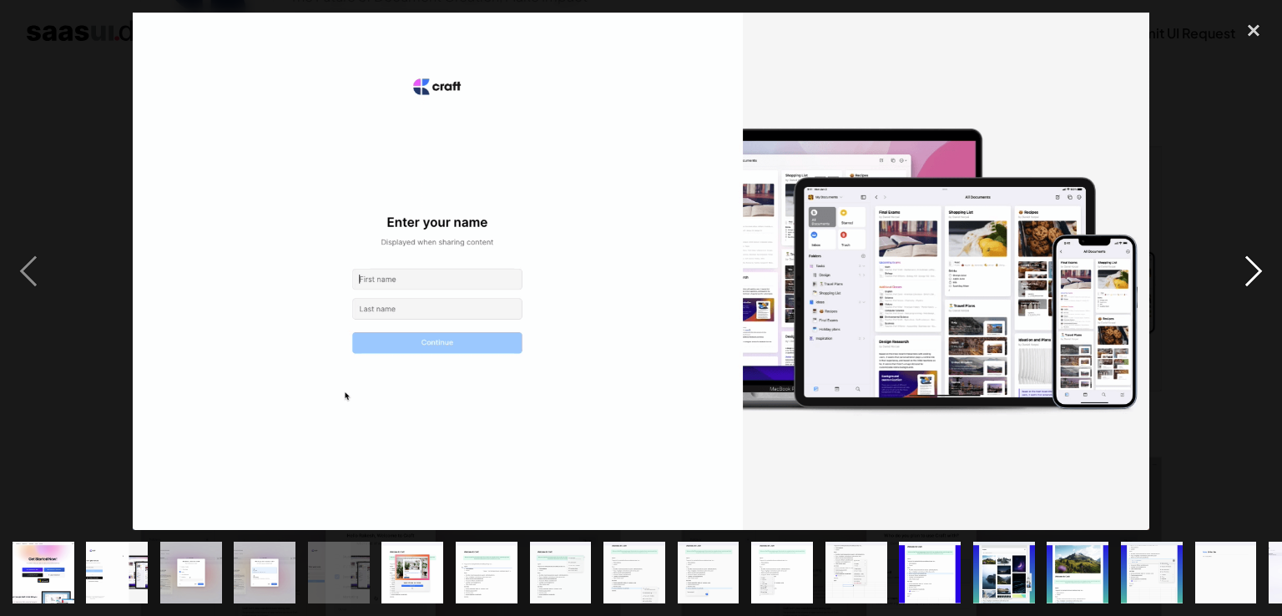
click at [1252, 282] on div "next image" at bounding box center [1253, 272] width 57 height 518
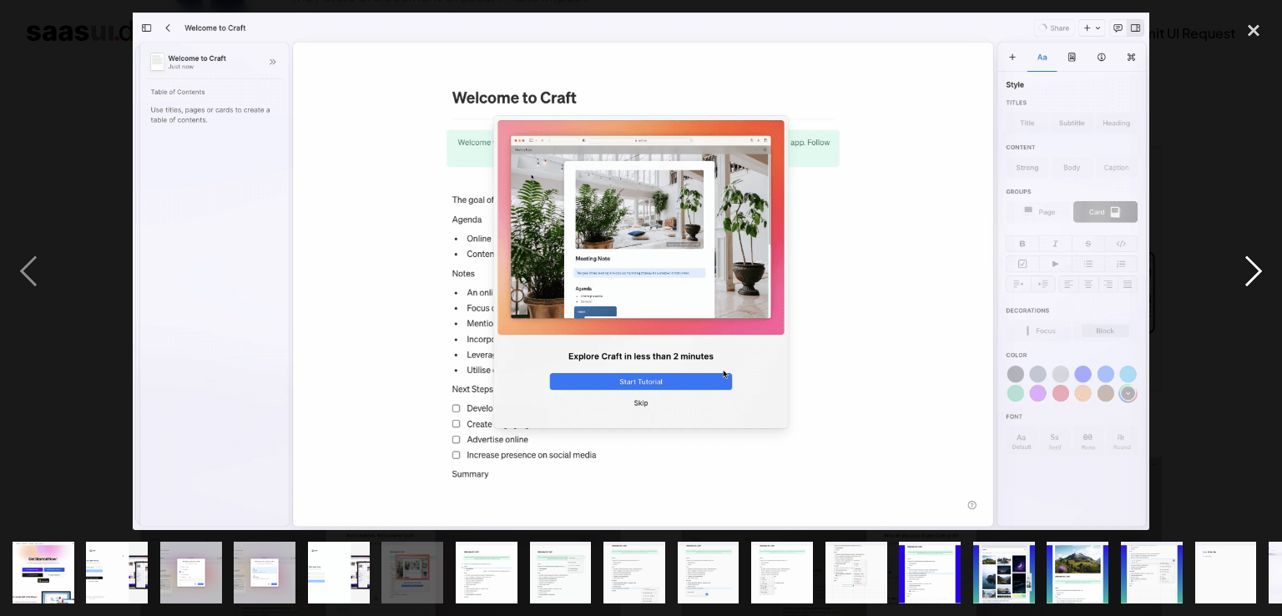
click at [1252, 282] on div "next image" at bounding box center [1253, 272] width 57 height 518
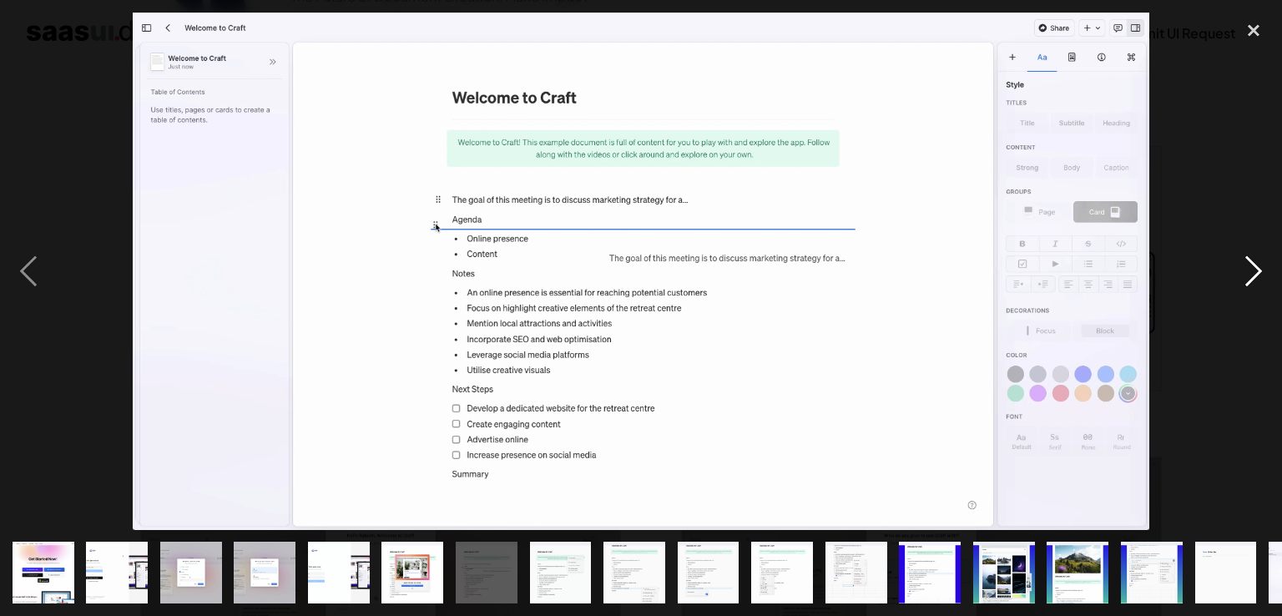
click at [1252, 282] on div "next image" at bounding box center [1253, 272] width 57 height 518
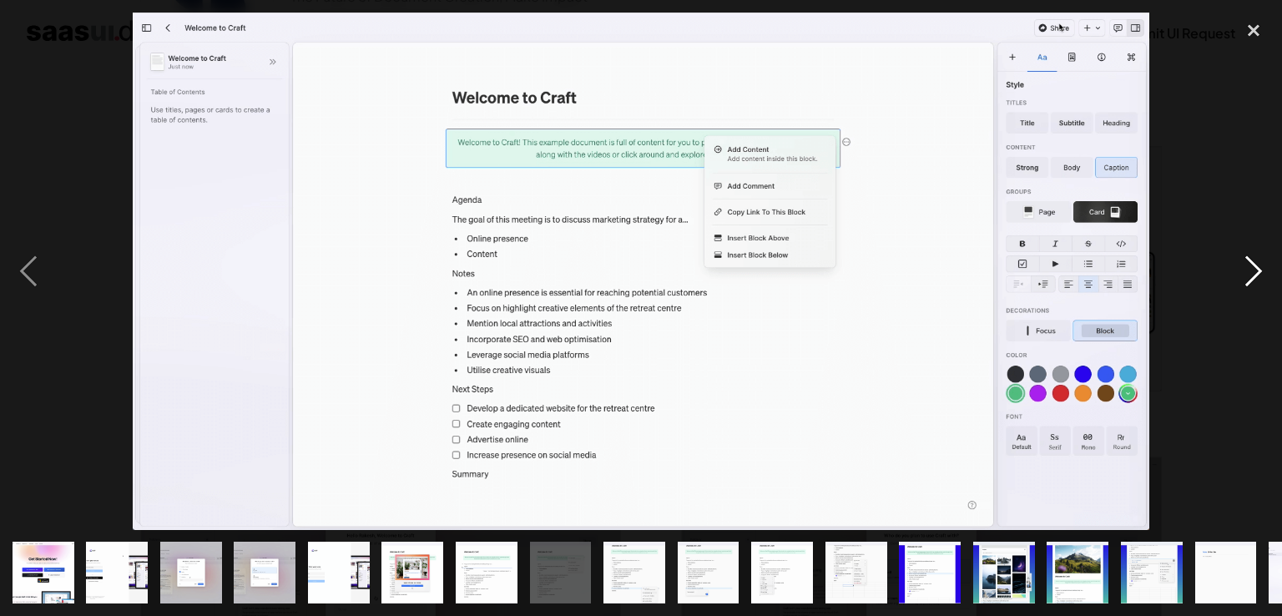
click at [1252, 282] on div "next image" at bounding box center [1253, 272] width 57 height 518
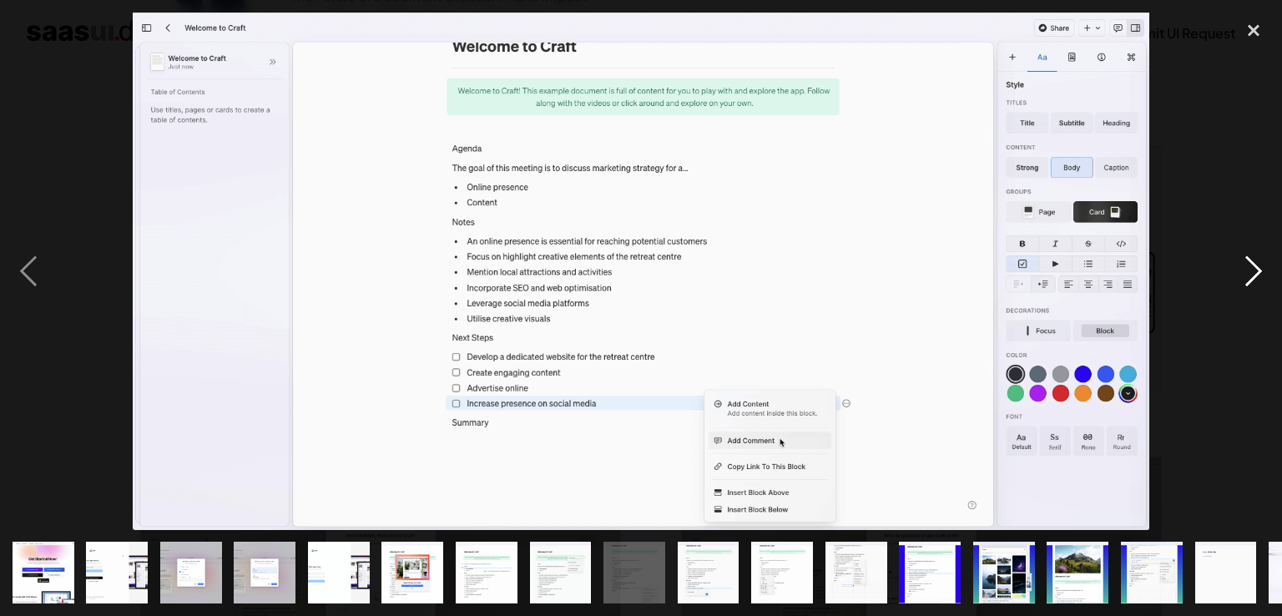
click at [1247, 265] on div "next image" at bounding box center [1253, 272] width 57 height 518
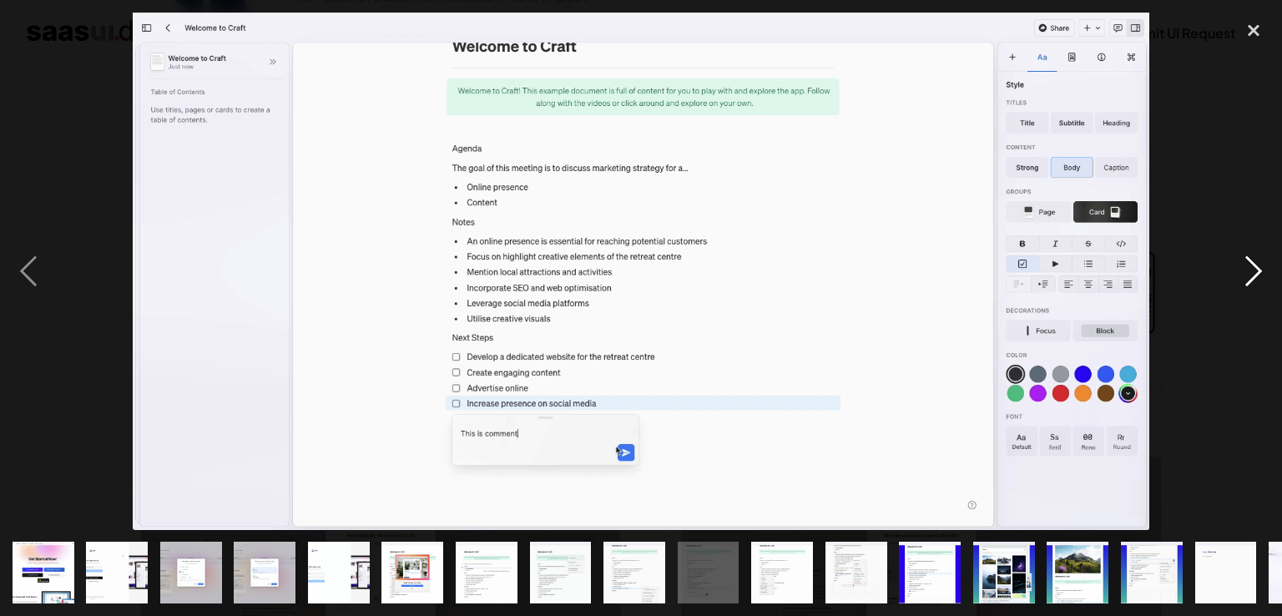
click at [1246, 271] on div "next image" at bounding box center [1253, 272] width 57 height 518
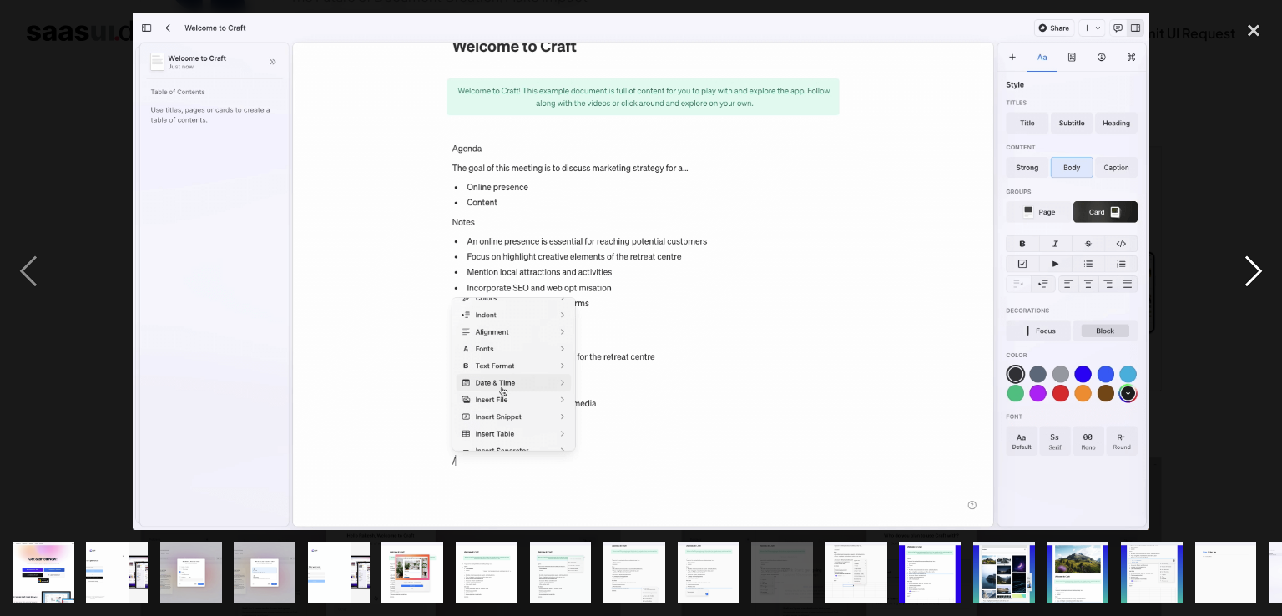
click at [1246, 272] on div "next image" at bounding box center [1253, 272] width 57 height 518
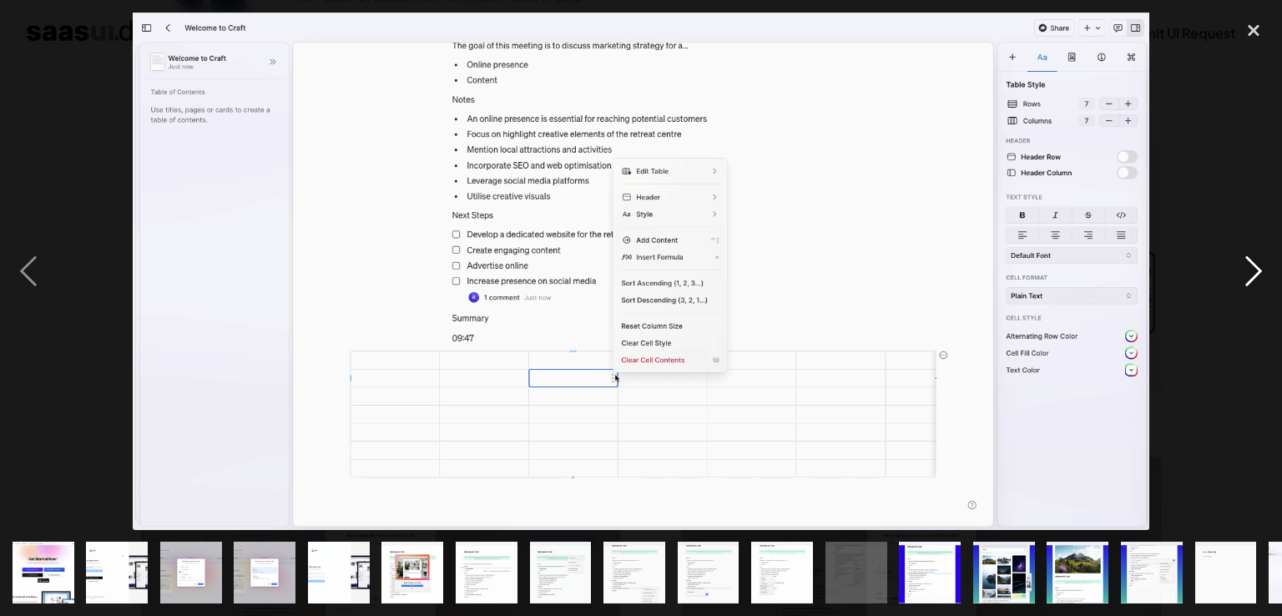
click at [1246, 272] on div "next image" at bounding box center [1253, 272] width 57 height 518
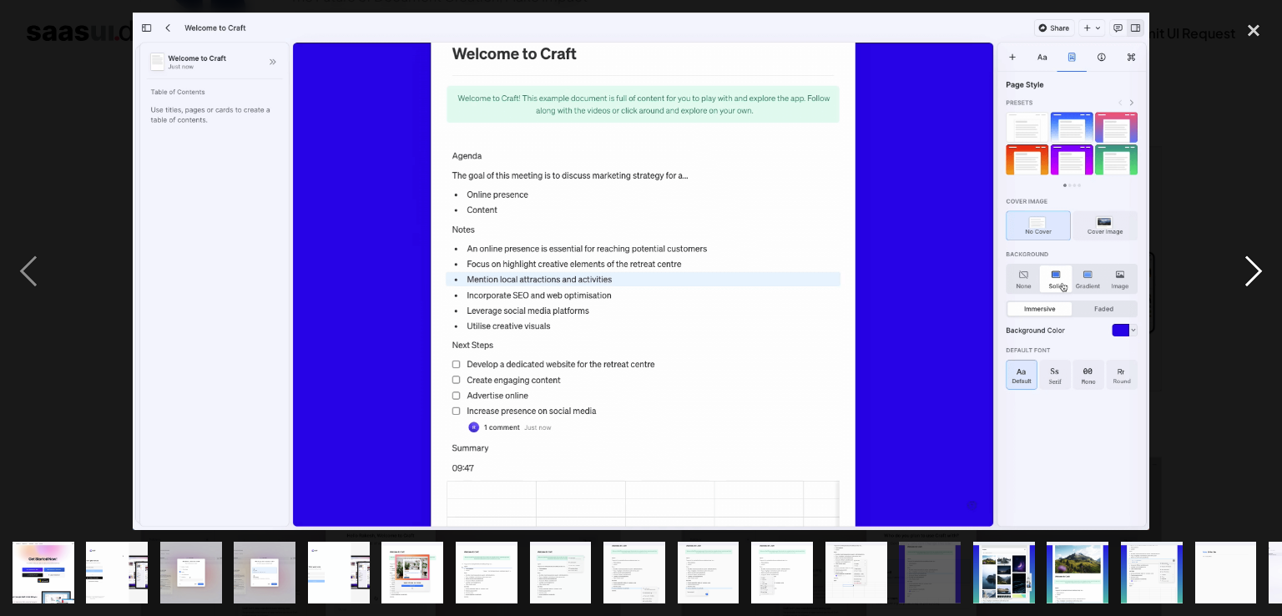
click at [1246, 272] on div "next image" at bounding box center [1253, 272] width 57 height 518
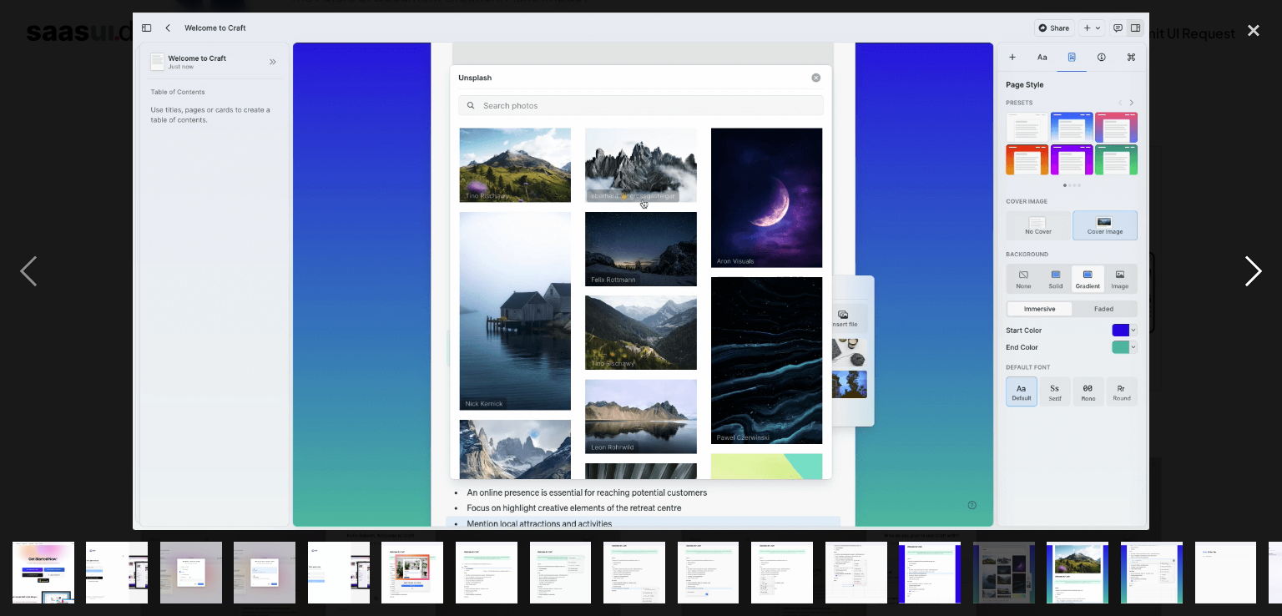
click at [1246, 272] on div "next image" at bounding box center [1253, 272] width 57 height 518
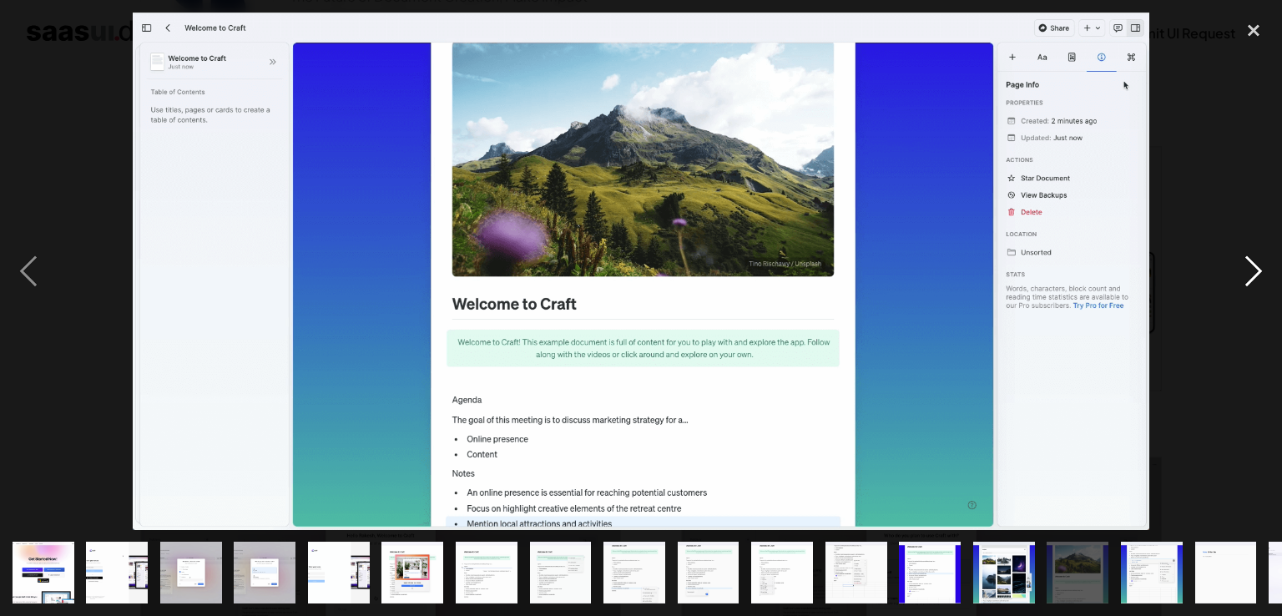
click at [1246, 272] on div "next image" at bounding box center [1253, 272] width 57 height 518
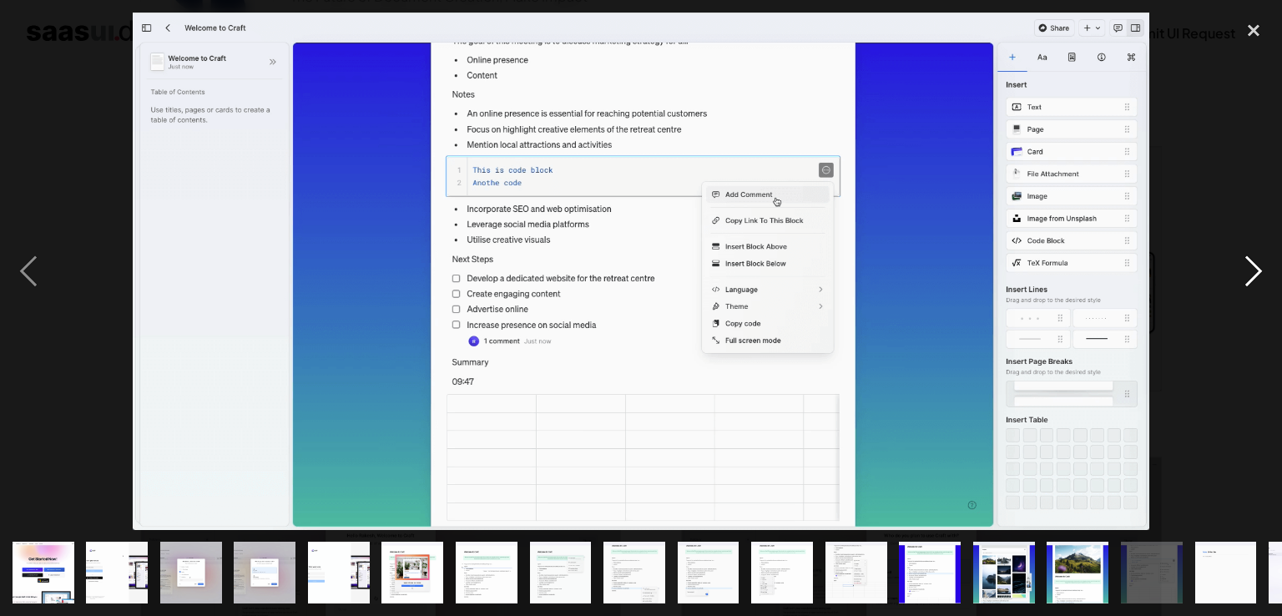
click at [1246, 272] on div "next image" at bounding box center [1253, 272] width 57 height 518
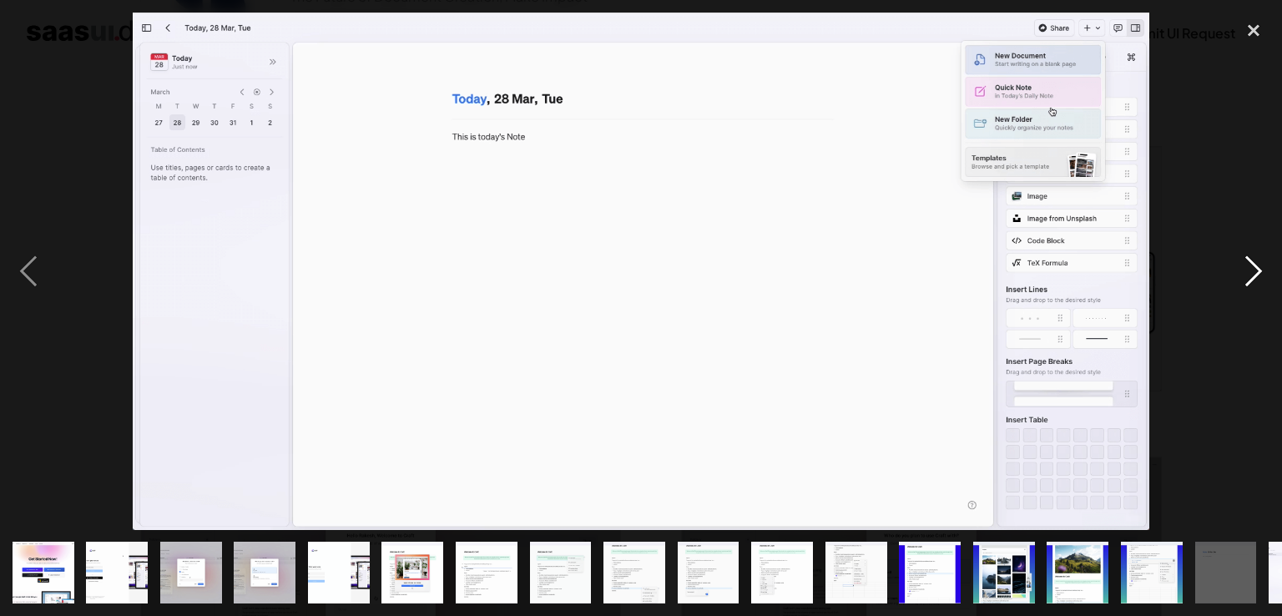
click at [1246, 272] on div "next image" at bounding box center [1253, 272] width 57 height 518
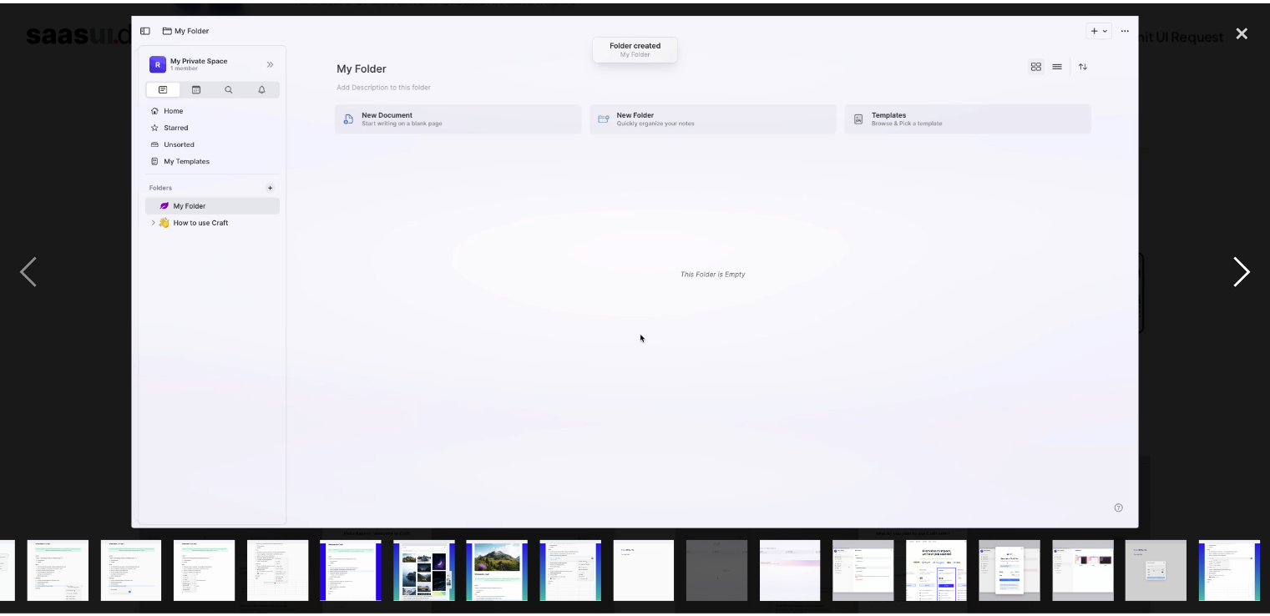
scroll to position [0, 577]
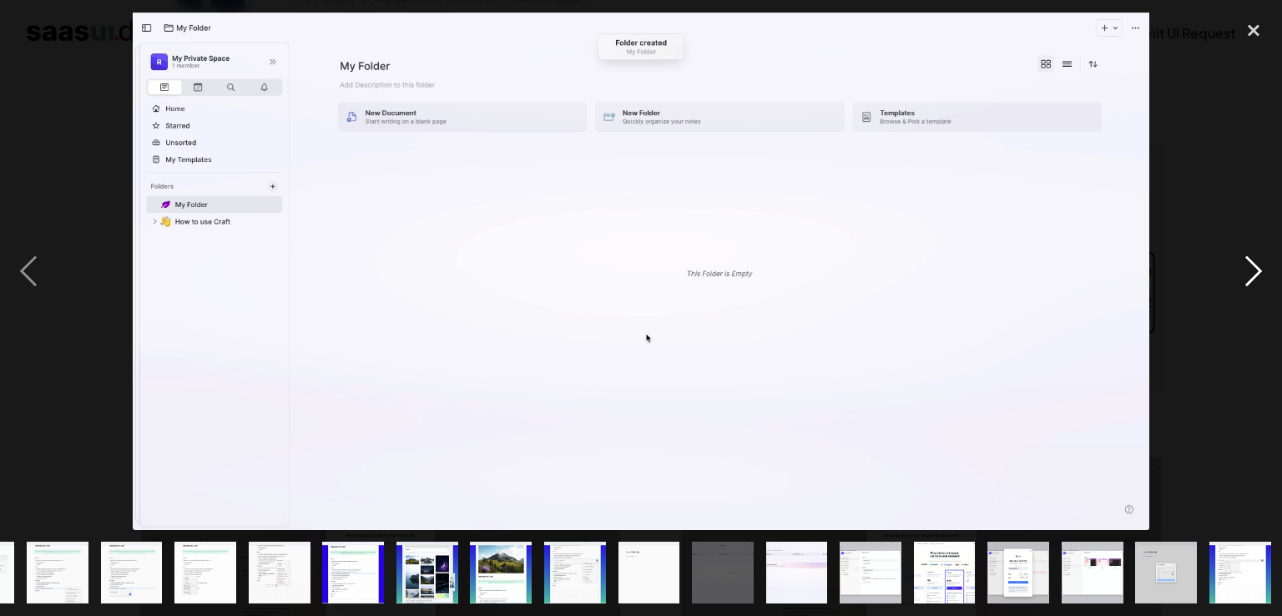
click at [1246, 272] on div "next image" at bounding box center [1253, 272] width 57 height 518
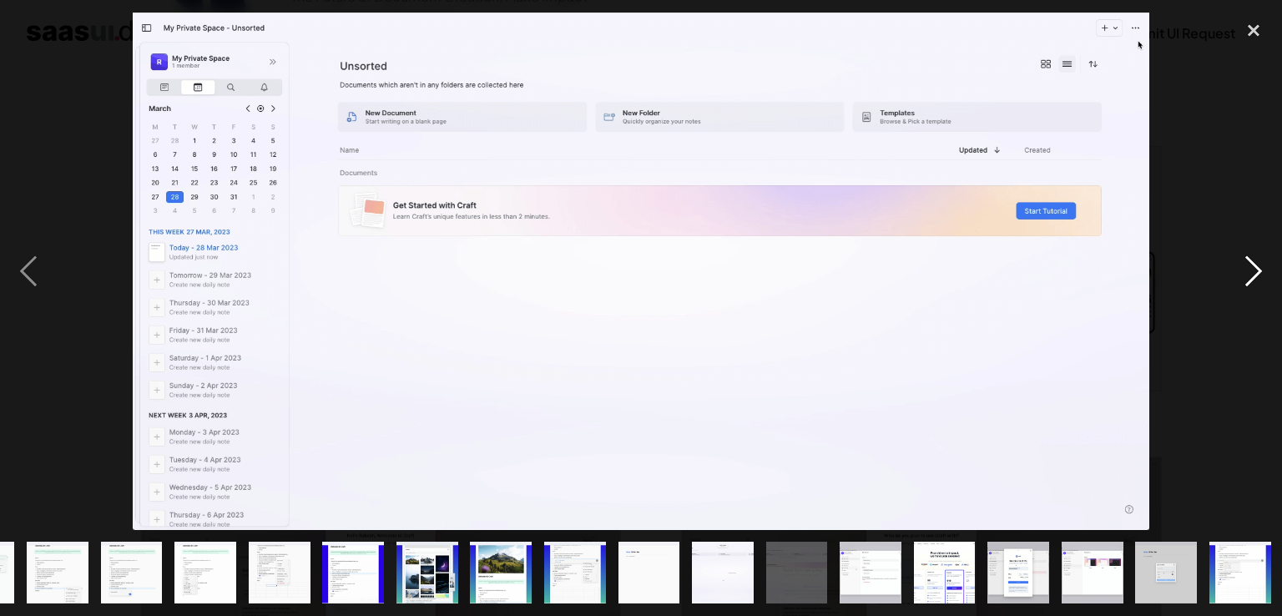
click at [1253, 275] on div "next image" at bounding box center [1253, 272] width 57 height 518
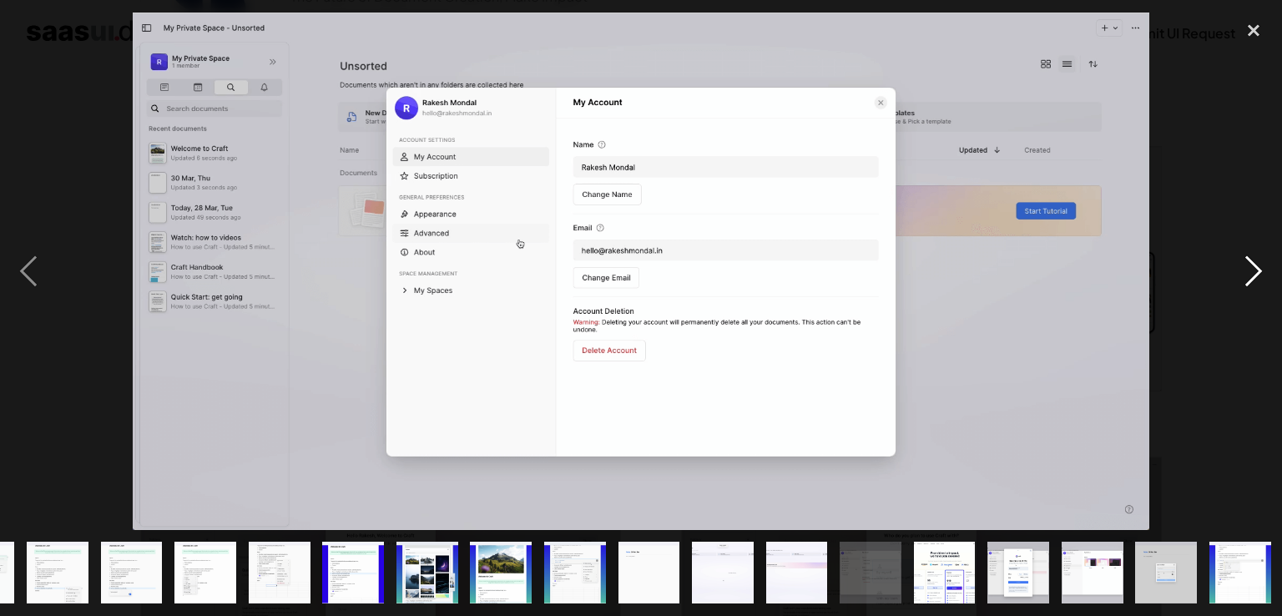
click at [1253, 275] on div "next image" at bounding box center [1253, 272] width 57 height 518
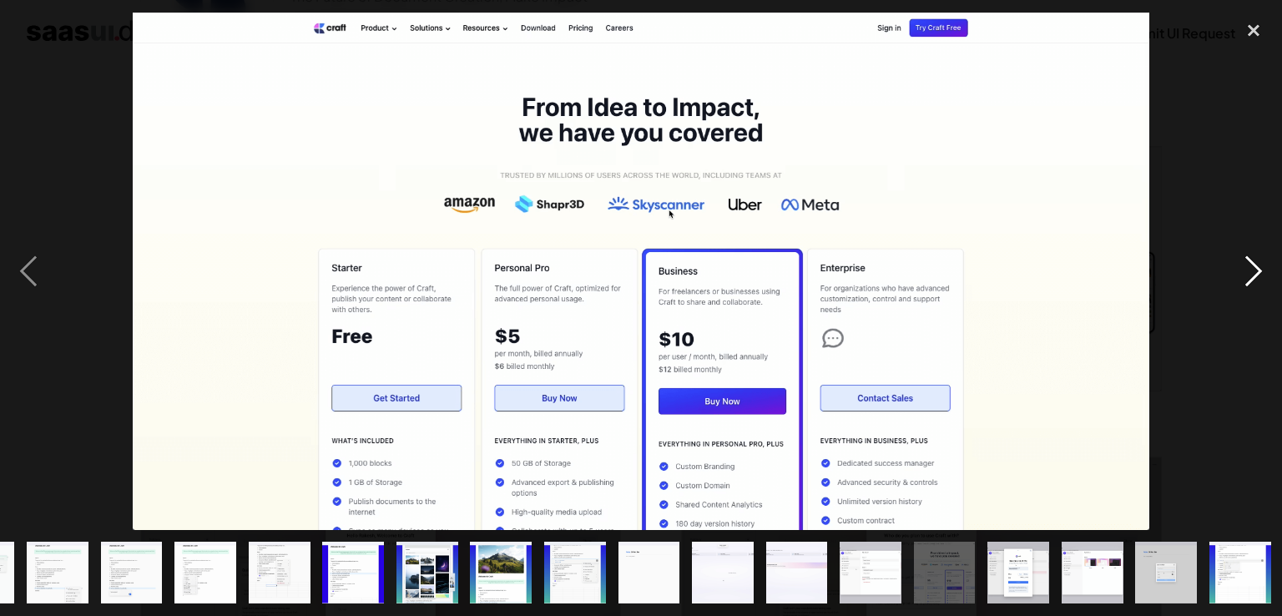
click at [1253, 275] on div "next image" at bounding box center [1253, 272] width 57 height 518
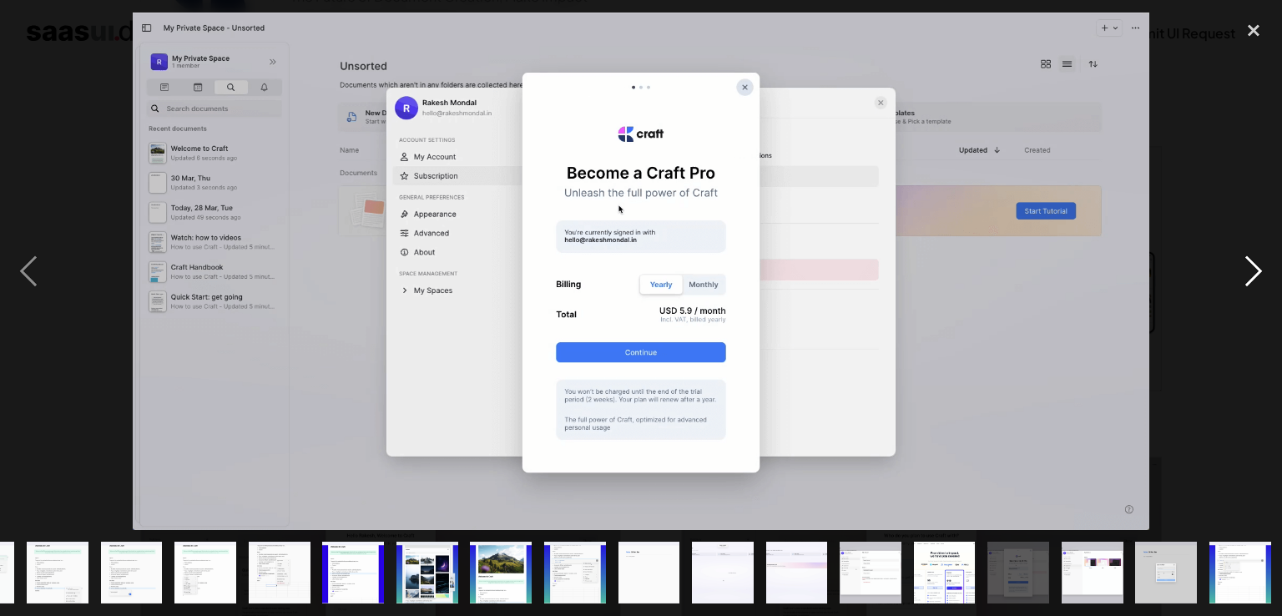
click at [1253, 275] on div "next image" at bounding box center [1253, 272] width 57 height 518
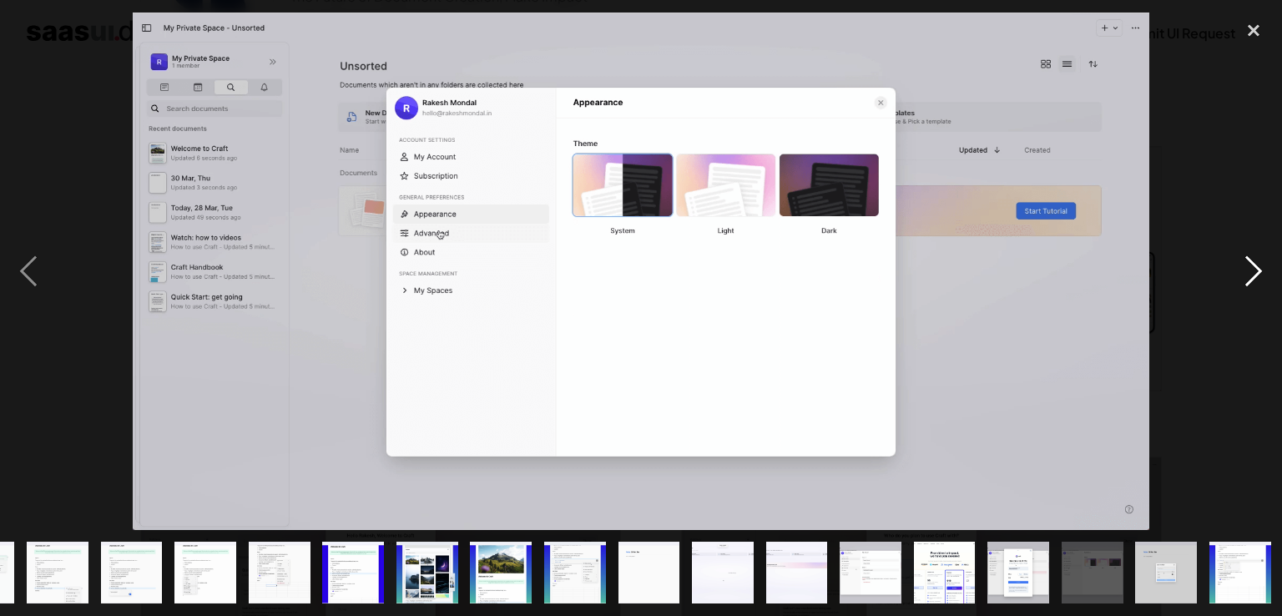
click at [1253, 275] on div "next image" at bounding box center [1253, 272] width 57 height 518
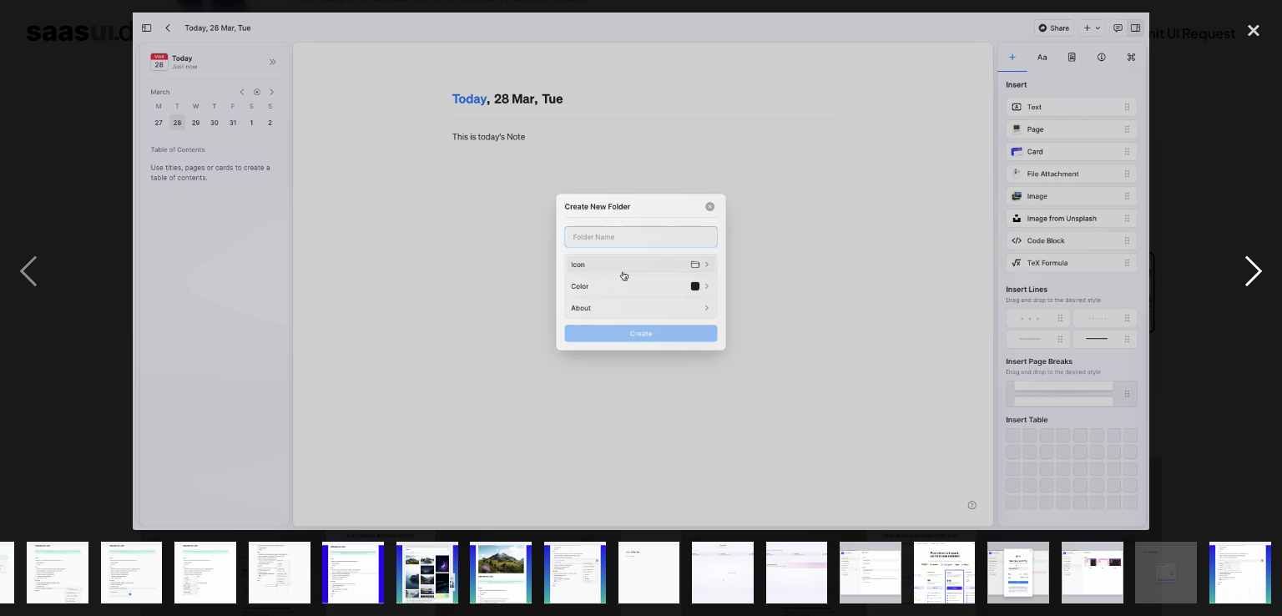
click at [1253, 275] on div "next image" at bounding box center [1253, 272] width 57 height 518
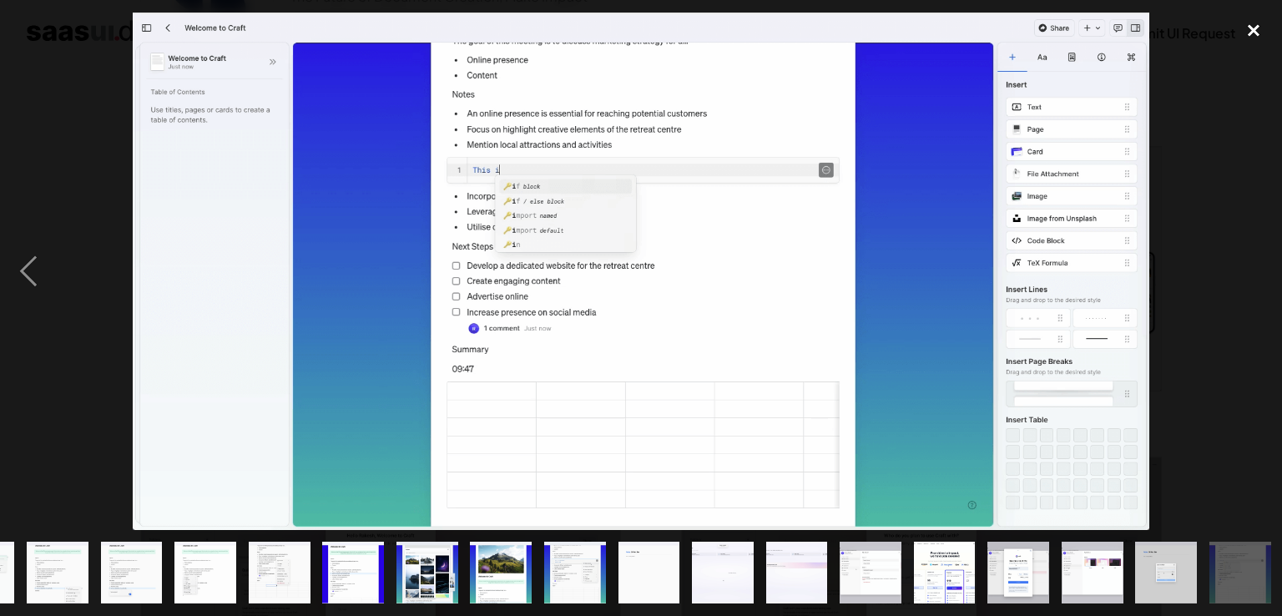
click at [1249, 33] on div "close lightbox" at bounding box center [1253, 31] width 57 height 37
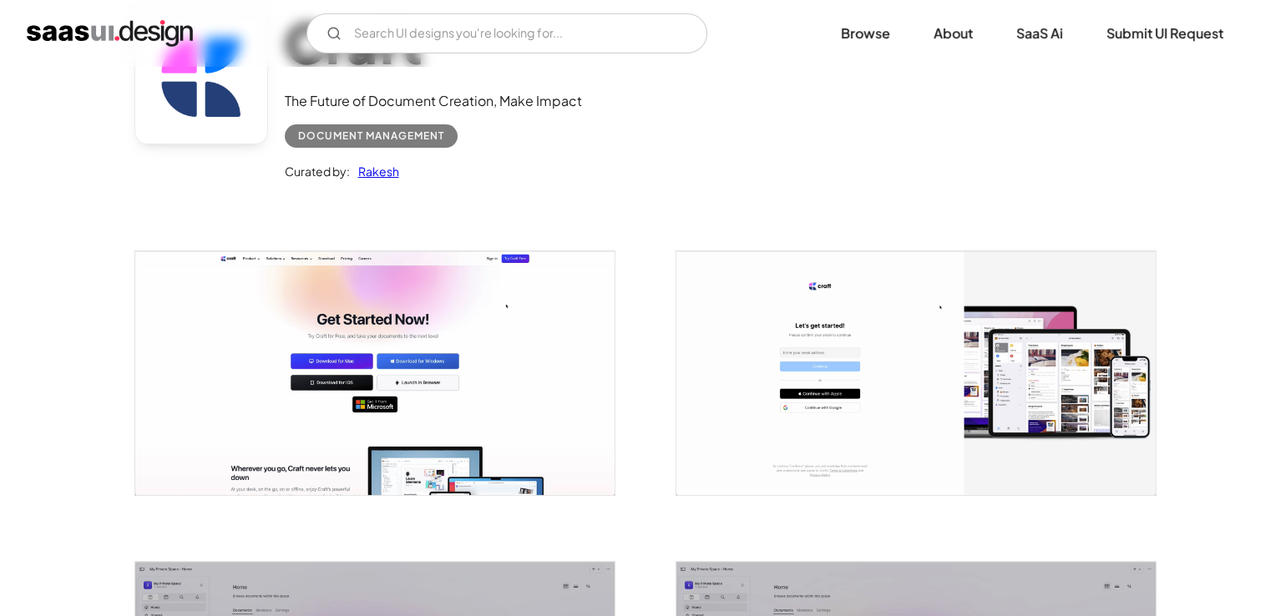
scroll to position [0, 0]
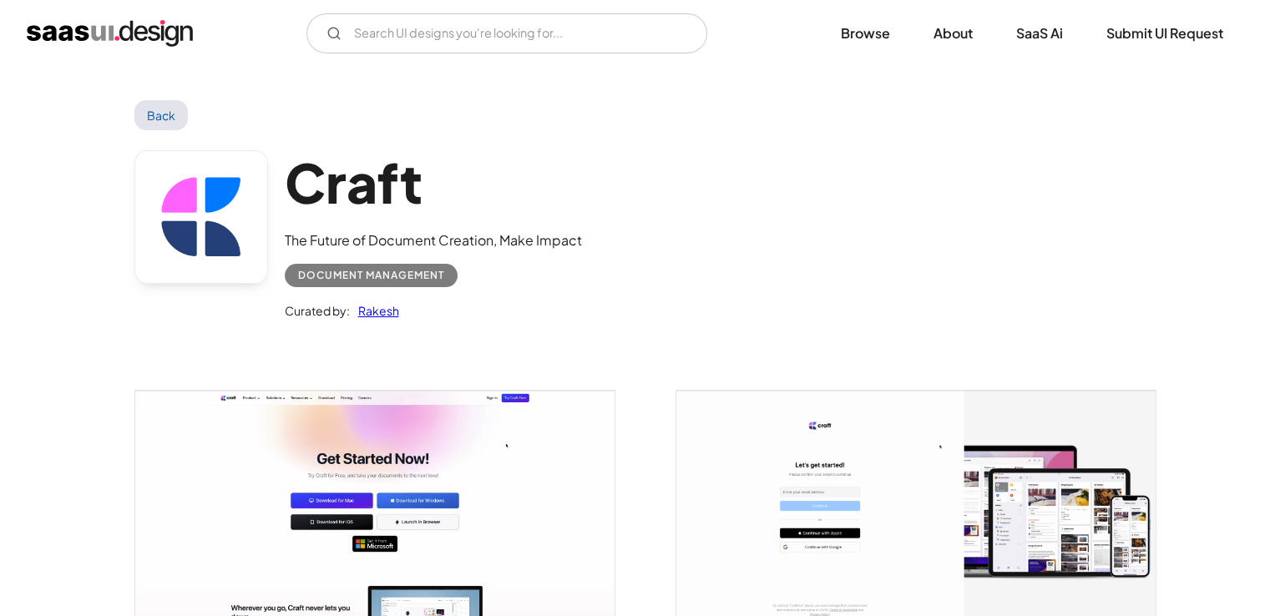
click at [144, 118] on link "Back" at bounding box center [161, 115] width 54 height 30
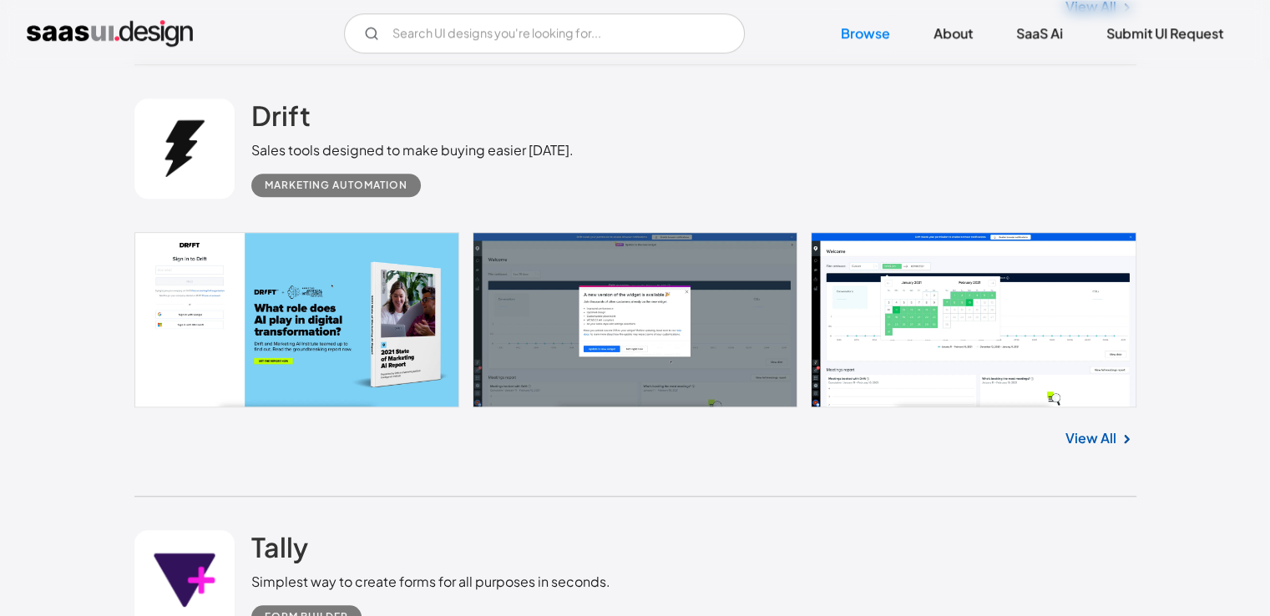
scroll to position [1306, 0]
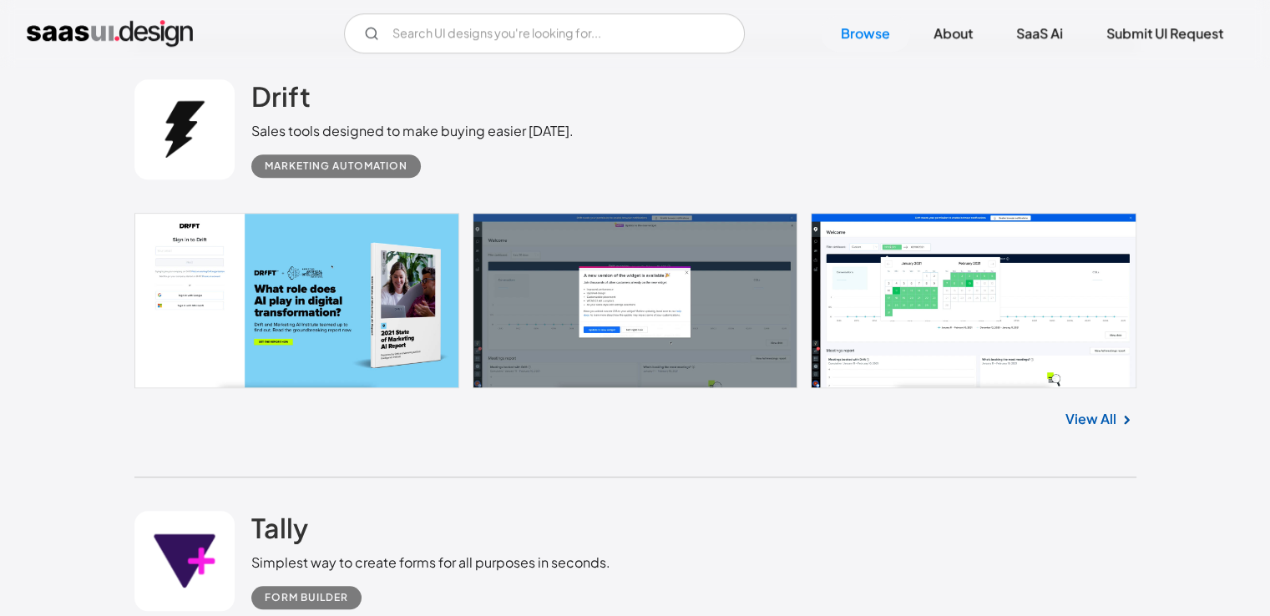
click at [1081, 417] on link "View All" at bounding box center [1090, 419] width 51 height 20
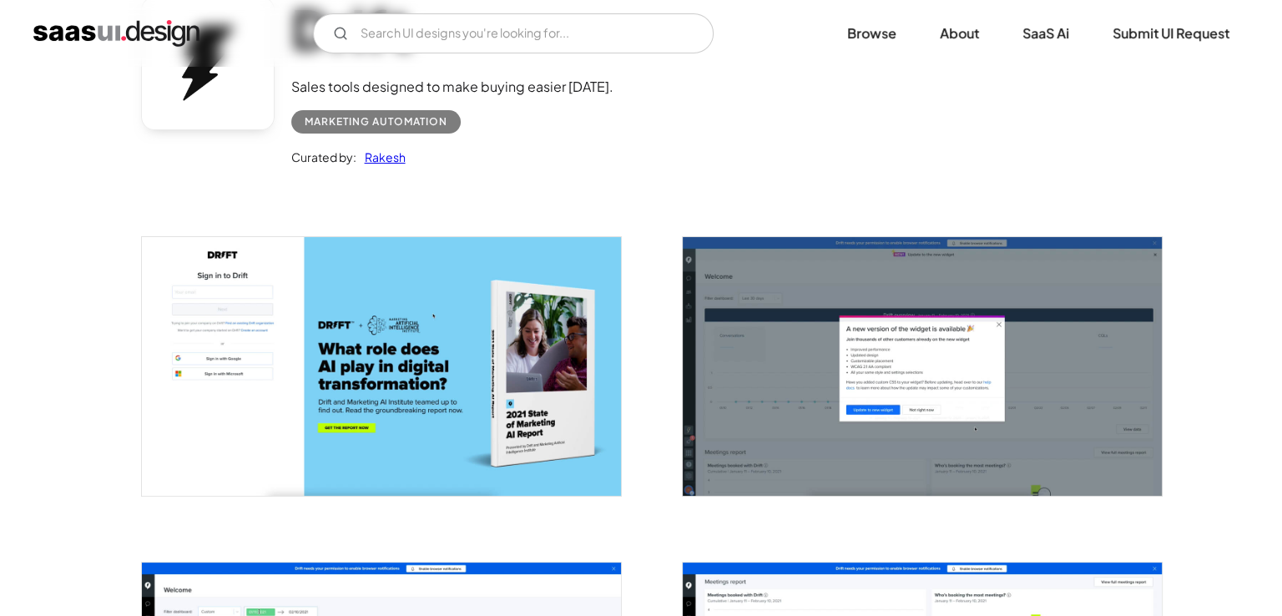
scroll to position [167, 0]
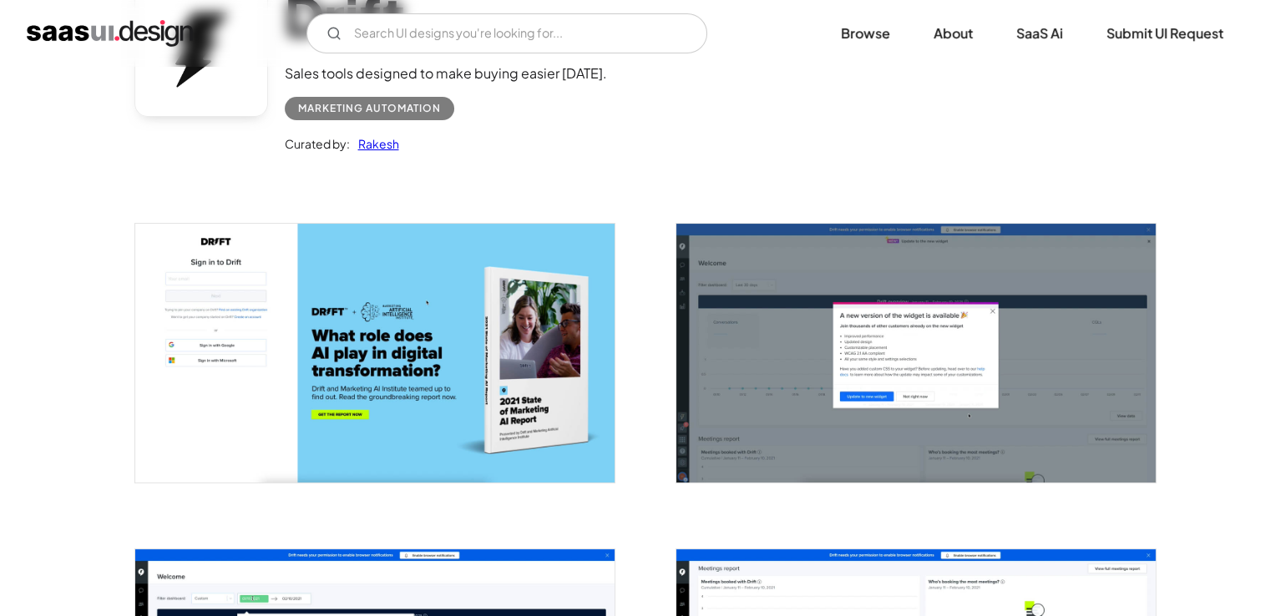
click at [494, 351] on img "open lightbox" at bounding box center [374, 353] width 479 height 258
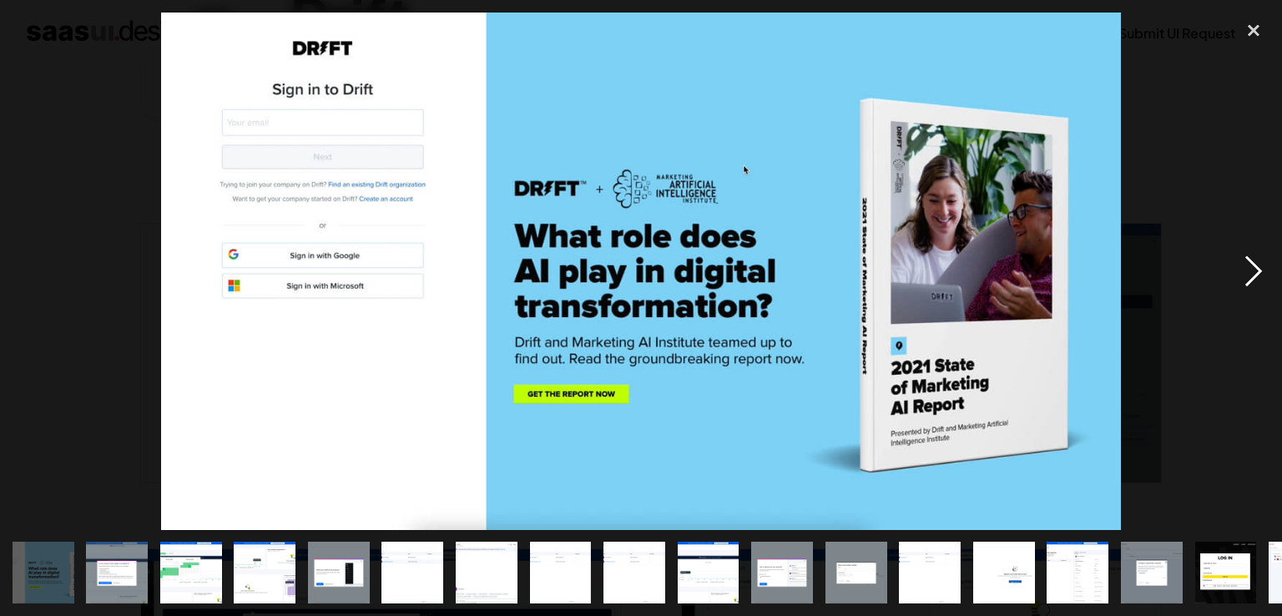
click at [1248, 281] on div "next image" at bounding box center [1253, 272] width 57 height 518
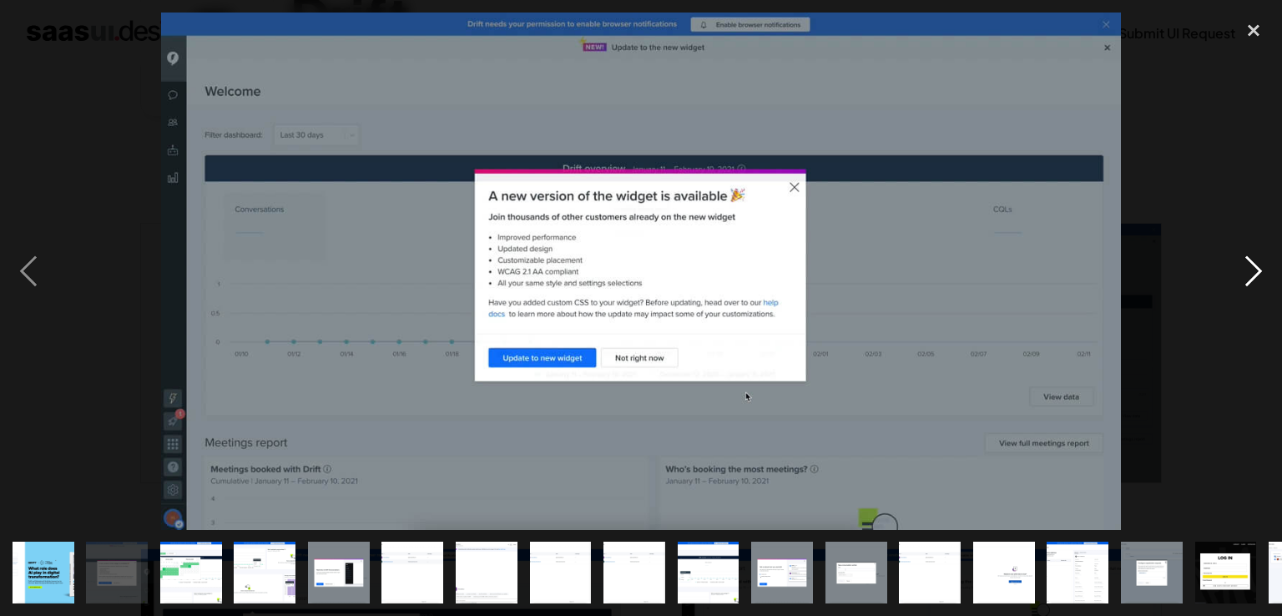
click at [1249, 277] on div "next image" at bounding box center [1253, 272] width 57 height 518
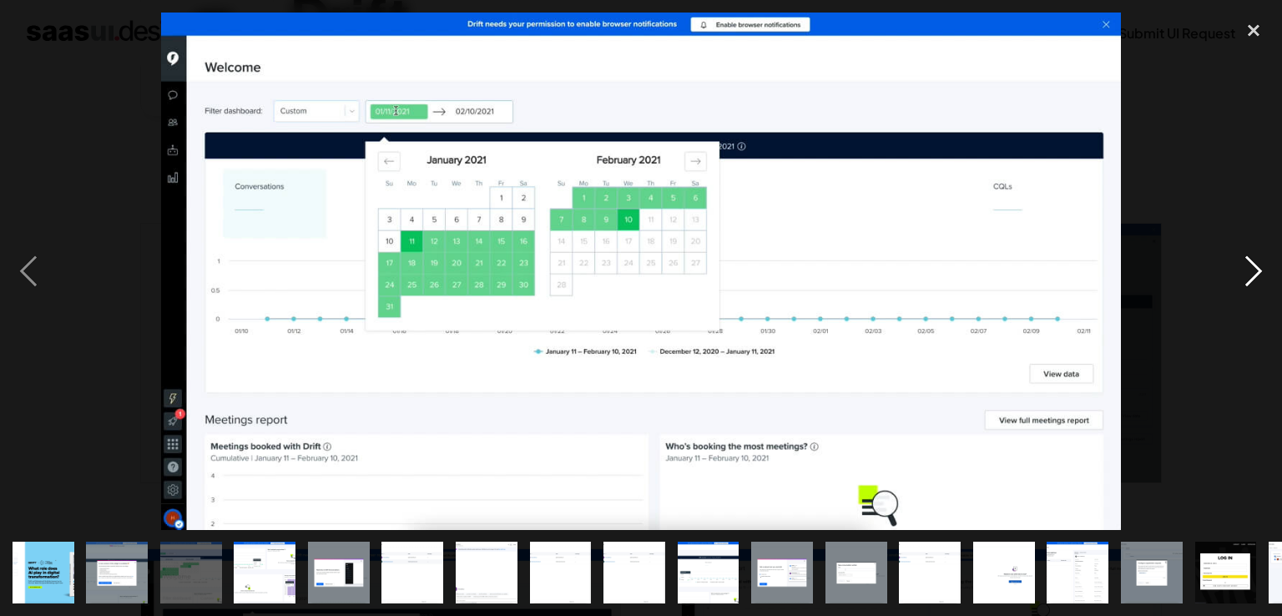
click at [1246, 283] on div "next image" at bounding box center [1253, 272] width 57 height 518
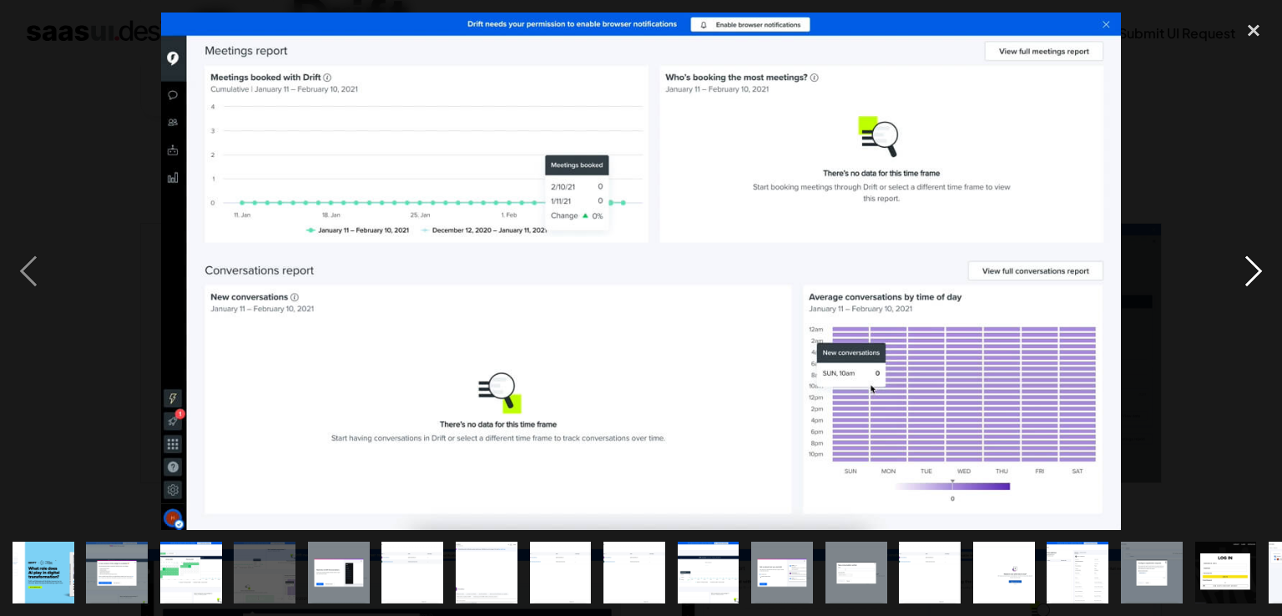
click at [1246, 283] on div "next image" at bounding box center [1253, 272] width 57 height 518
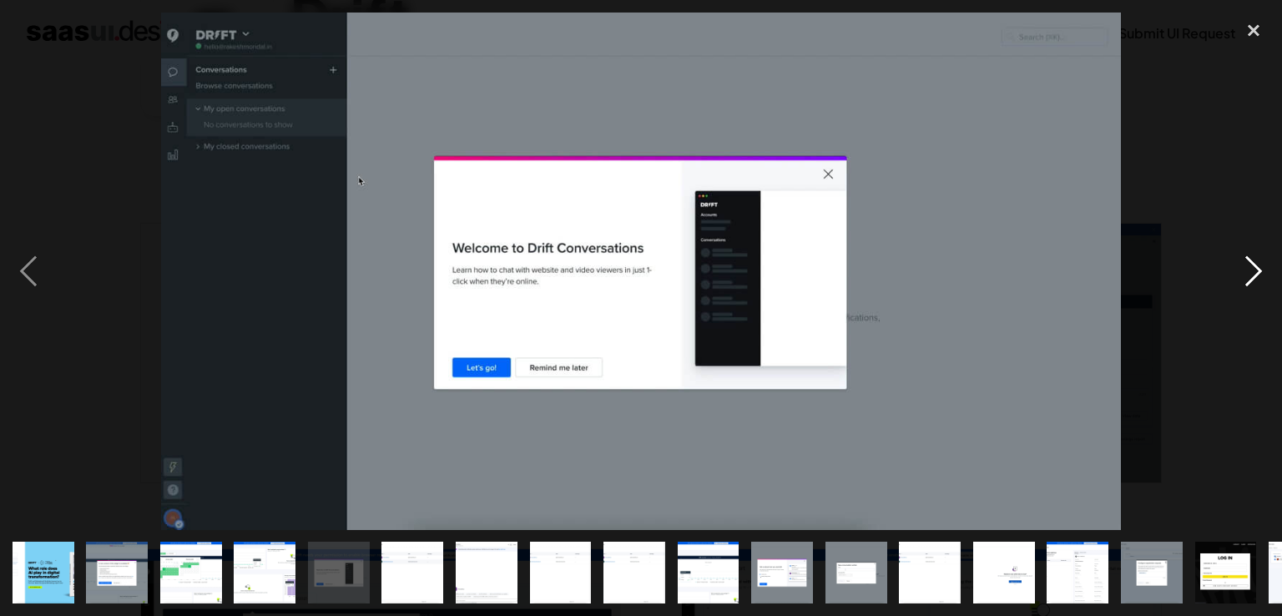
click at [1246, 283] on div "next image" at bounding box center [1253, 272] width 57 height 518
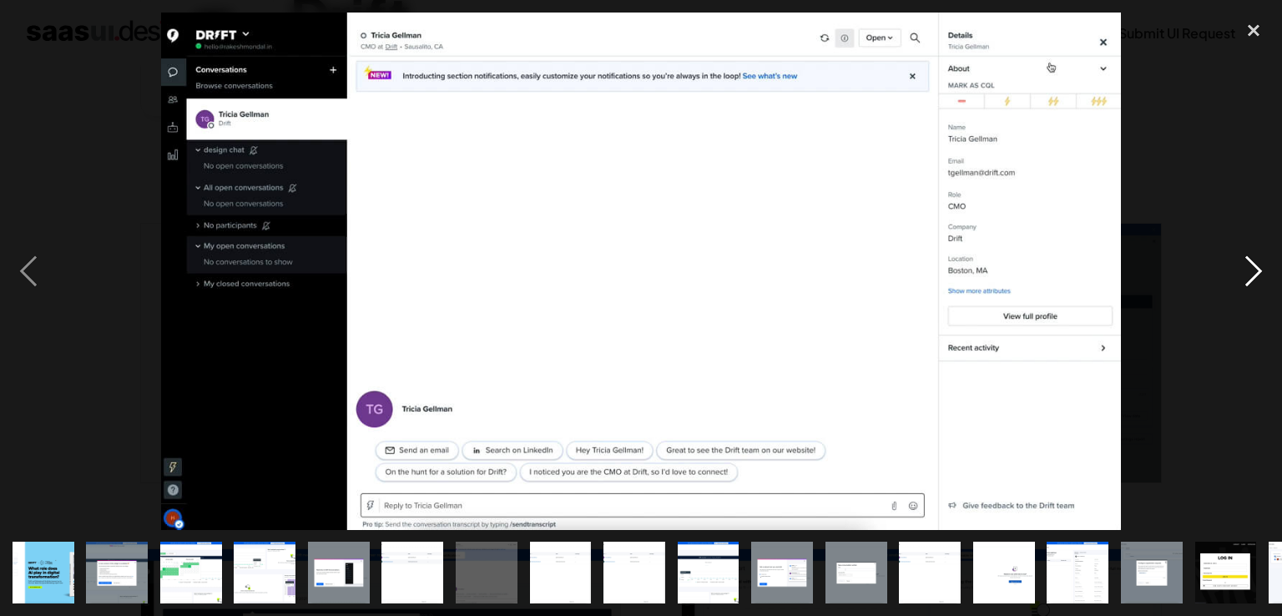
click at [1246, 283] on div "next image" at bounding box center [1253, 272] width 57 height 518
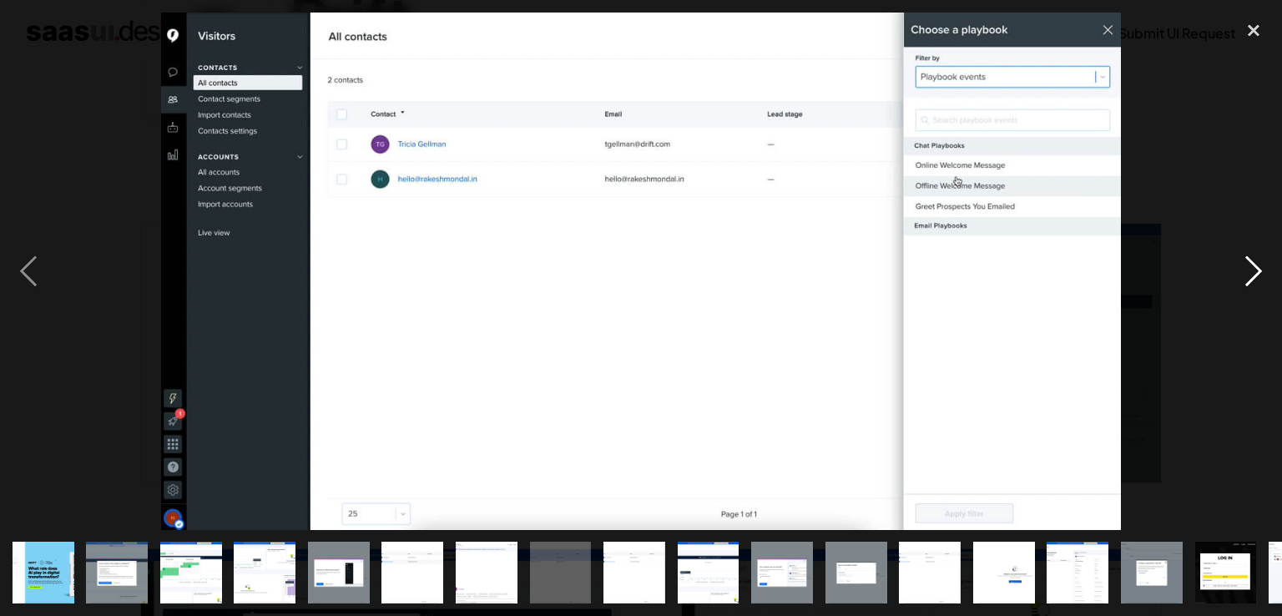
click at [1246, 283] on div "next image" at bounding box center [1253, 272] width 57 height 518
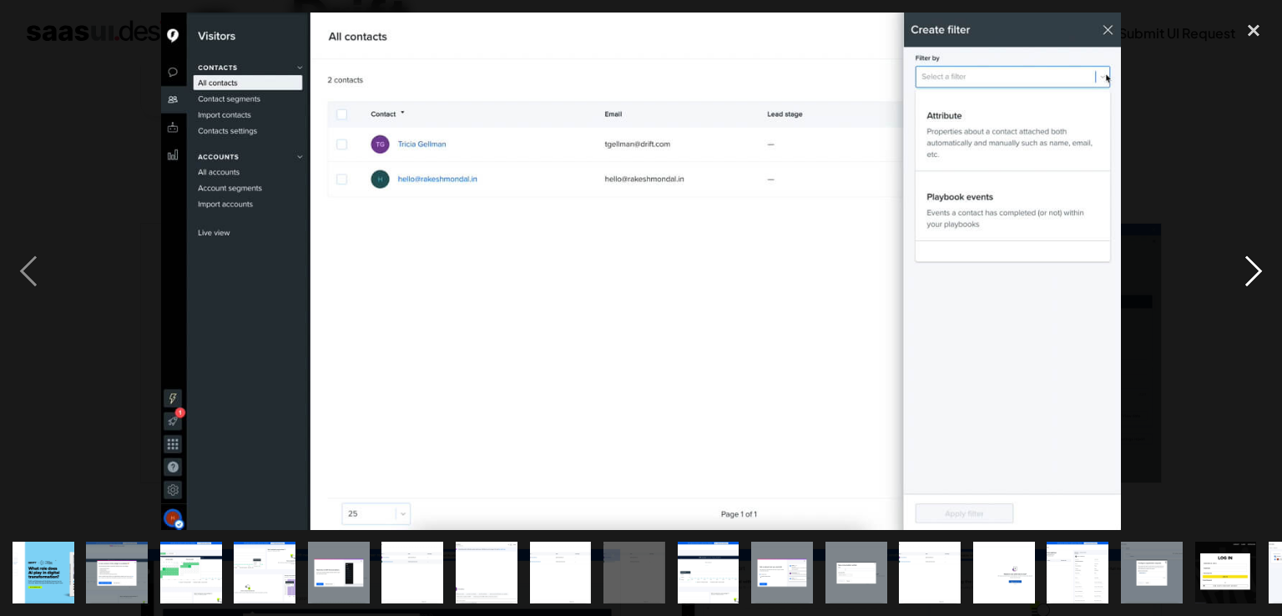
click at [1246, 283] on div "next image" at bounding box center [1253, 272] width 57 height 518
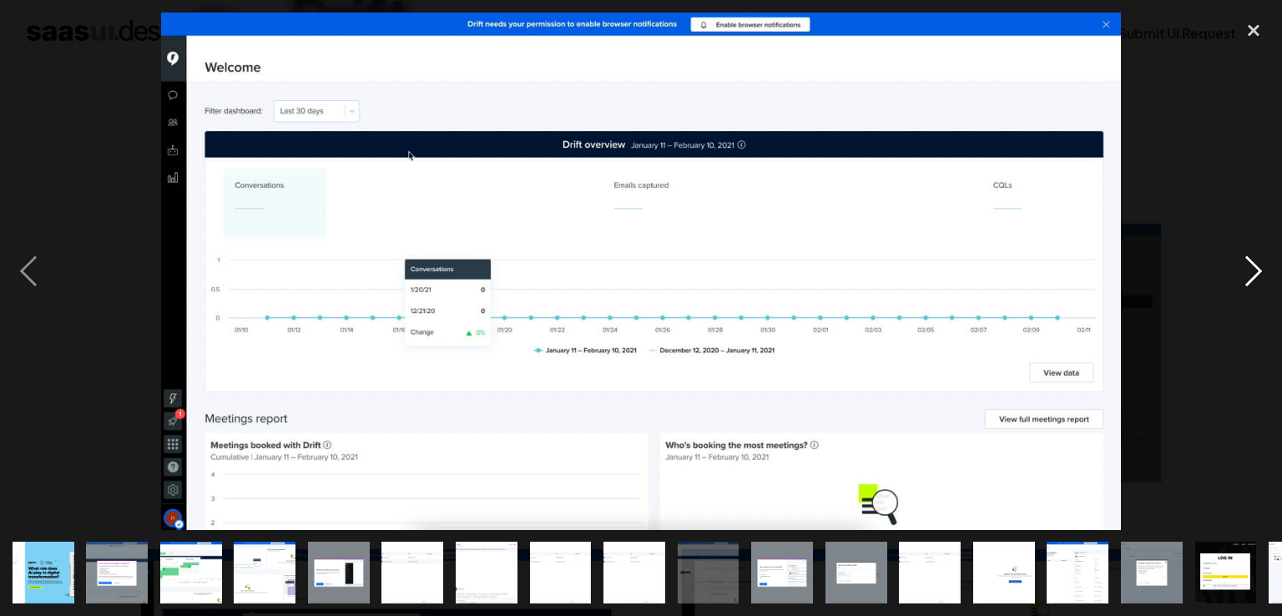
click at [1246, 283] on div "next image" at bounding box center [1253, 272] width 57 height 518
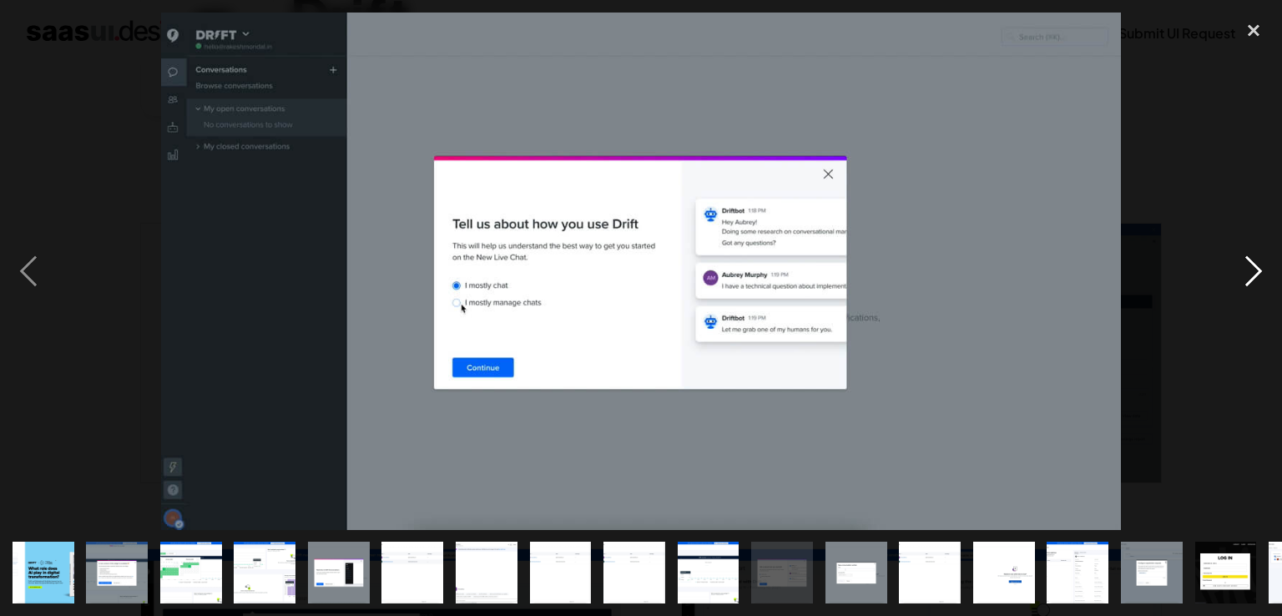
click at [1246, 283] on div "next image" at bounding box center [1253, 272] width 57 height 518
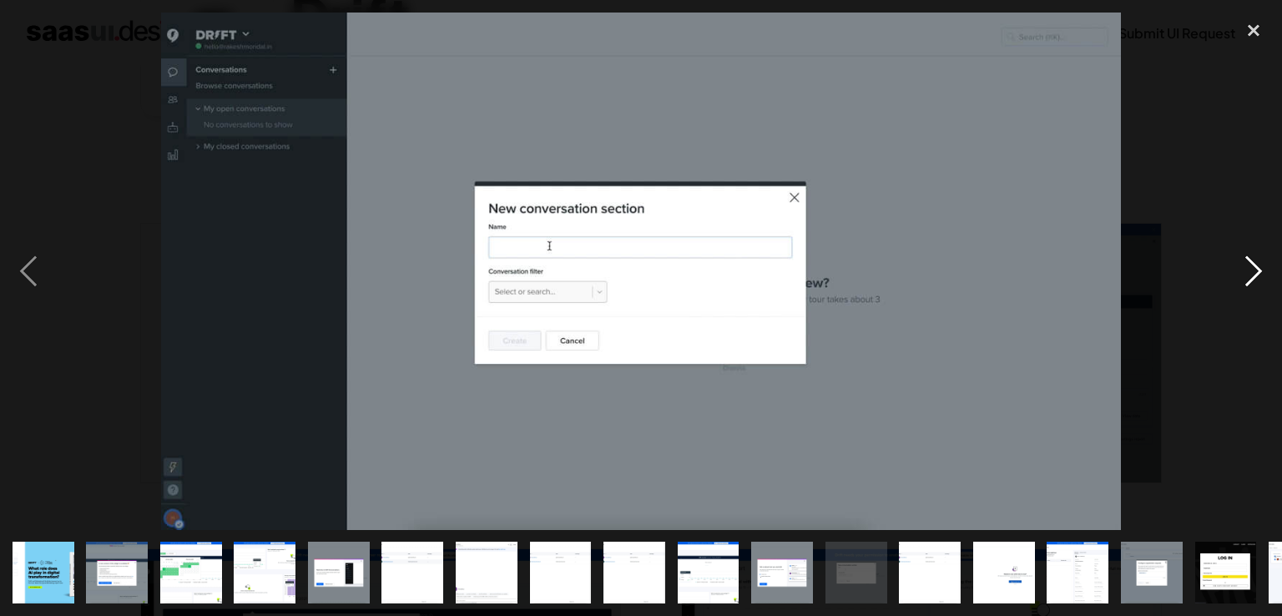
click at [1246, 283] on div "next image" at bounding box center [1253, 272] width 57 height 518
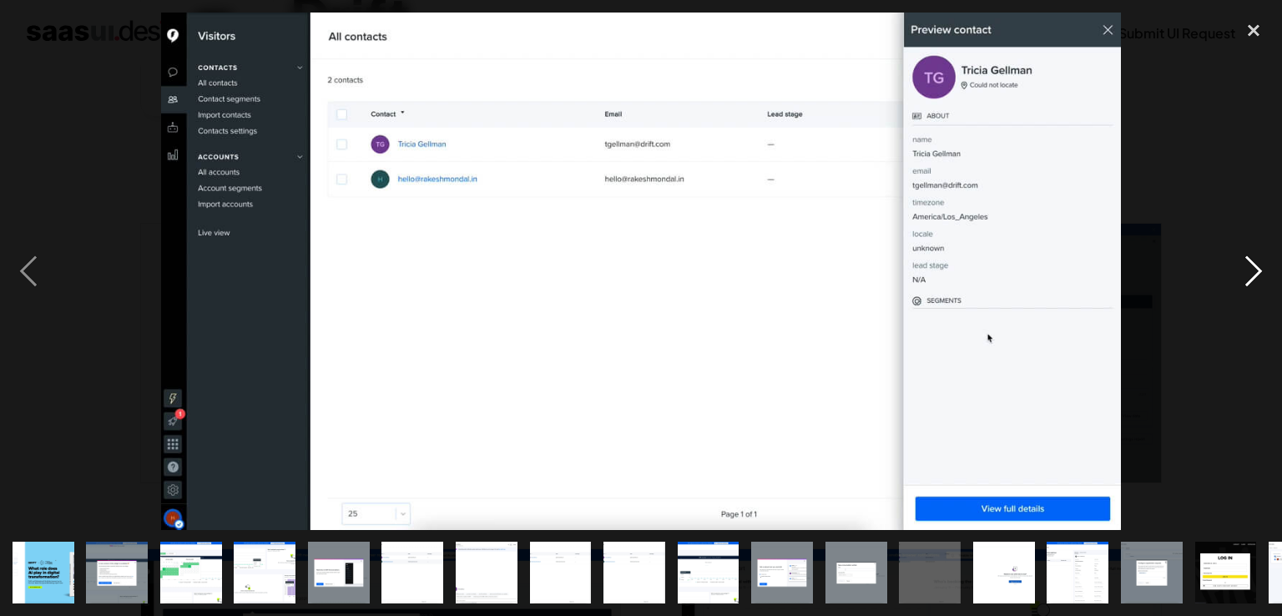
click at [1246, 276] on div "next image" at bounding box center [1253, 272] width 57 height 518
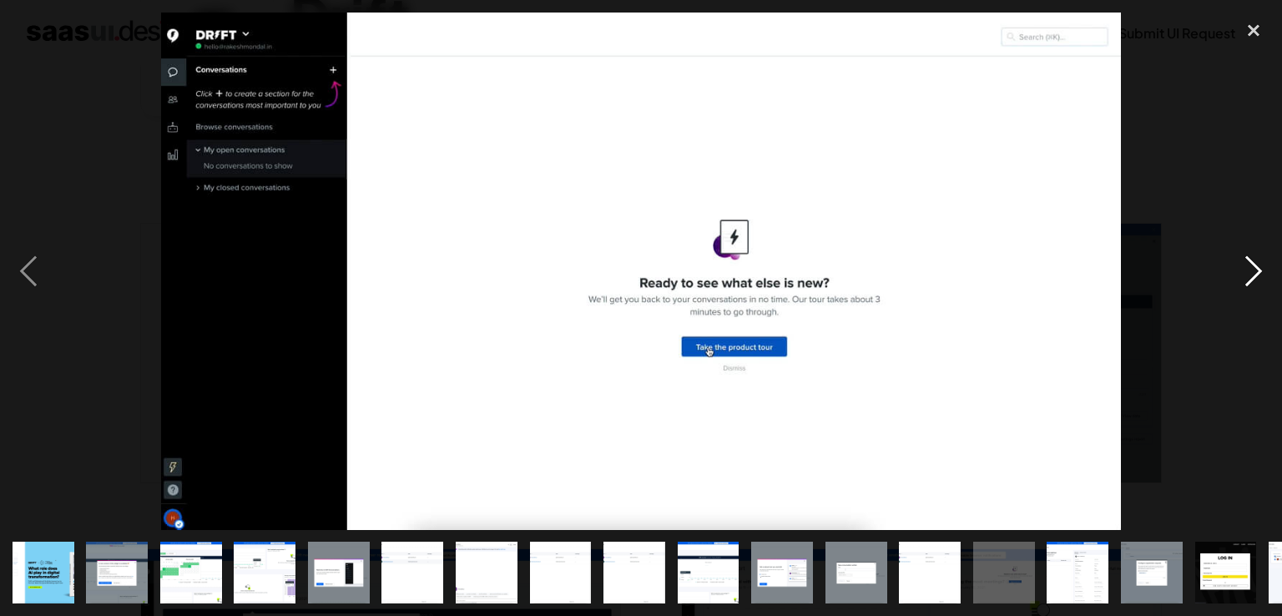
click at [1246, 276] on div "next image" at bounding box center [1253, 272] width 57 height 518
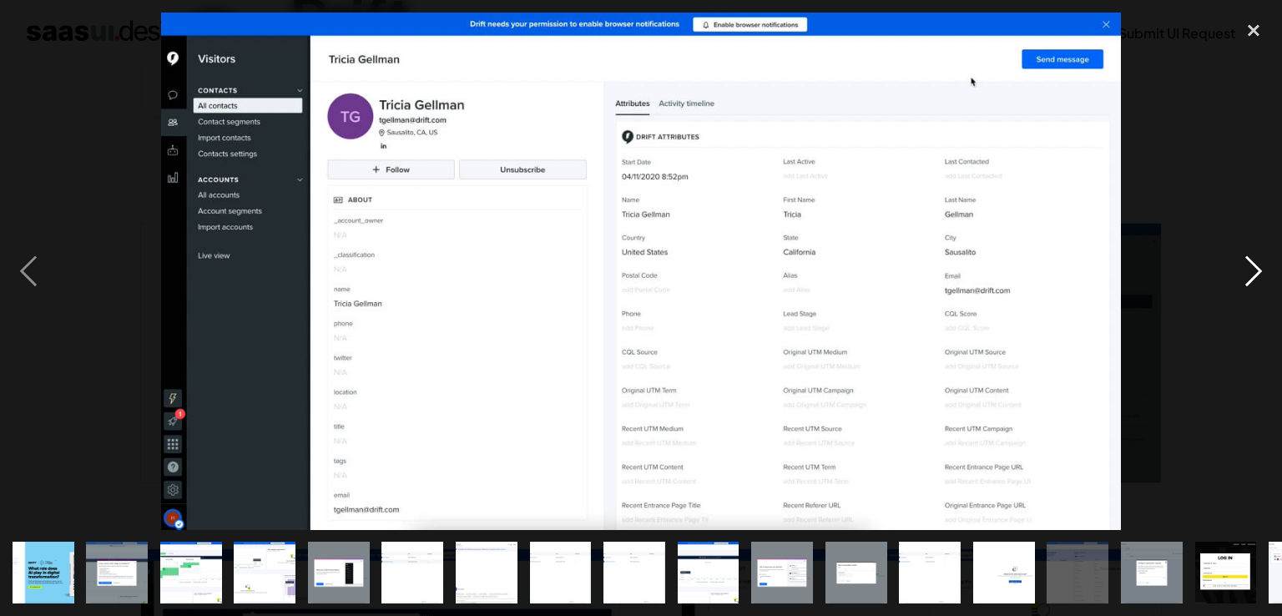
click at [1246, 276] on div "next image" at bounding box center [1253, 272] width 57 height 518
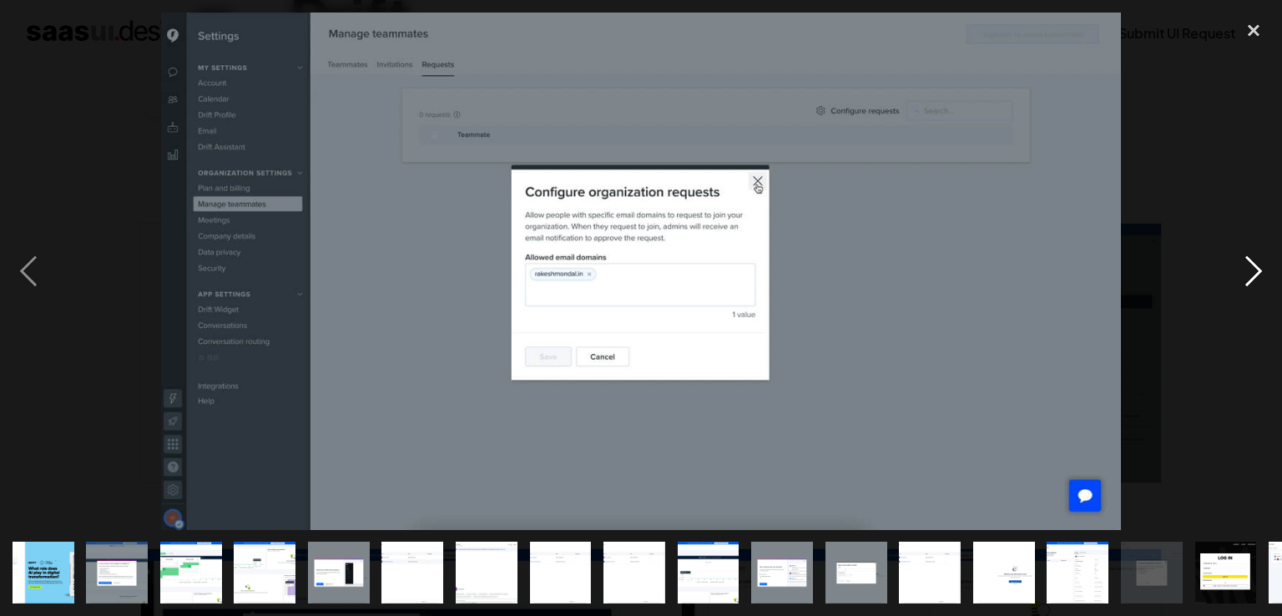
click at [1246, 276] on div "next image" at bounding box center [1253, 272] width 57 height 518
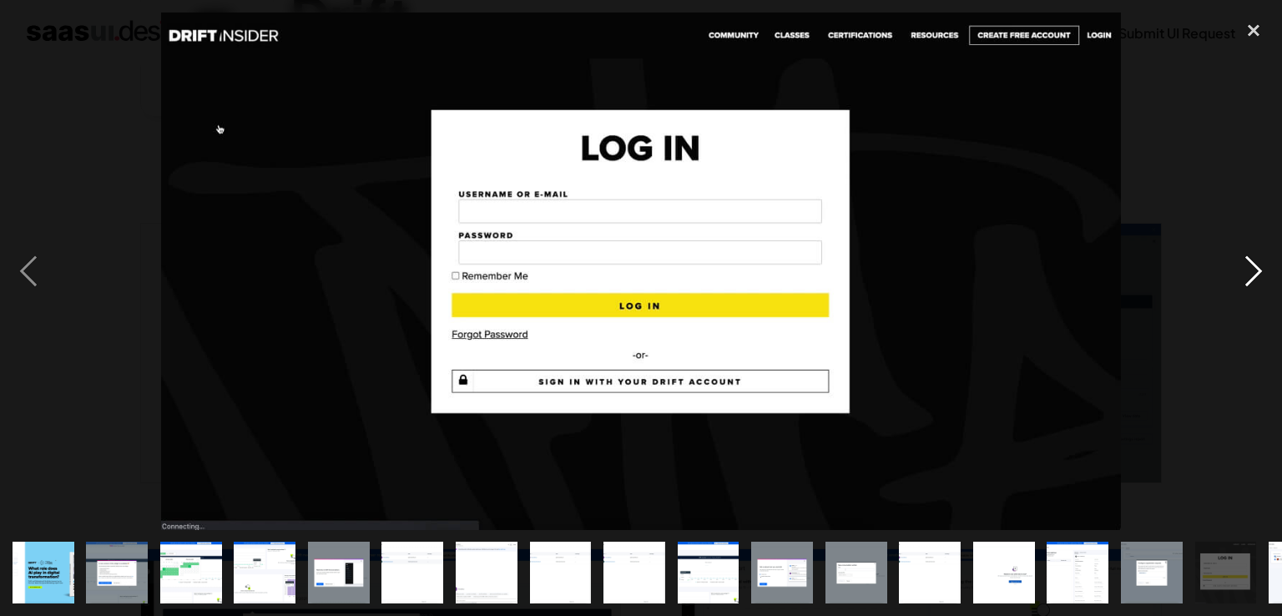
click at [1246, 276] on div "next image" at bounding box center [1253, 272] width 57 height 518
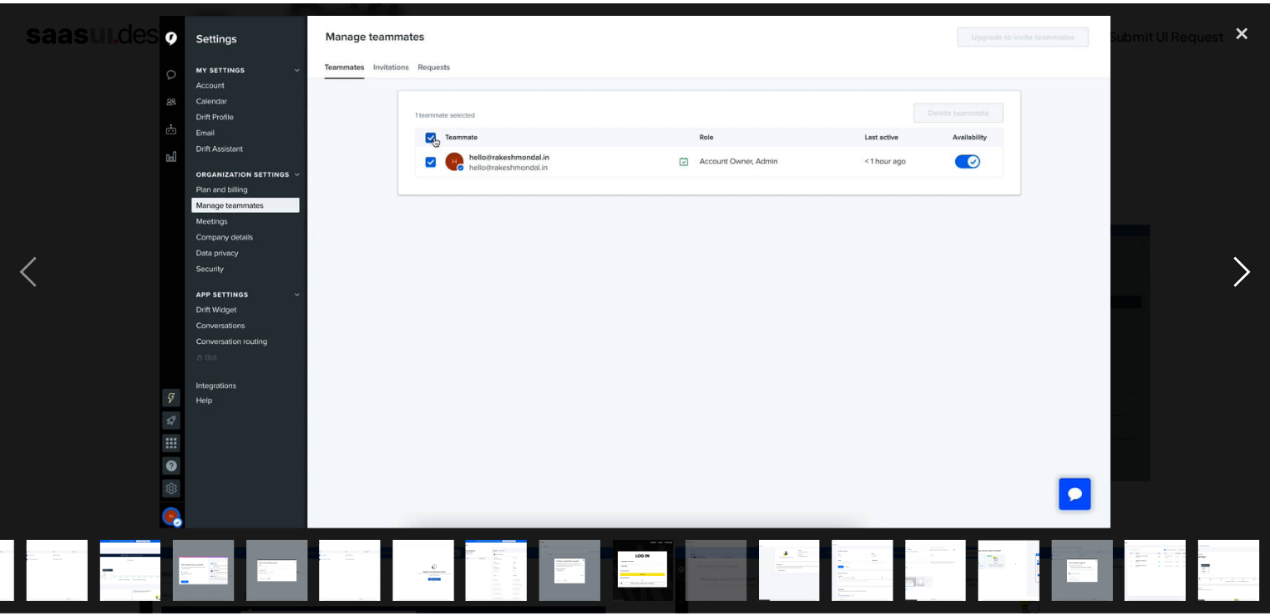
scroll to position [0, 577]
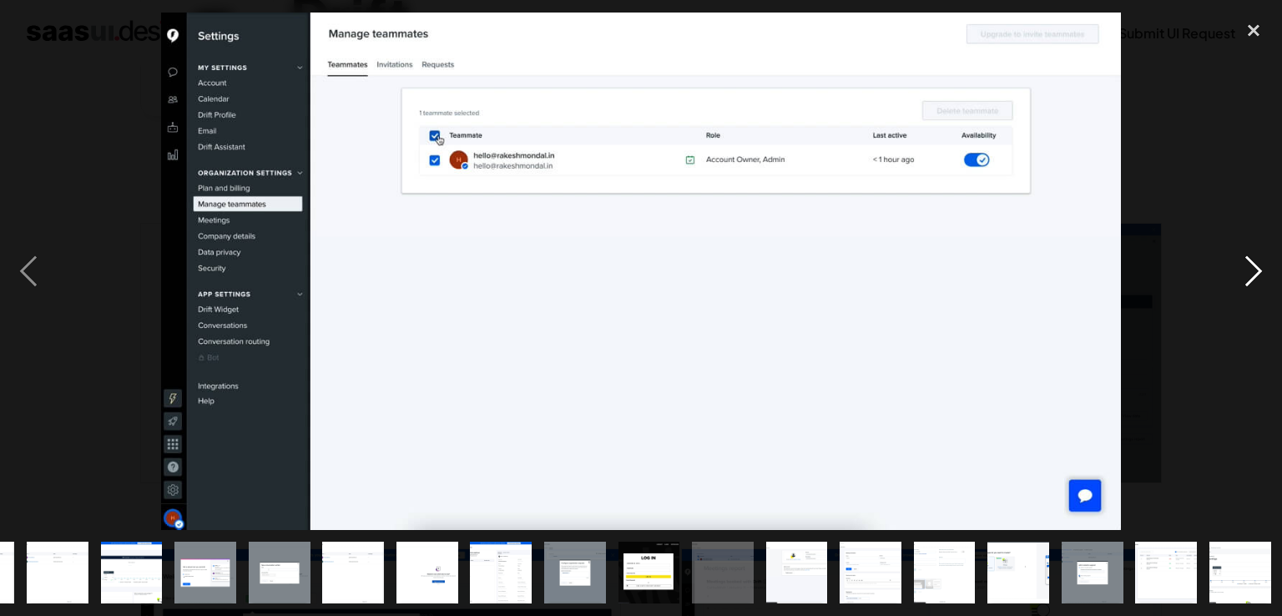
click at [1246, 276] on div "next image" at bounding box center [1253, 272] width 57 height 518
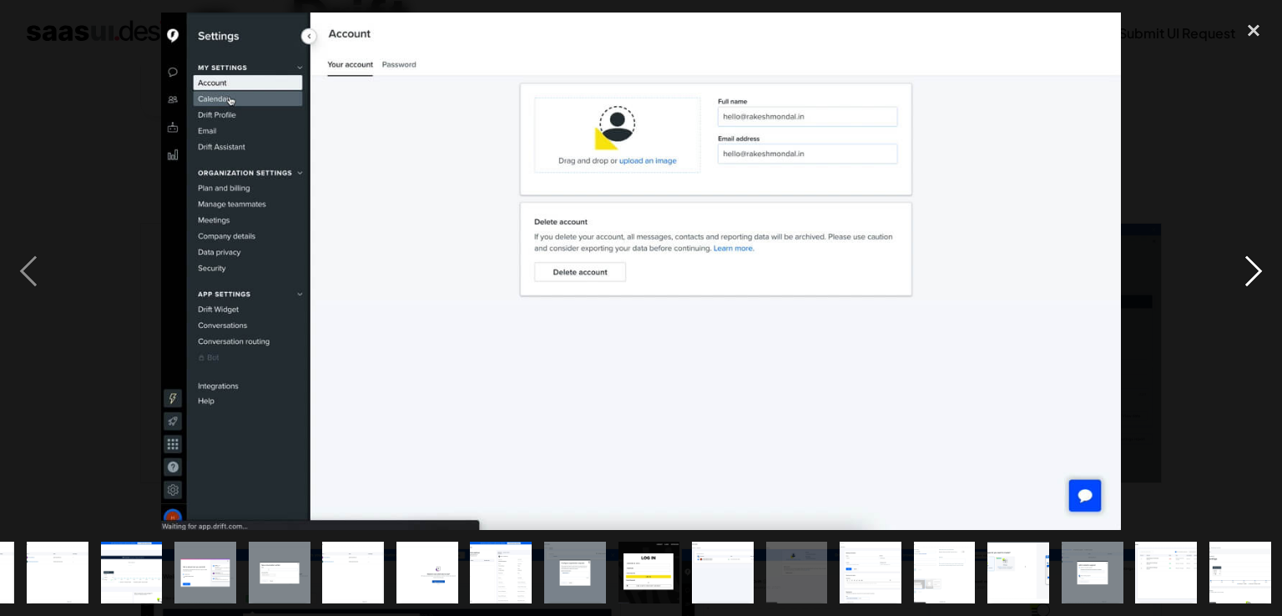
click at [1246, 276] on div "next image" at bounding box center [1253, 272] width 57 height 518
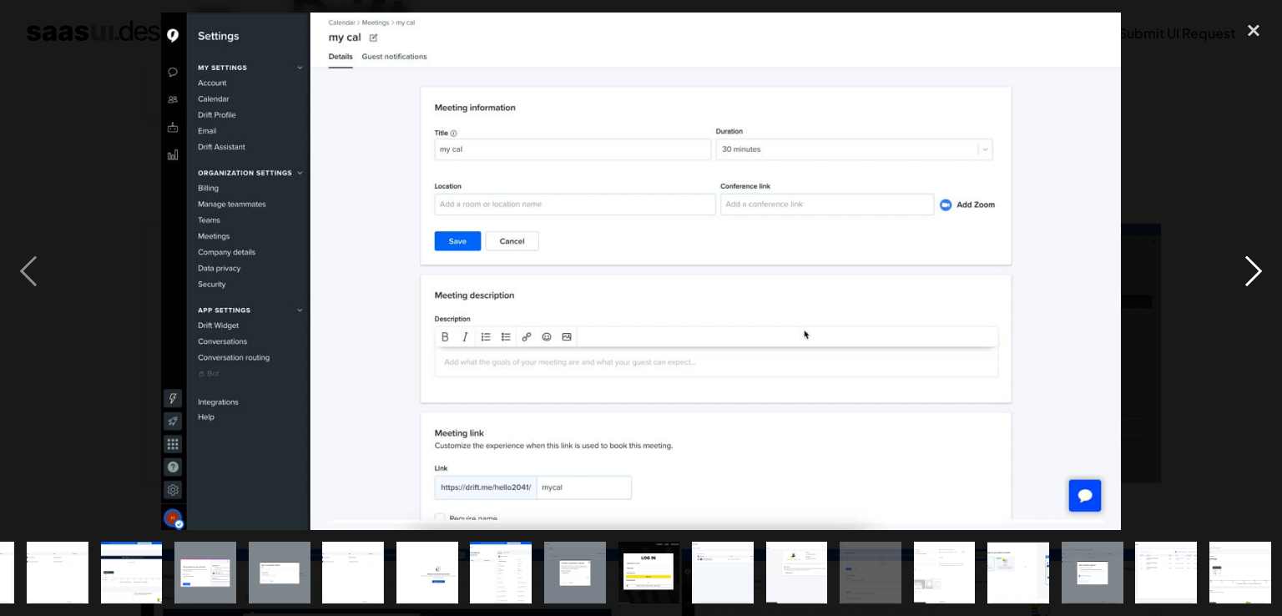
click at [1246, 276] on div "next image" at bounding box center [1253, 272] width 57 height 518
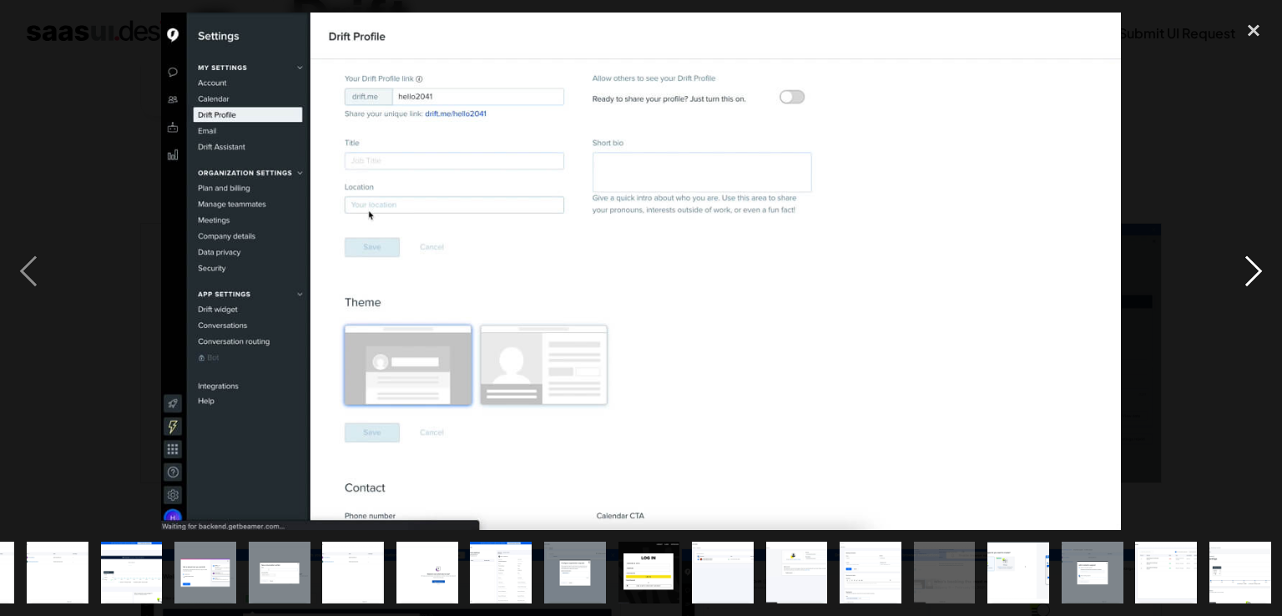
click at [1246, 276] on div "next image" at bounding box center [1253, 272] width 57 height 518
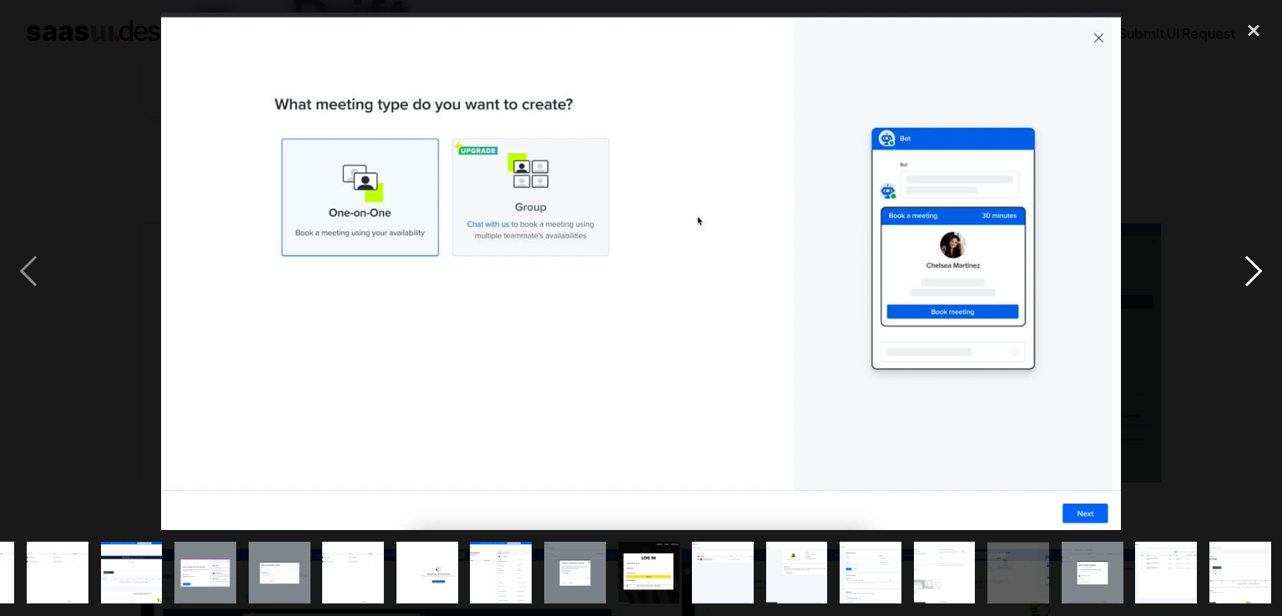
click at [1246, 276] on div "next image" at bounding box center [1253, 272] width 57 height 518
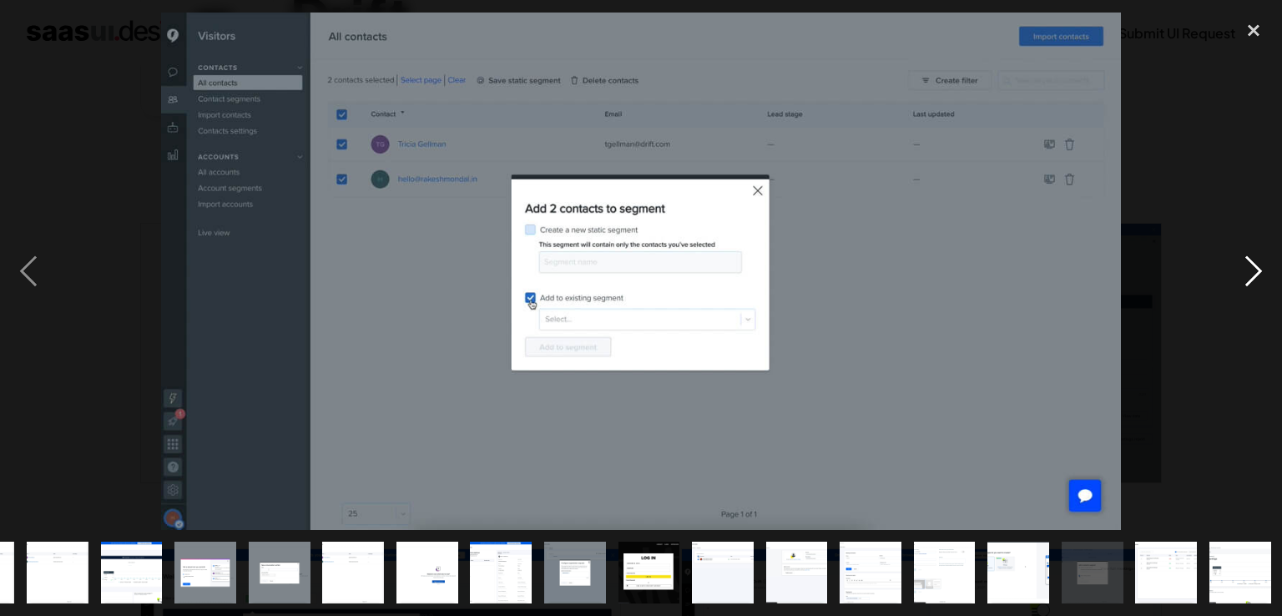
click at [1246, 276] on div "next image" at bounding box center [1253, 272] width 57 height 518
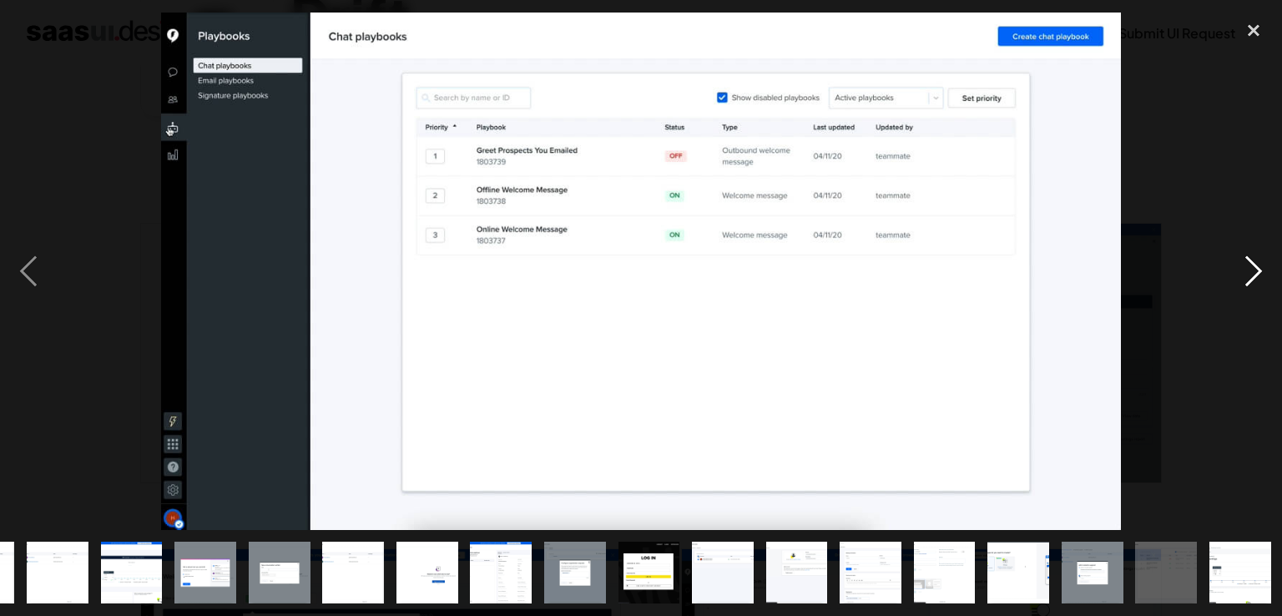
click at [1246, 276] on div "next image" at bounding box center [1253, 272] width 57 height 518
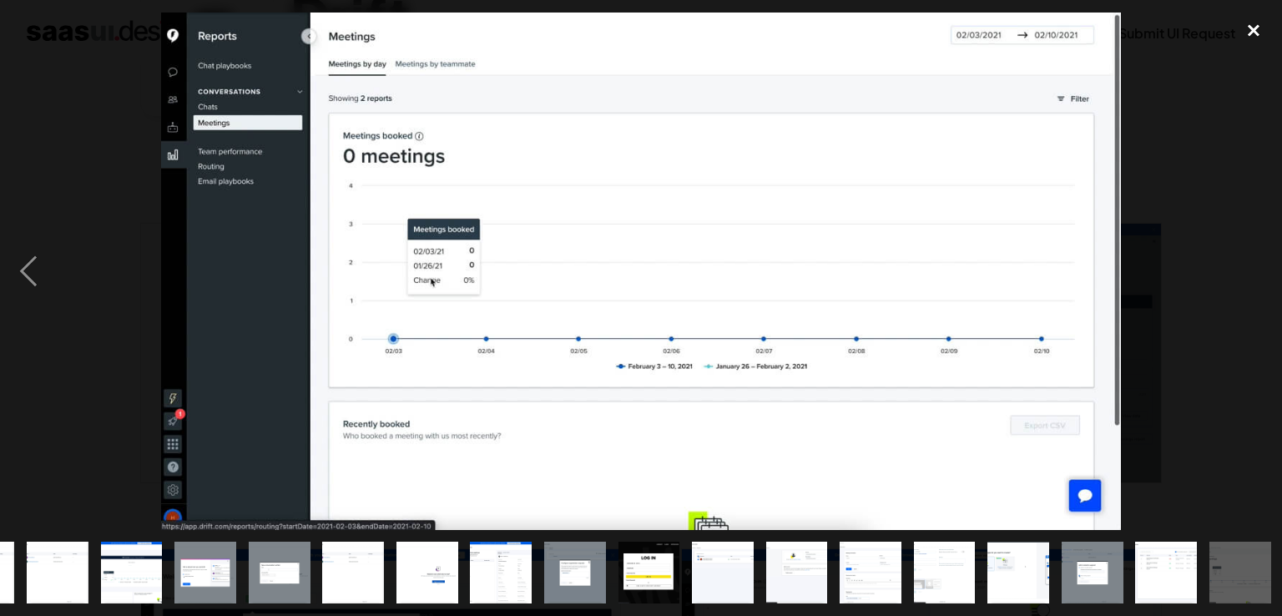
click at [1257, 29] on div "close lightbox" at bounding box center [1253, 31] width 57 height 37
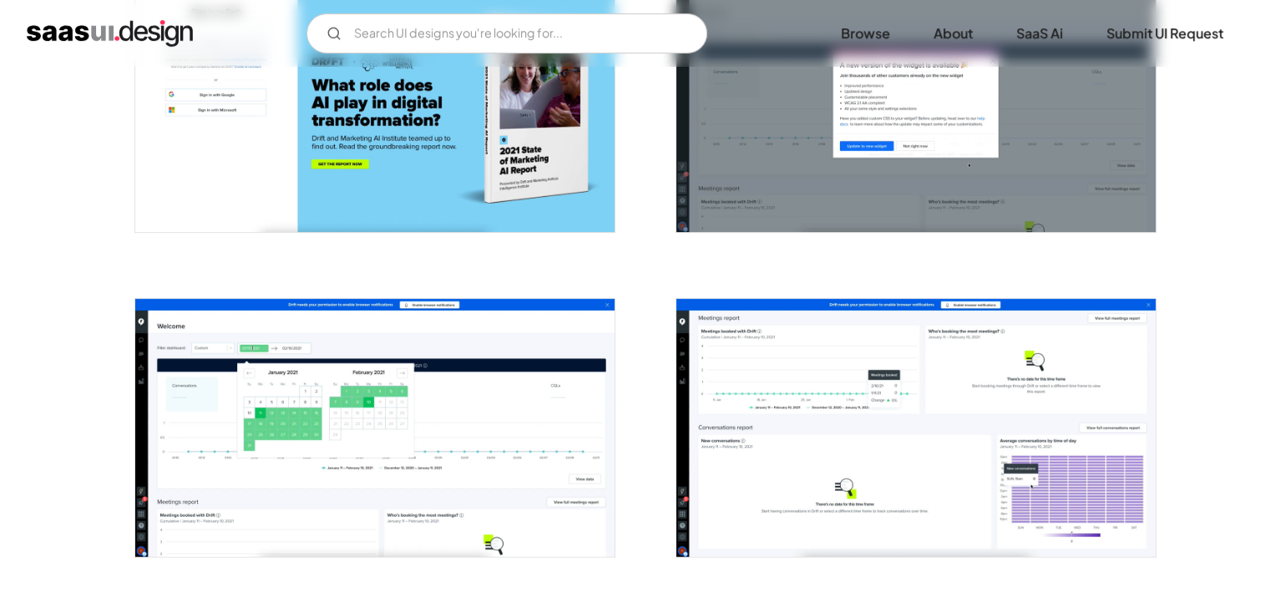
scroll to position [0, 0]
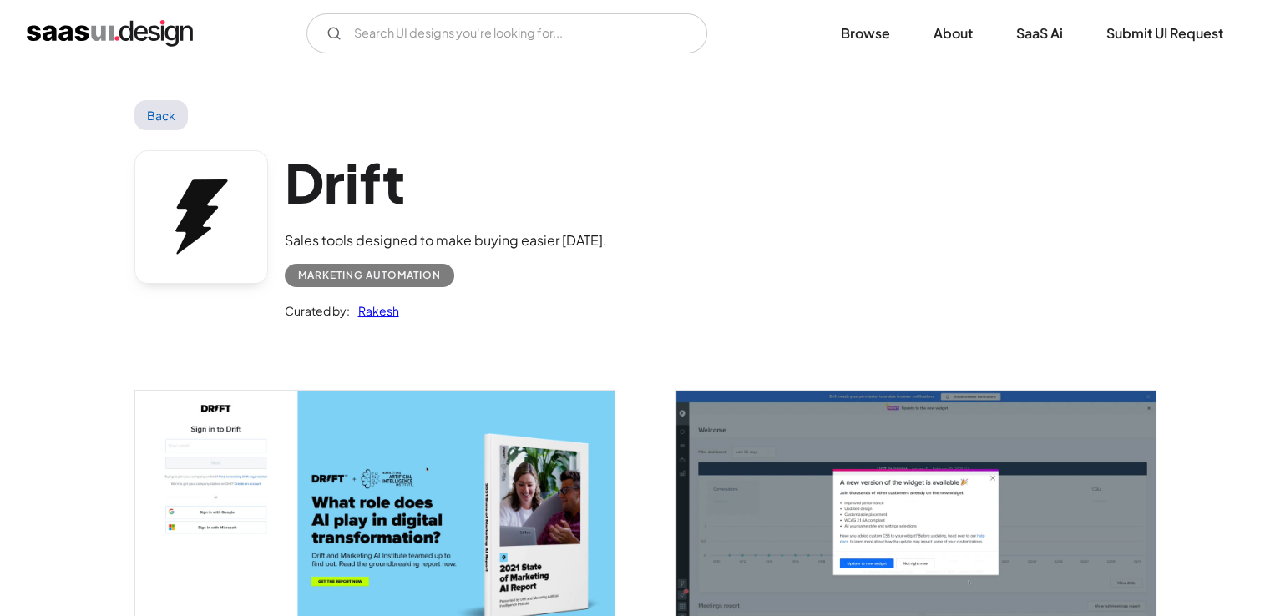
click at [148, 112] on link "Back" at bounding box center [161, 115] width 54 height 30
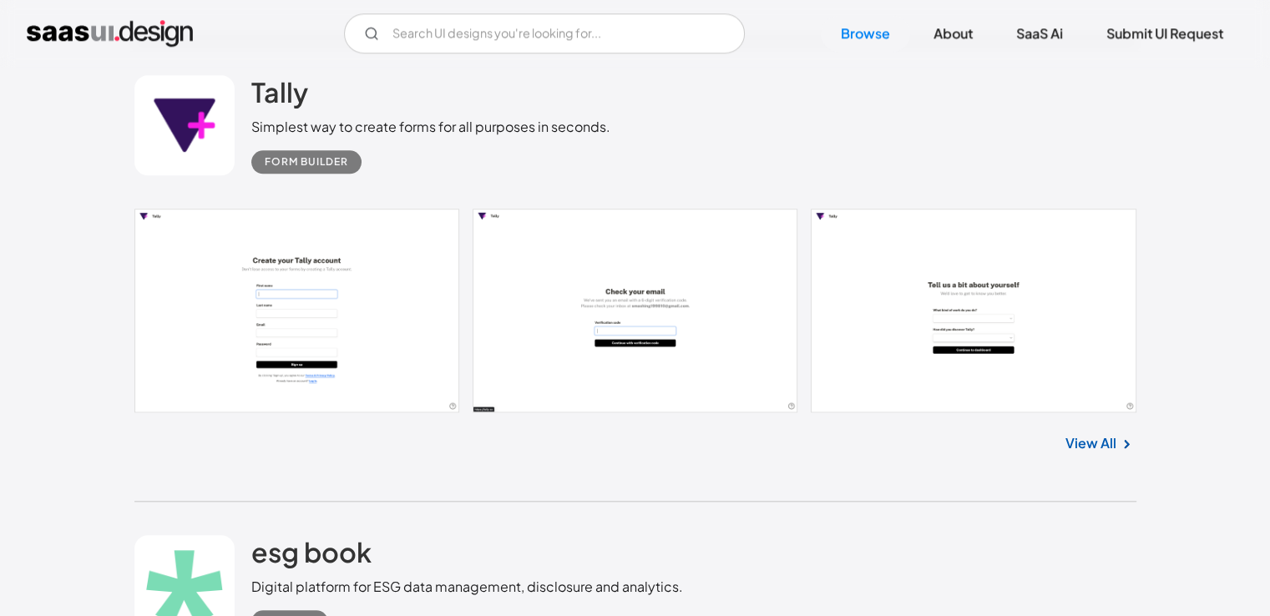
scroll to position [1723, 0]
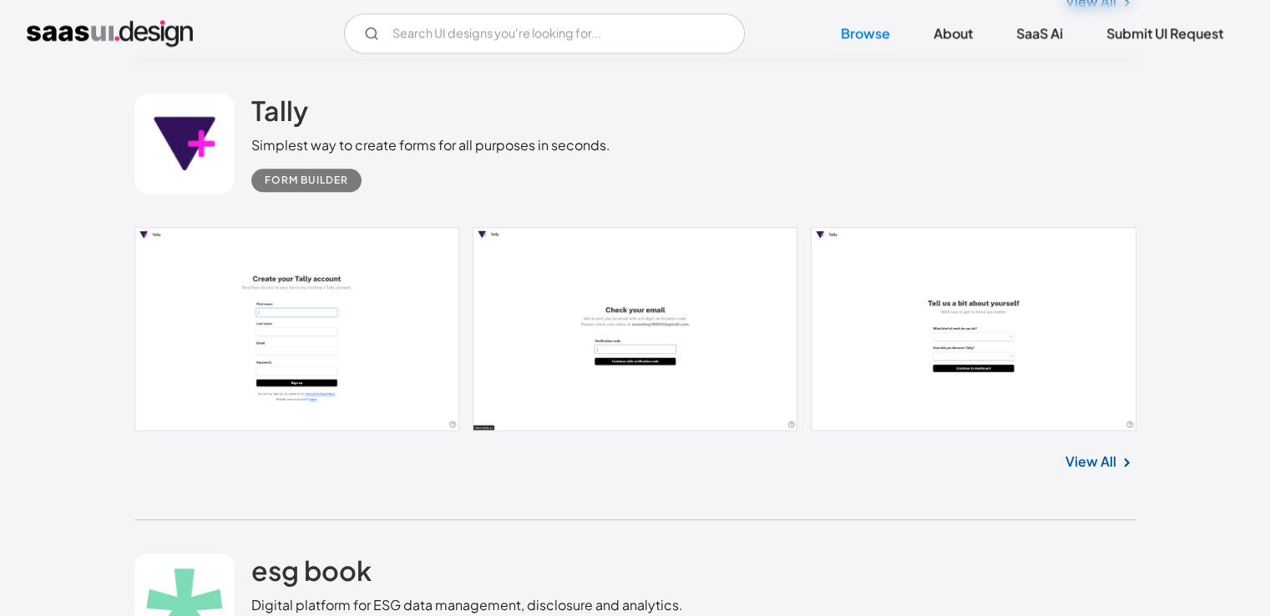
click at [1112, 464] on link "View All" at bounding box center [1090, 462] width 51 height 20
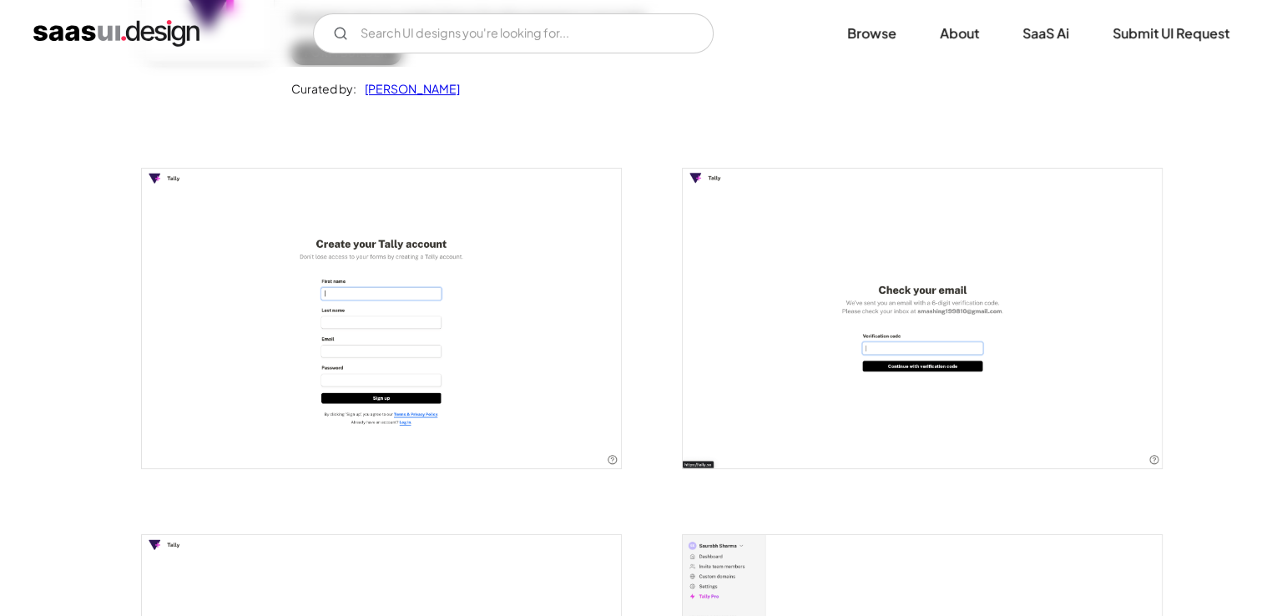
scroll to position [250, 0]
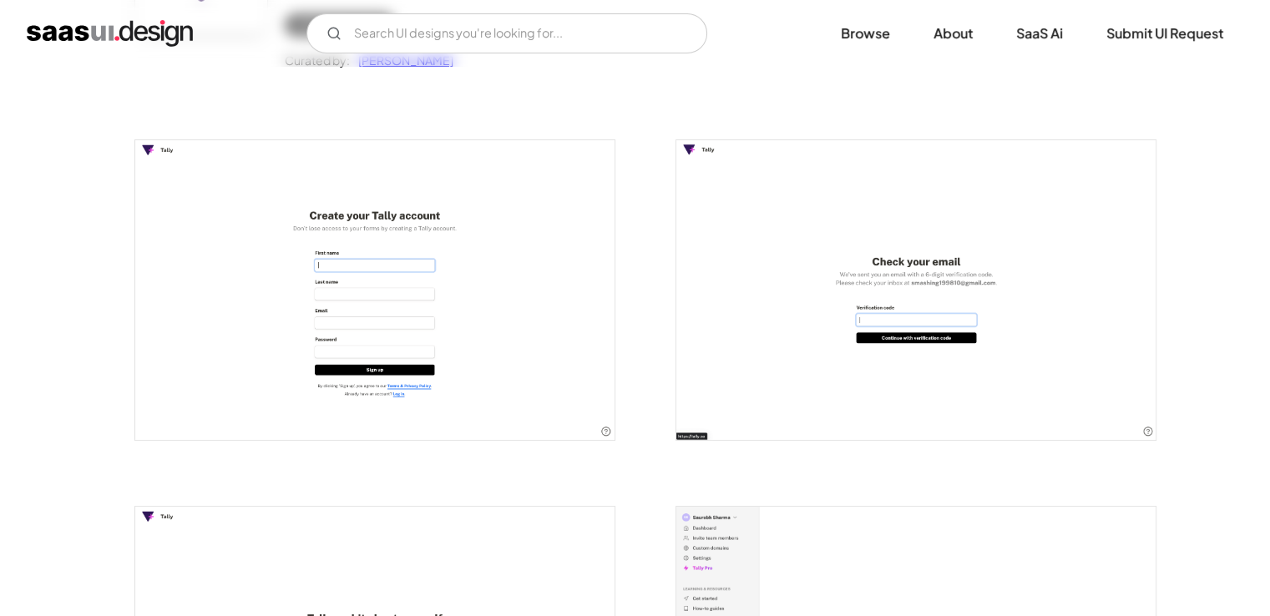
click at [493, 308] on img "open lightbox" at bounding box center [374, 290] width 479 height 300
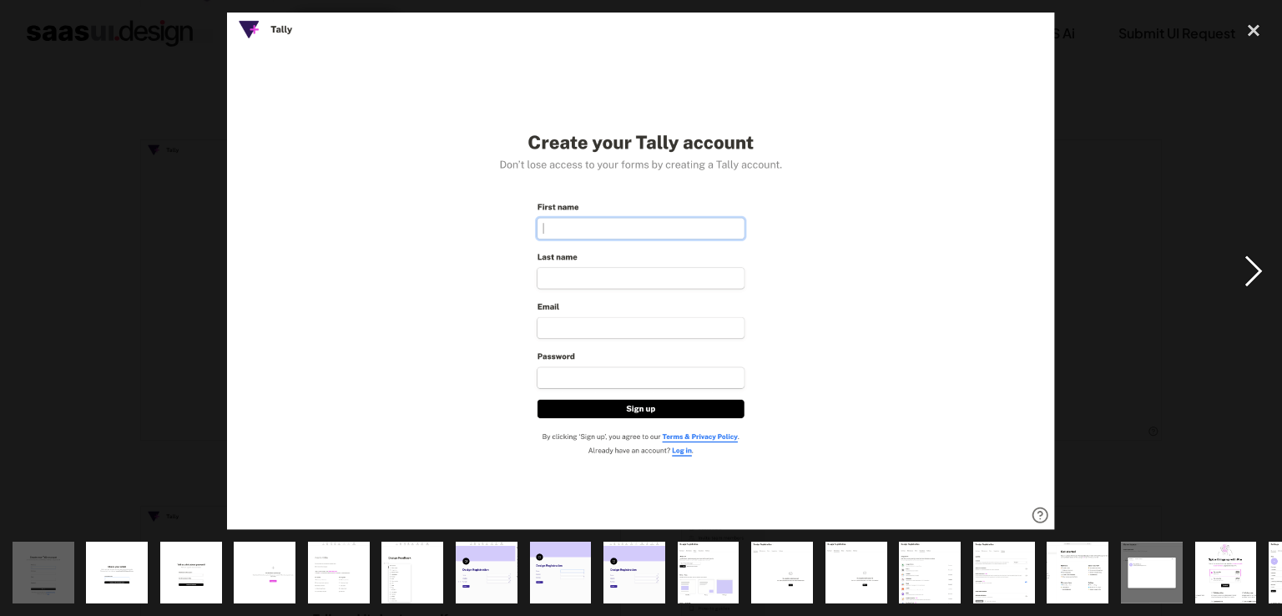
click at [1255, 276] on div "next image" at bounding box center [1253, 272] width 57 height 518
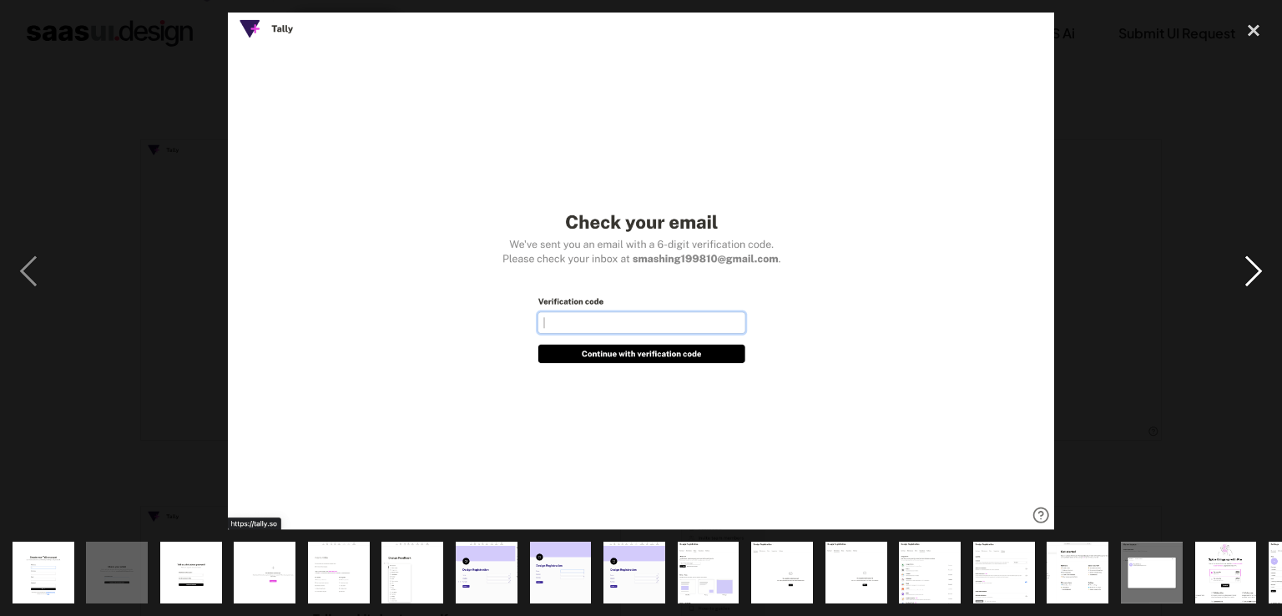
click at [1246, 275] on div "next image" at bounding box center [1253, 272] width 57 height 518
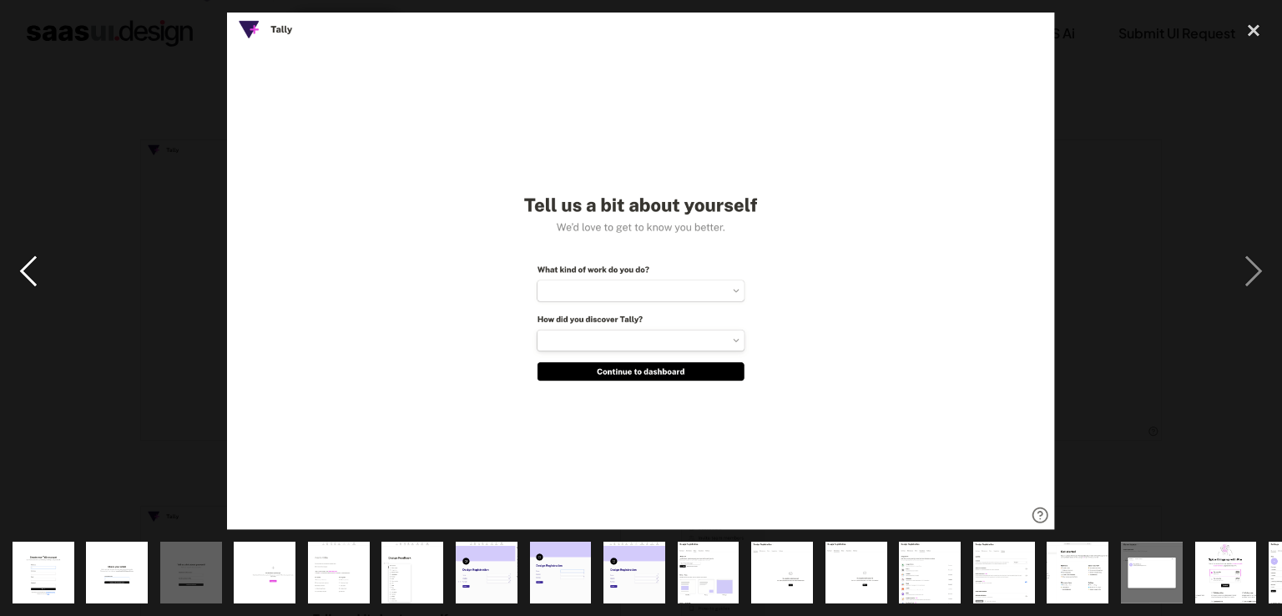
click at [25, 270] on div "previous image" at bounding box center [28, 272] width 57 height 518
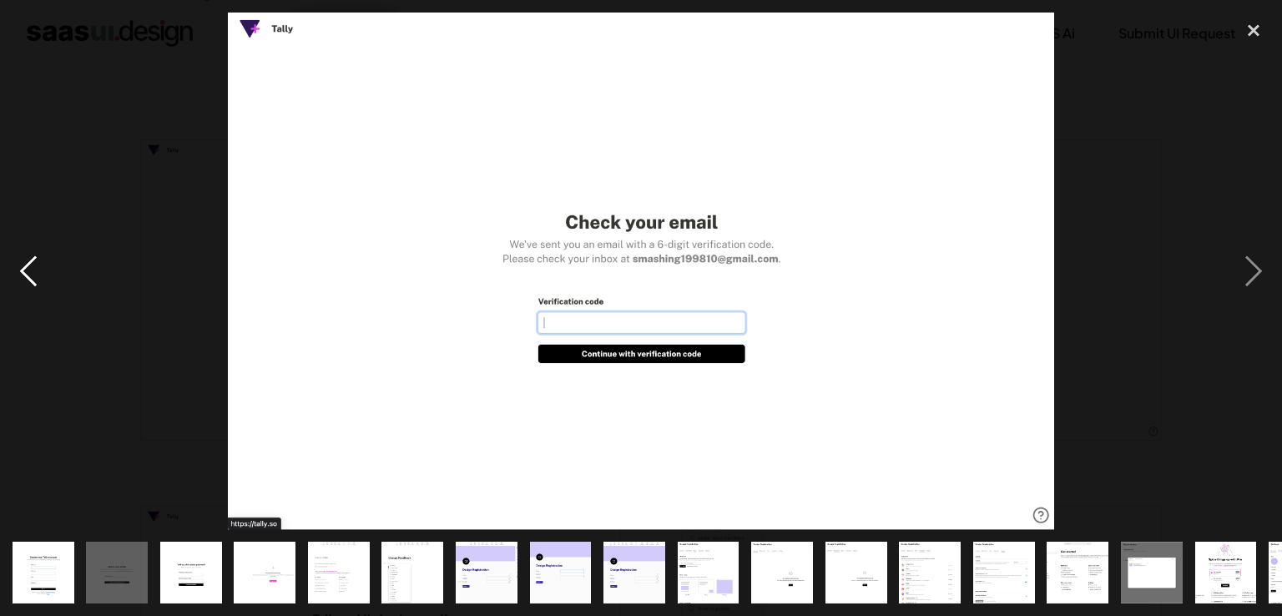
click at [25, 270] on div "previous image" at bounding box center [28, 272] width 57 height 518
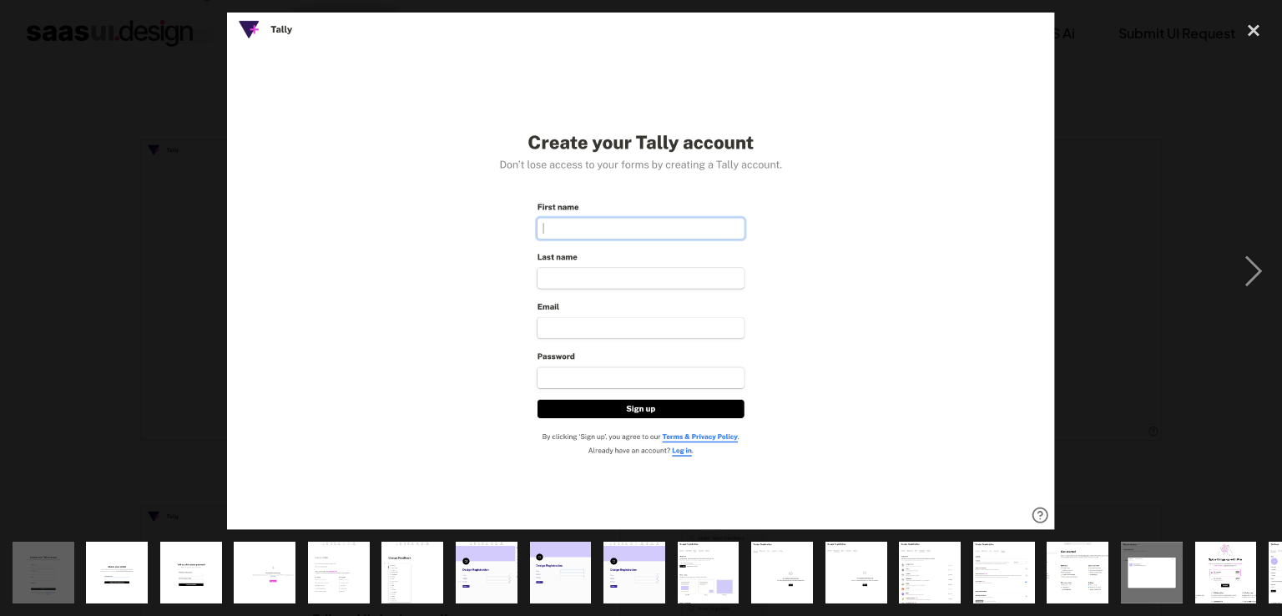
click at [25, 270] on div "previous image" at bounding box center [28, 272] width 57 height 518
click at [1247, 288] on div "next image" at bounding box center [1253, 272] width 57 height 518
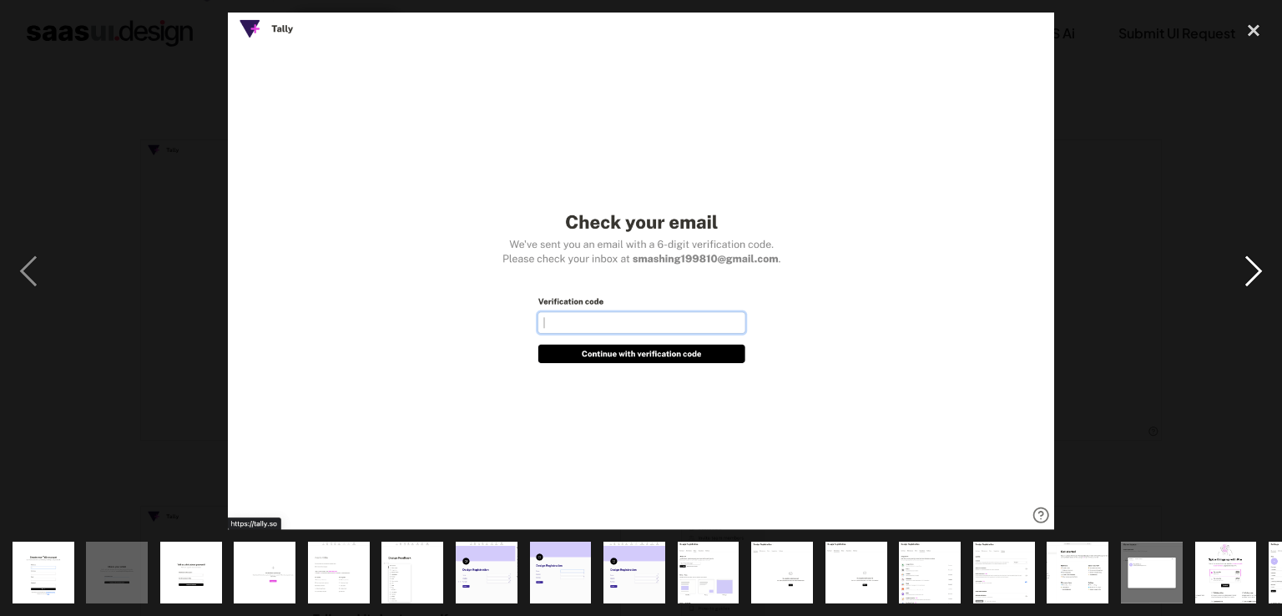
click at [1245, 292] on div "next image" at bounding box center [1253, 272] width 57 height 518
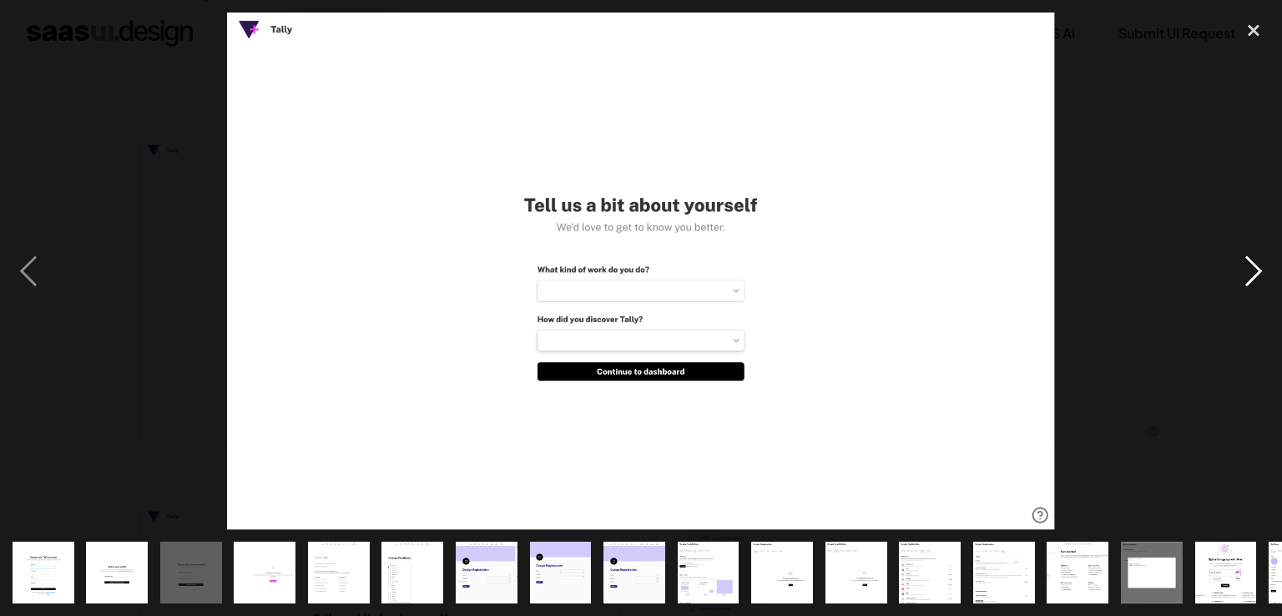
click at [1245, 292] on div "next image" at bounding box center [1253, 272] width 57 height 518
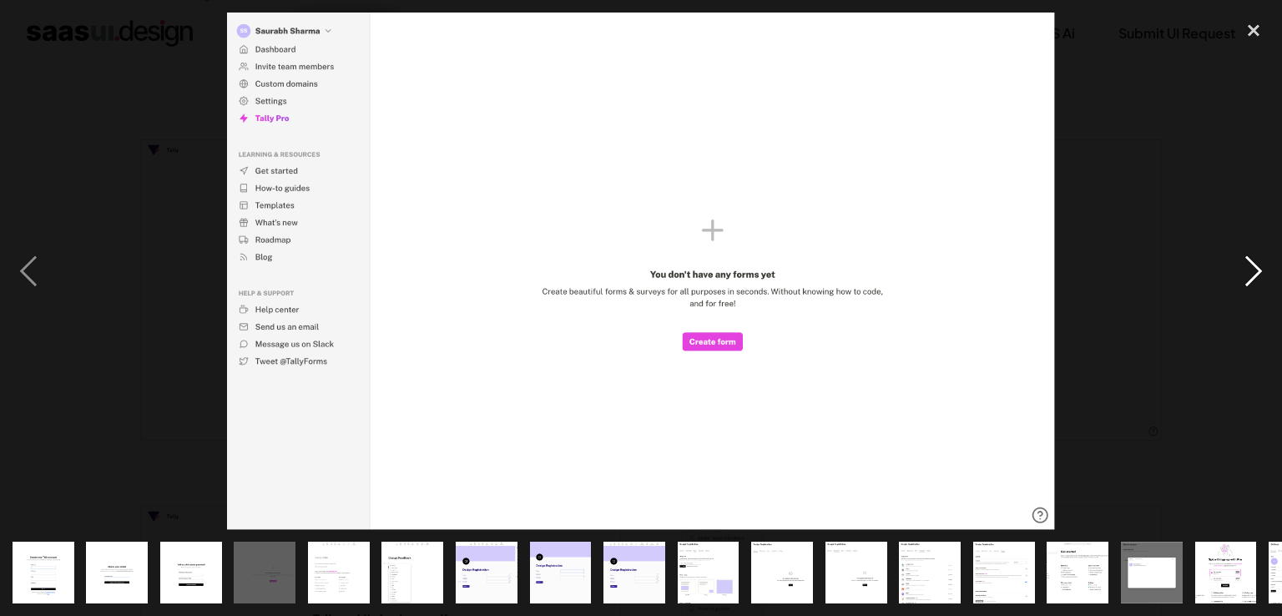
click at [1246, 281] on div "next image" at bounding box center [1253, 272] width 57 height 518
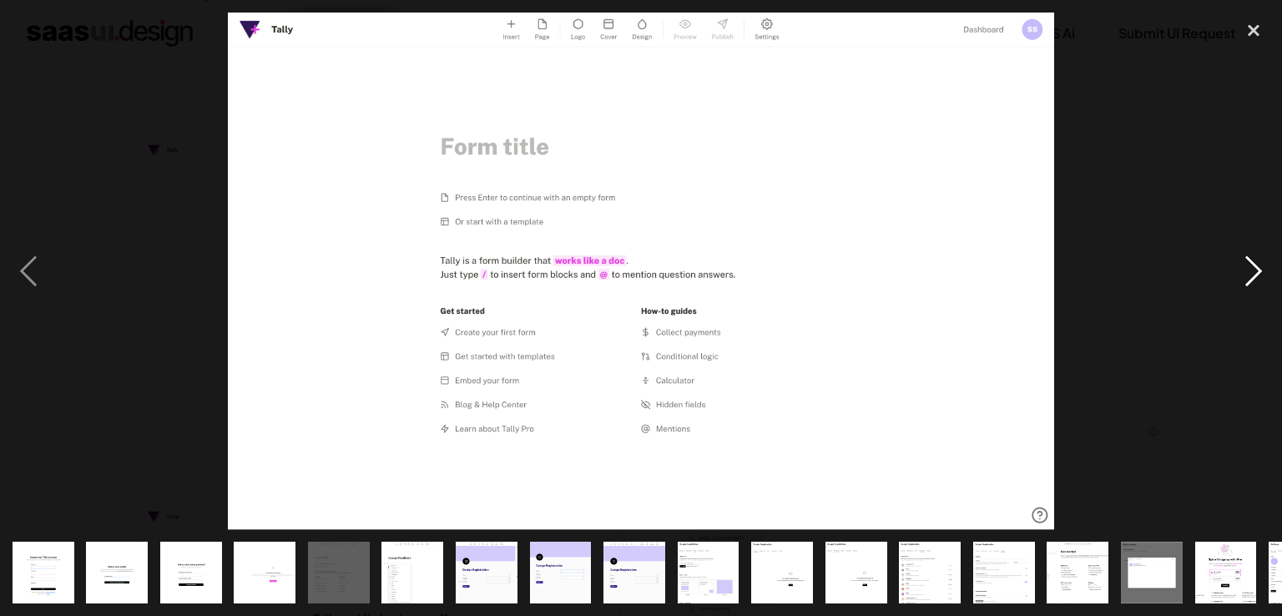
click at [1245, 285] on div "next image" at bounding box center [1253, 272] width 57 height 518
